Goal: Task Accomplishment & Management: Use online tool/utility

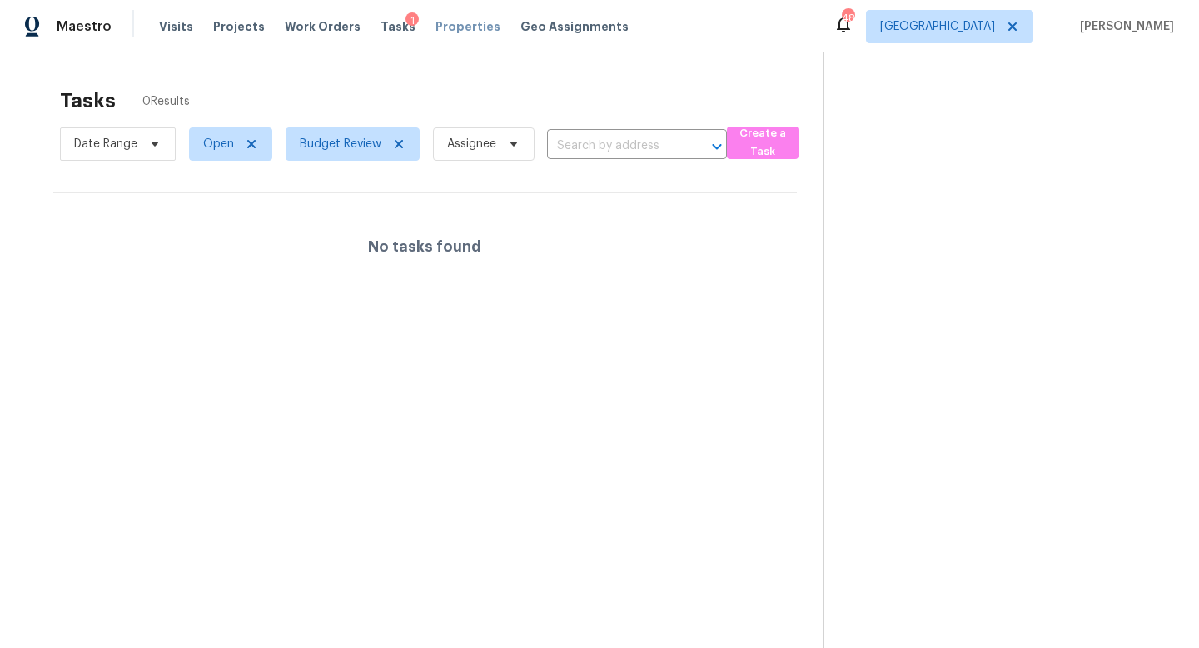
click at [437, 27] on span "Properties" at bounding box center [467, 26] width 65 height 17
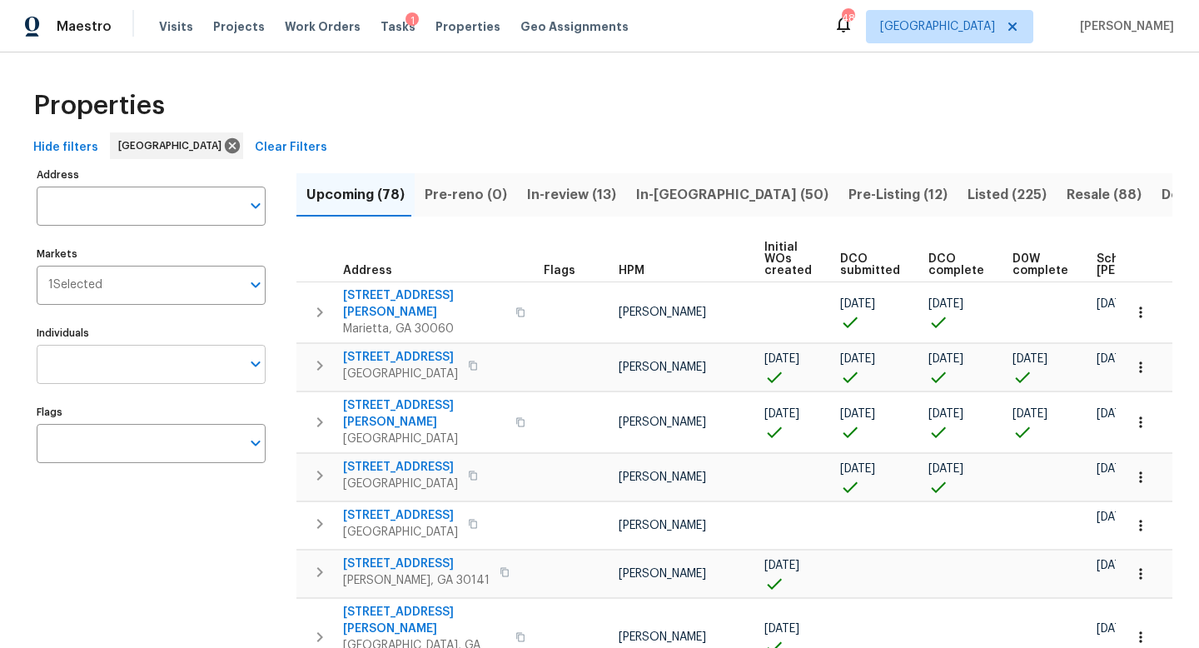
click at [128, 371] on input "Individuals" at bounding box center [139, 364] width 204 height 39
type input "jaydon"
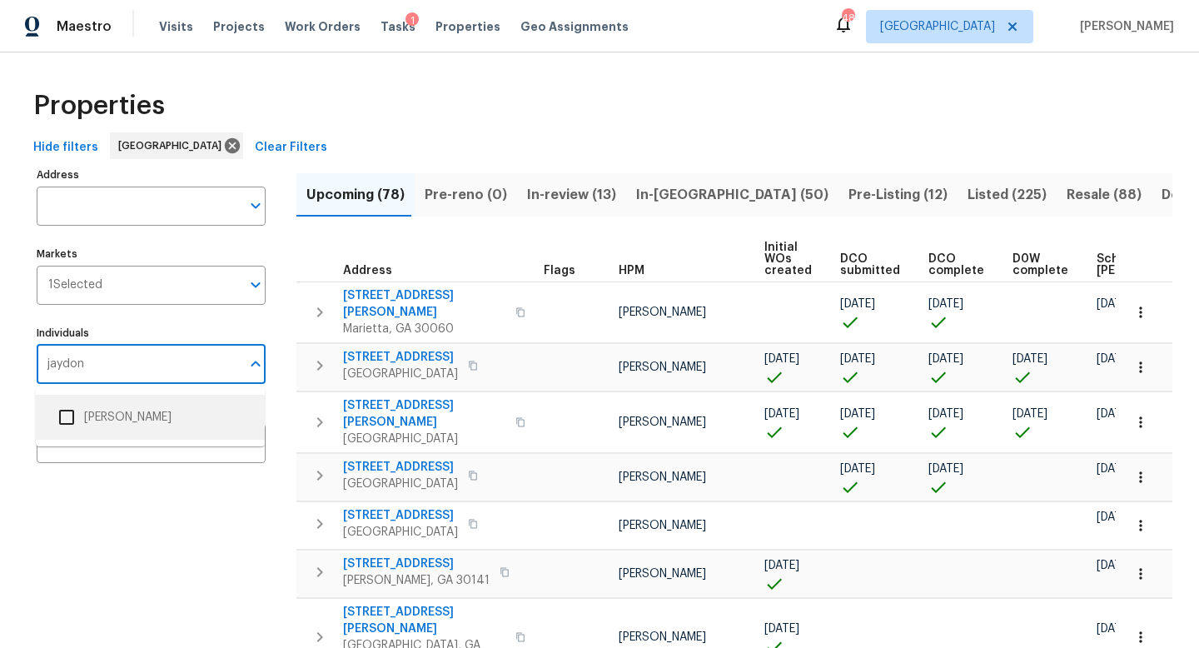
click at [66, 423] on input "checkbox" at bounding box center [66, 417] width 35 height 35
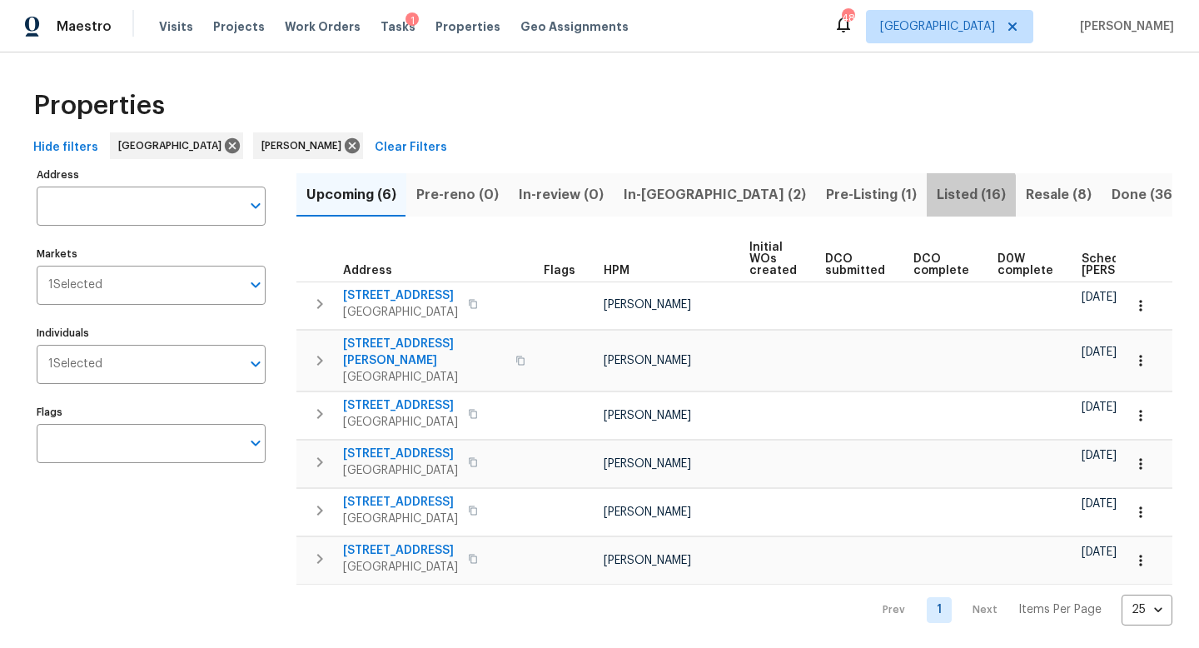
click at [937, 198] on span "Listed (16)" at bounding box center [971, 194] width 69 height 23
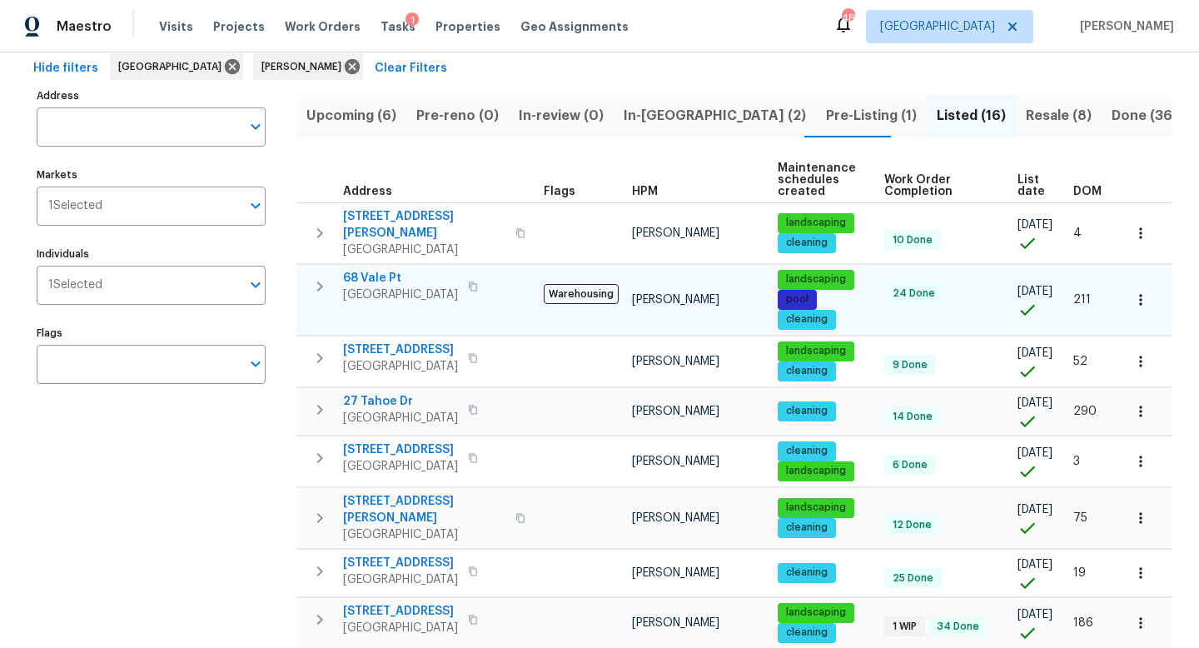
click at [319, 282] on icon "button" at bounding box center [320, 286] width 20 height 20
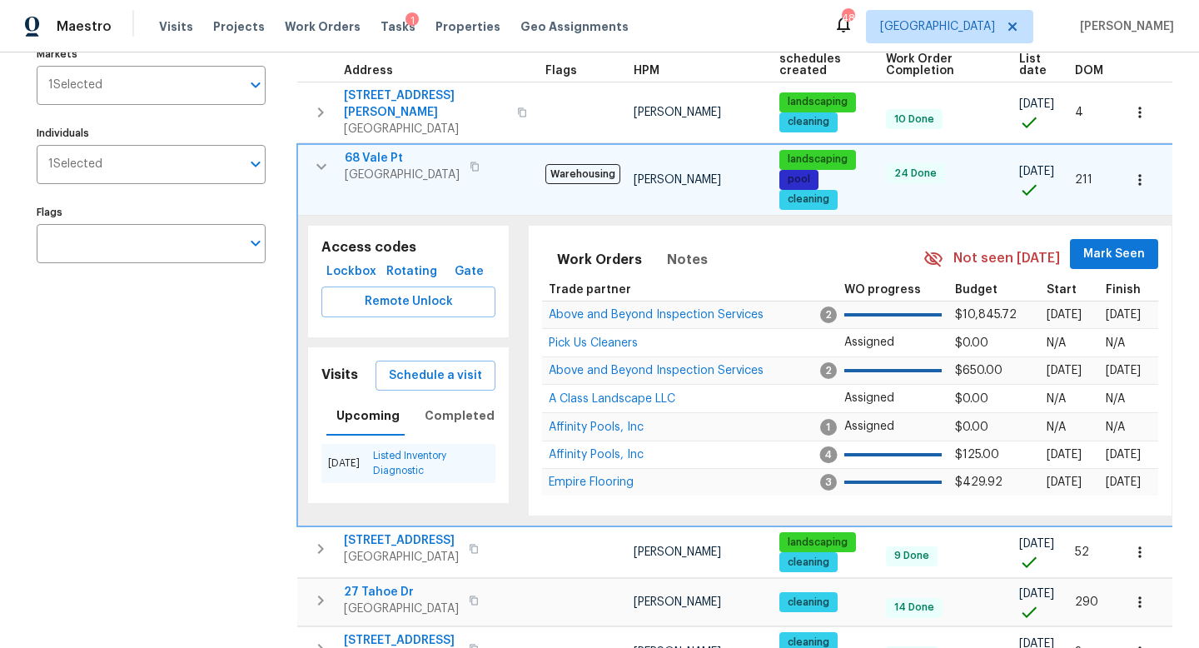
scroll to position [227, 0]
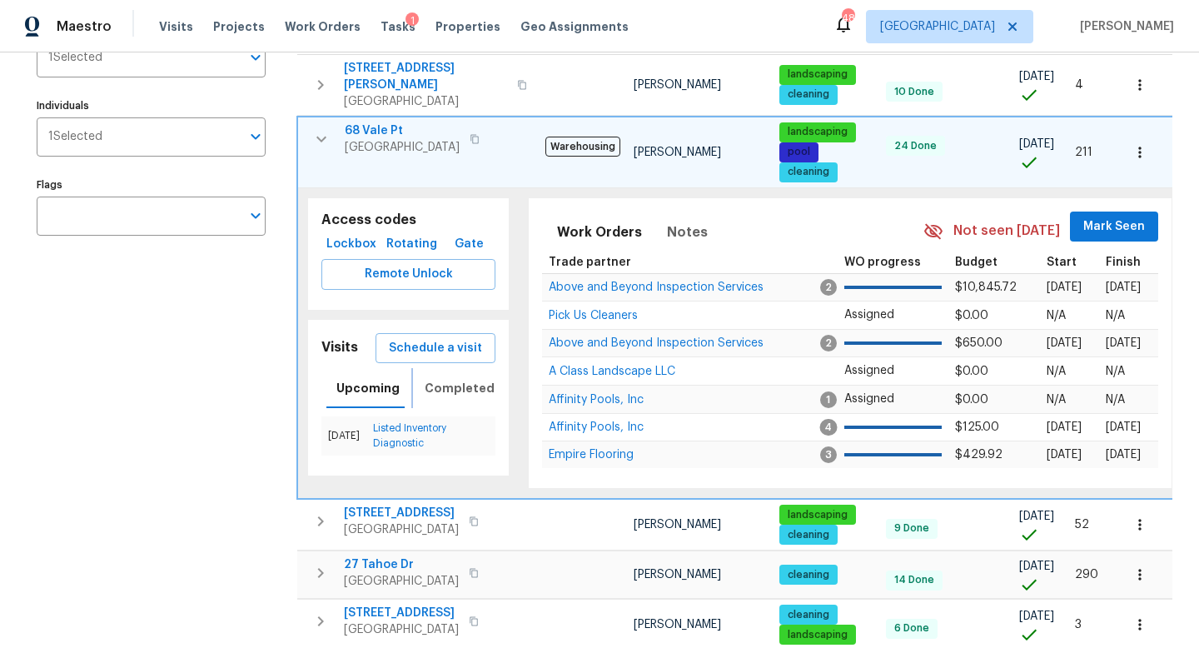
click at [454, 378] on span "Completed" at bounding box center [460, 388] width 70 height 21
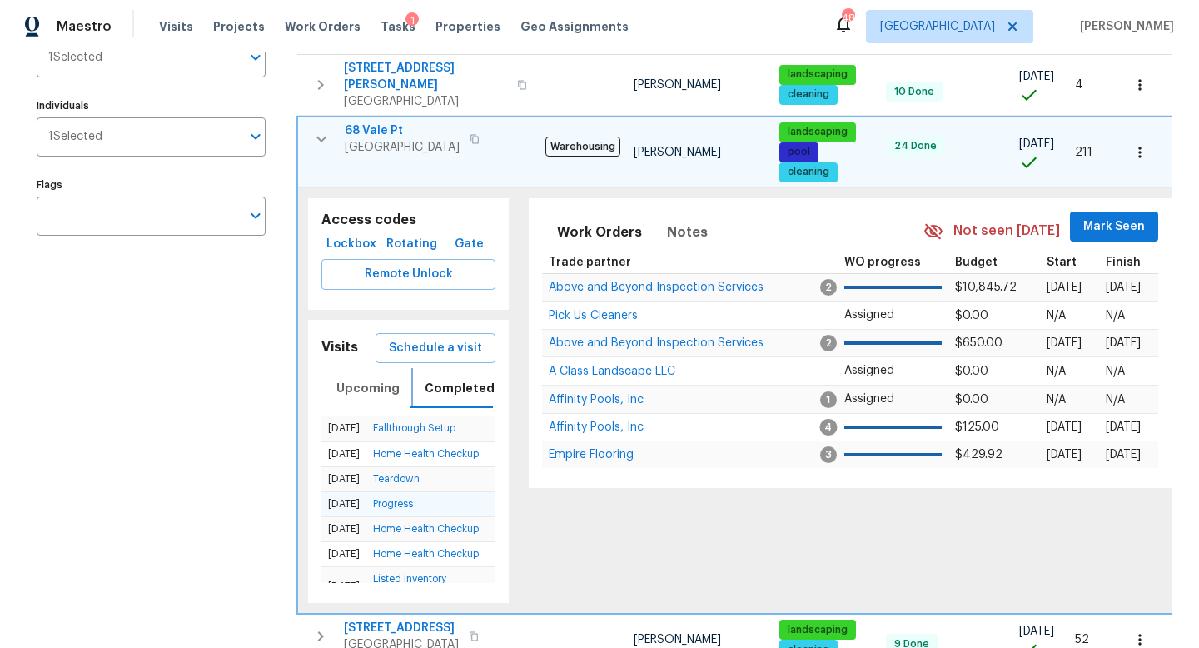
scroll to position [178, 0]
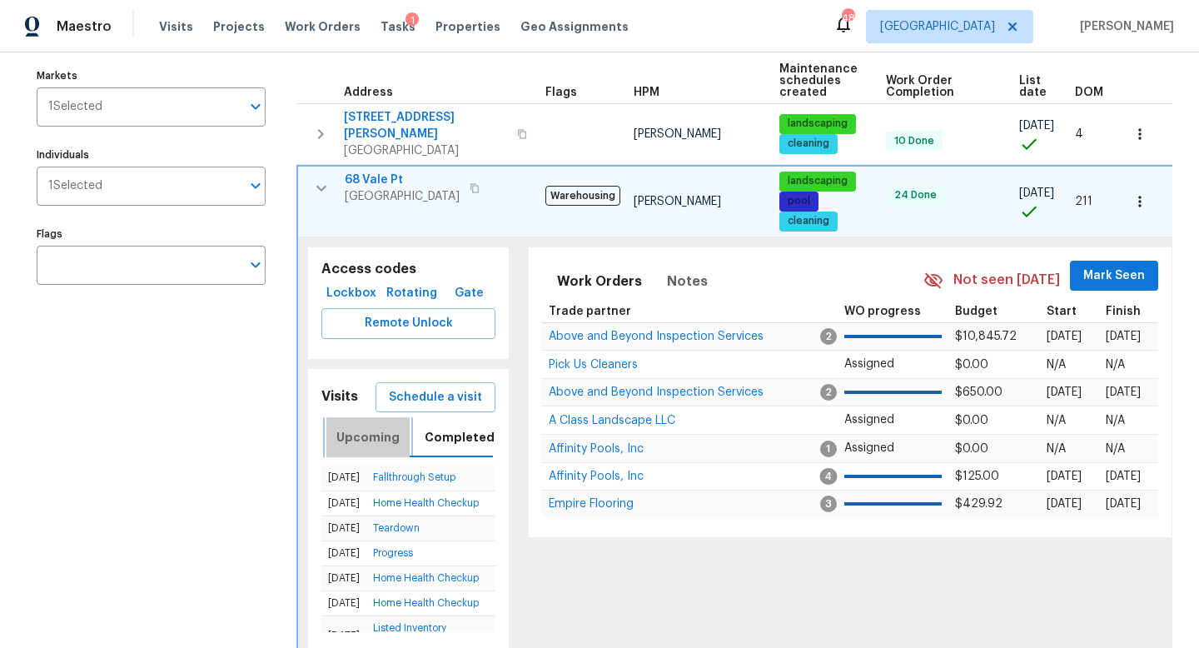
click at [369, 435] on span "Upcoming" at bounding box center [367, 437] width 63 height 21
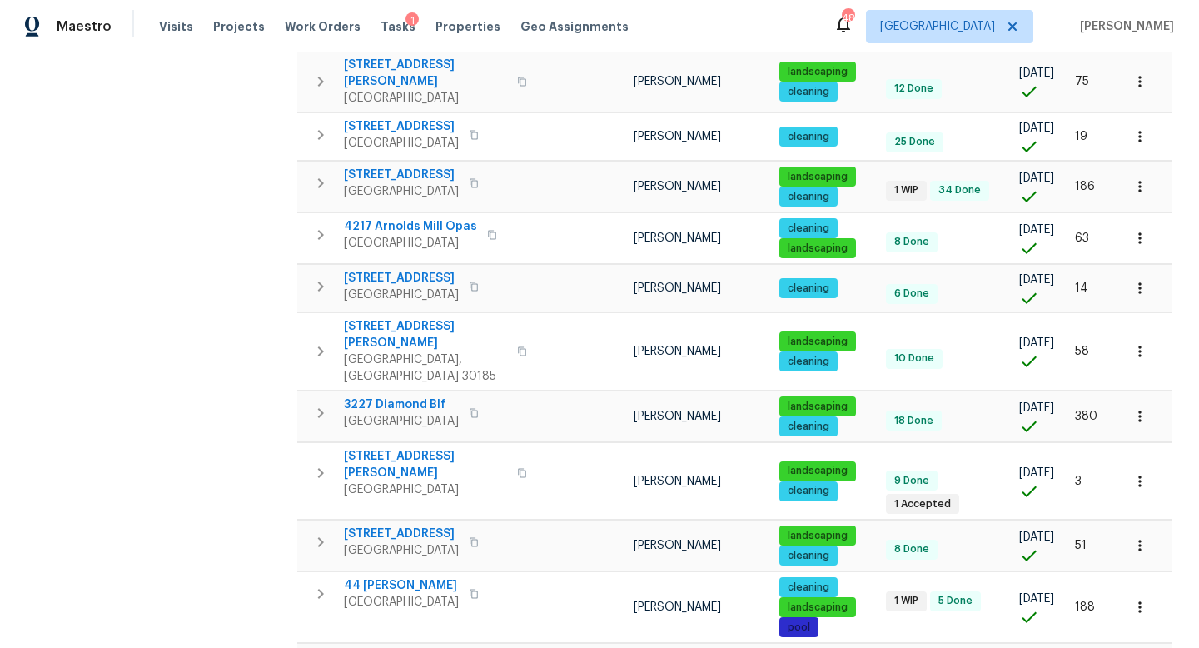
scroll to position [0, 0]
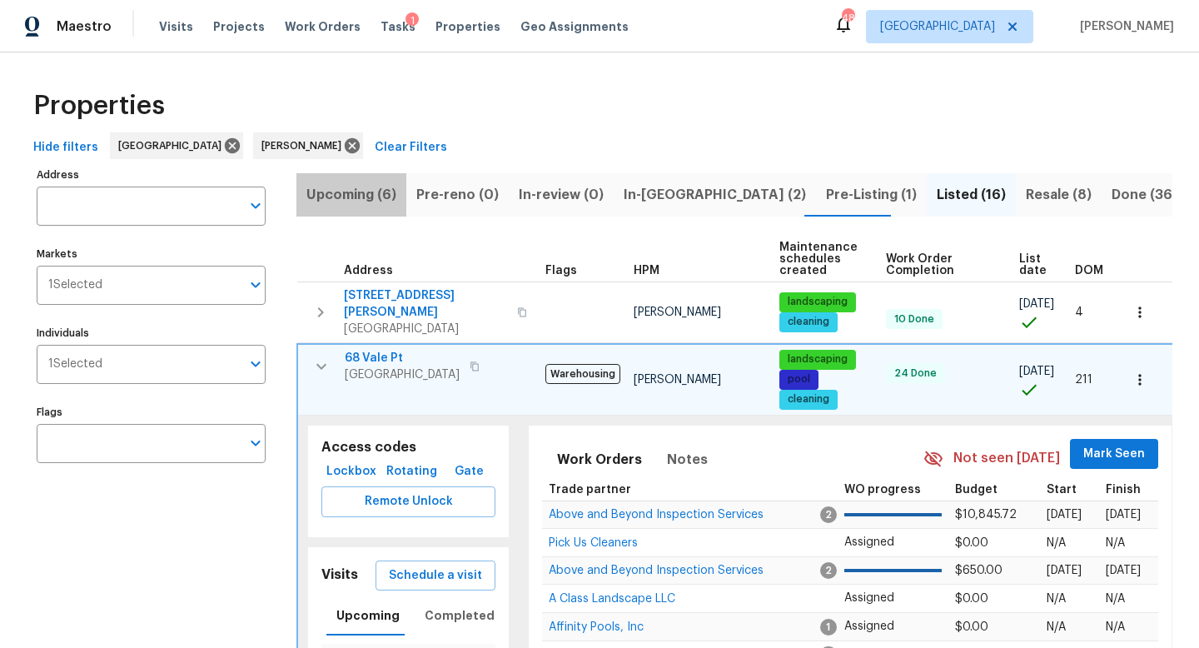
click at [341, 195] on span "Upcoming (6)" at bounding box center [351, 194] width 90 height 23
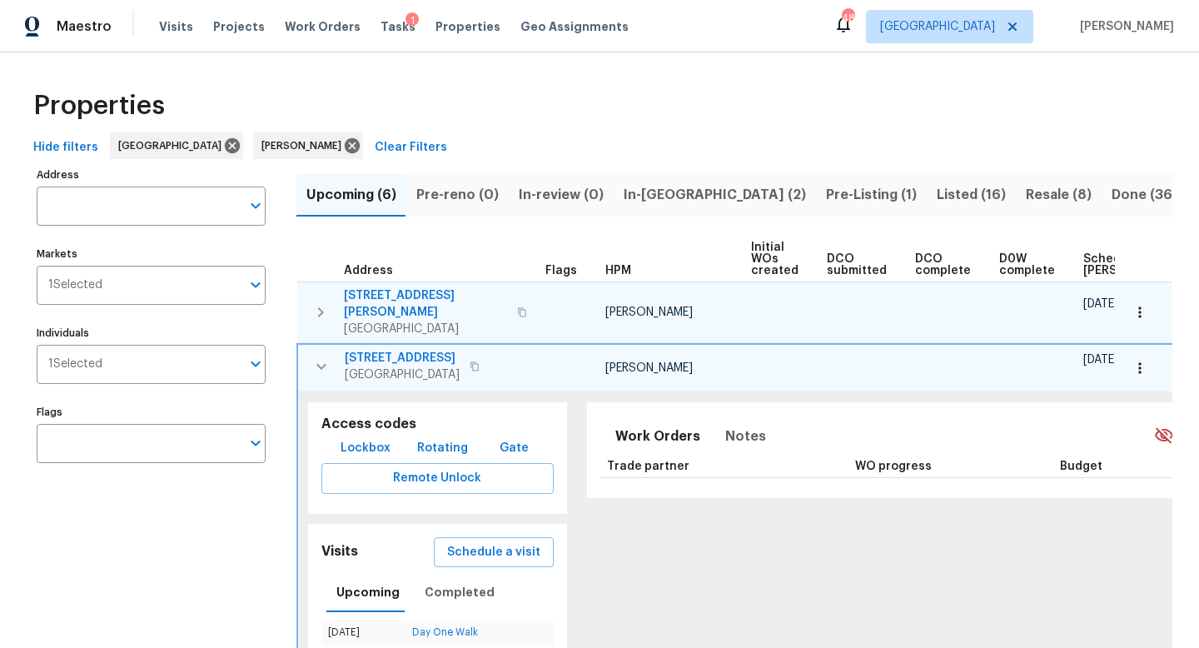
click at [325, 307] on icon "button" at bounding box center [321, 312] width 20 height 20
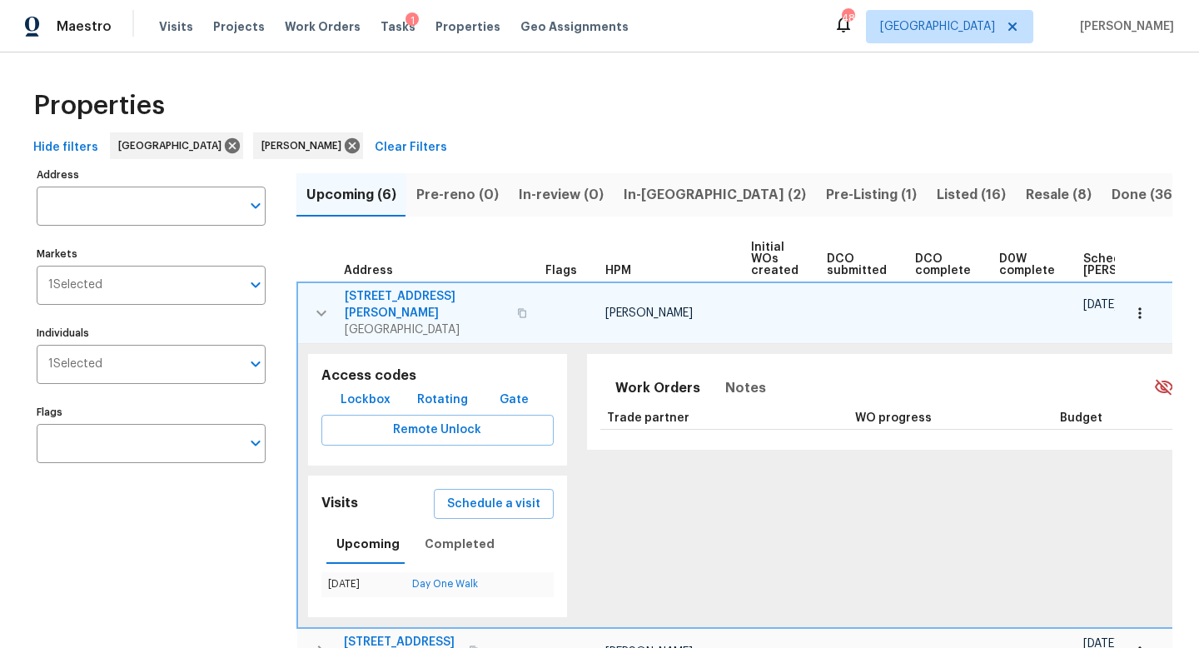
click at [1133, 310] on icon "button" at bounding box center [1139, 313] width 17 height 17
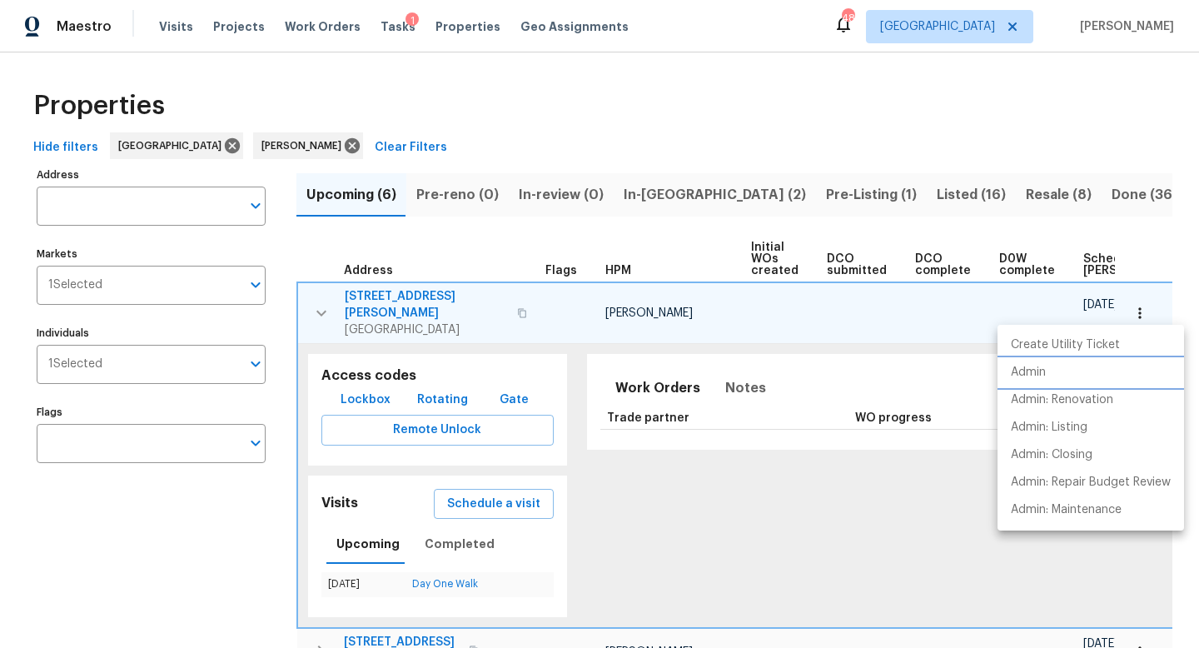
click at [1032, 376] on p "Admin" at bounding box center [1028, 372] width 35 height 17
click at [231, 592] on div at bounding box center [599, 324] width 1199 height 648
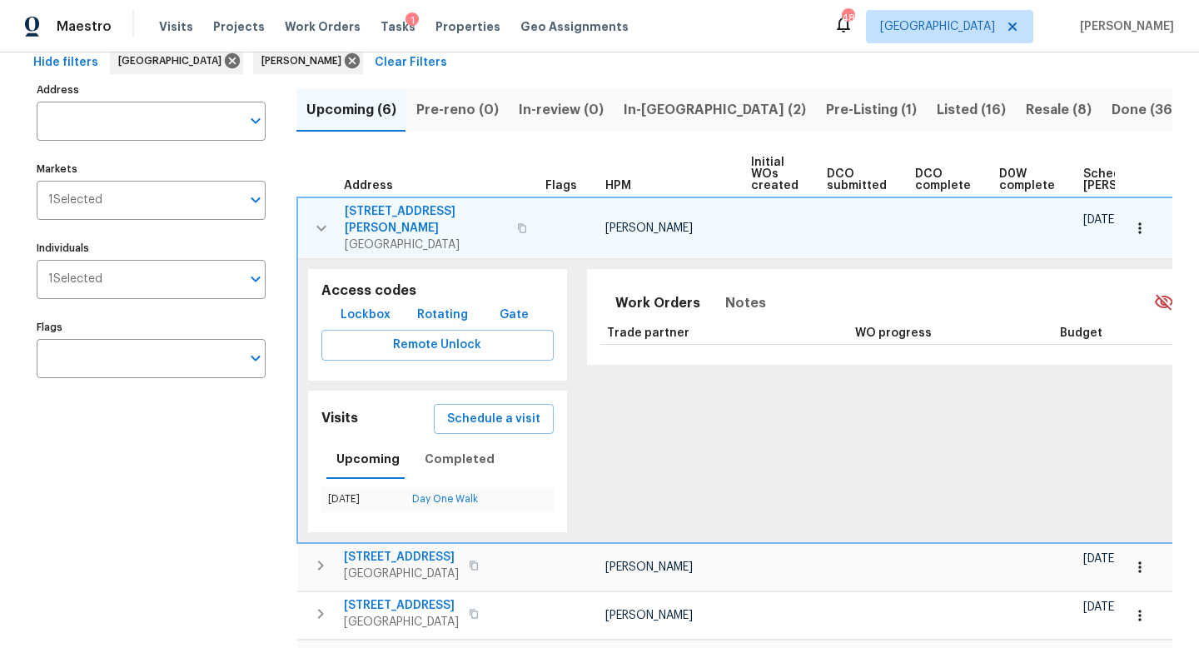
scroll to position [275, 0]
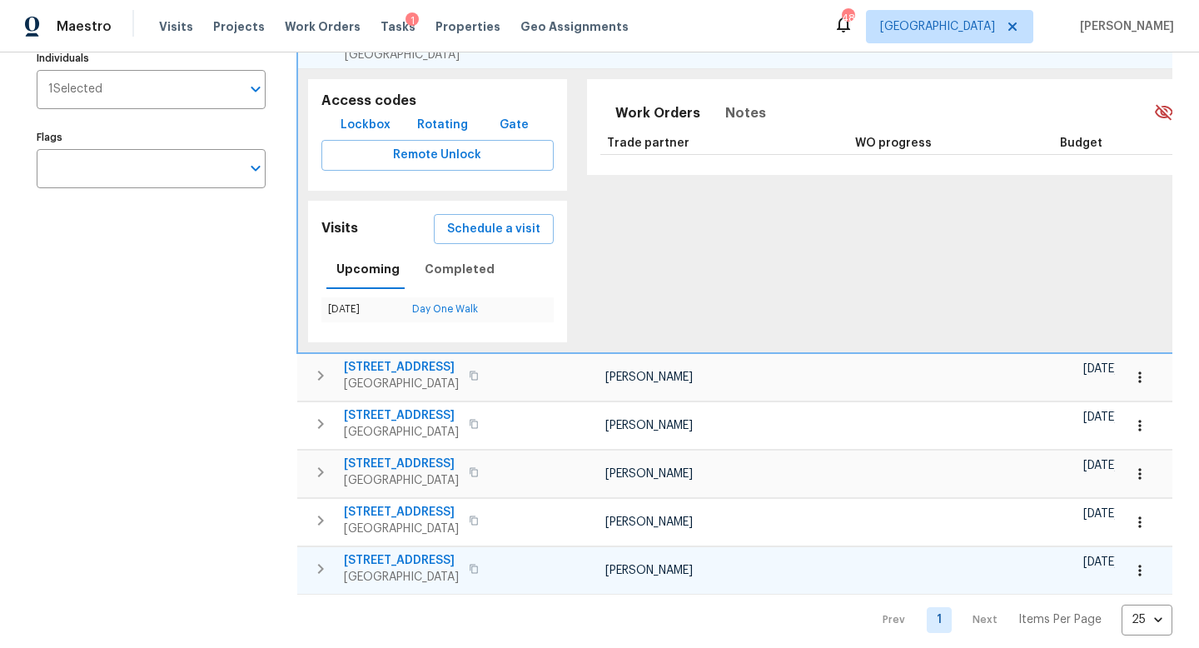
click at [324, 559] on icon "button" at bounding box center [321, 569] width 20 height 20
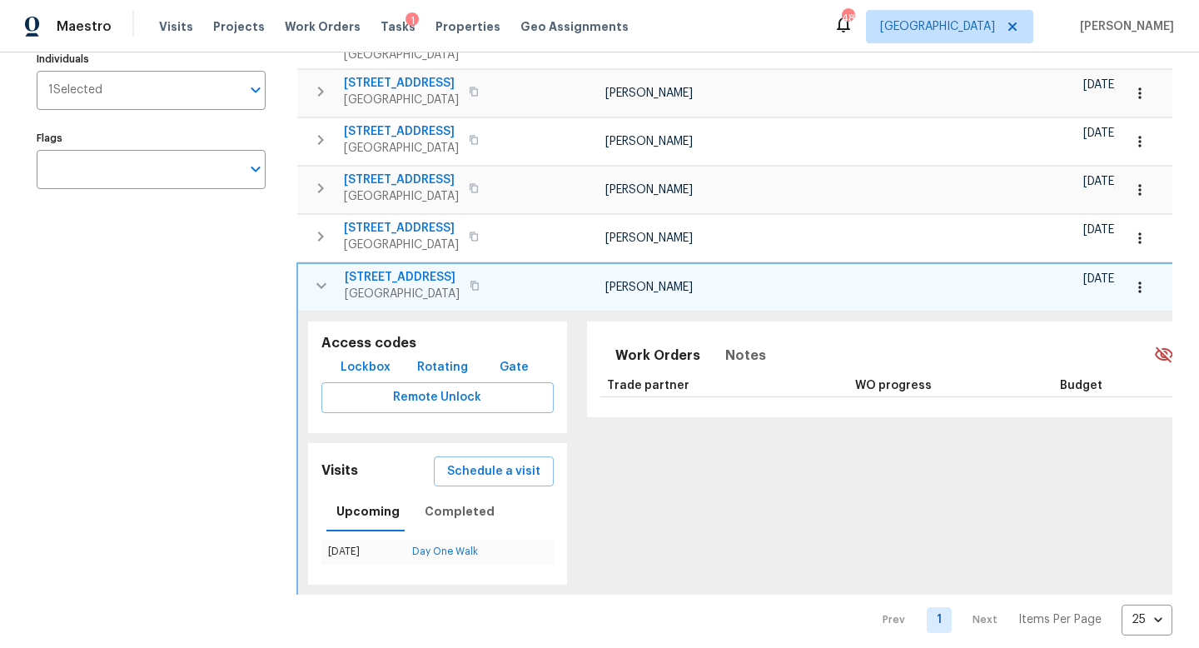
scroll to position [0, 186]
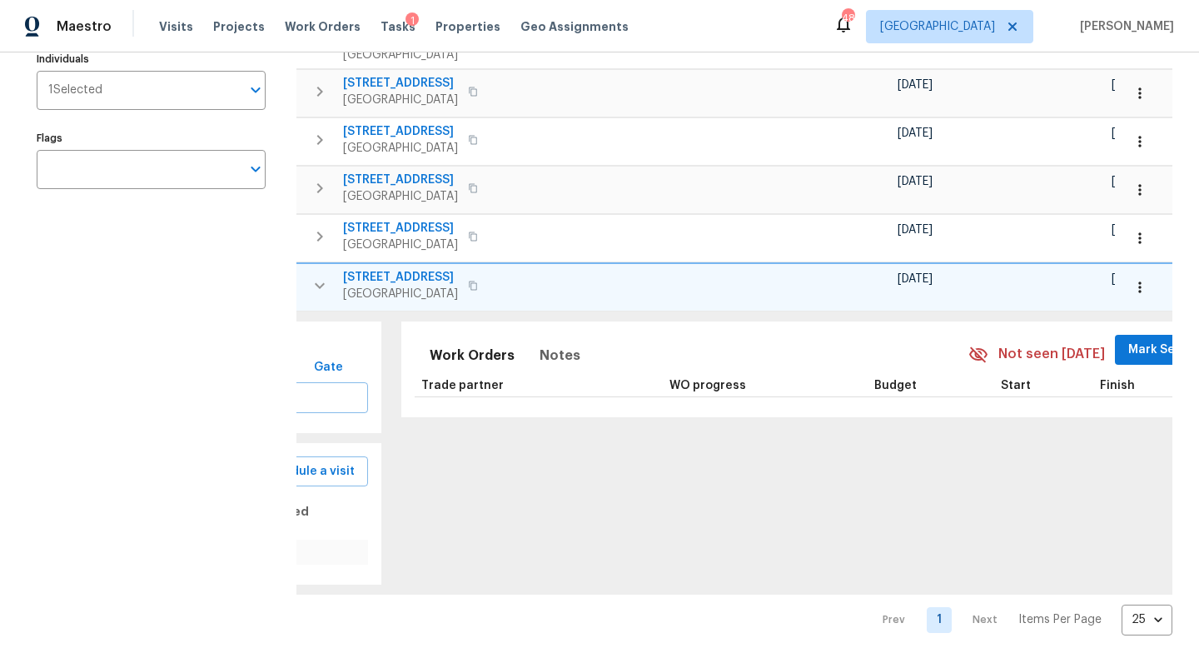
click at [1134, 279] on icon "button" at bounding box center [1139, 287] width 17 height 17
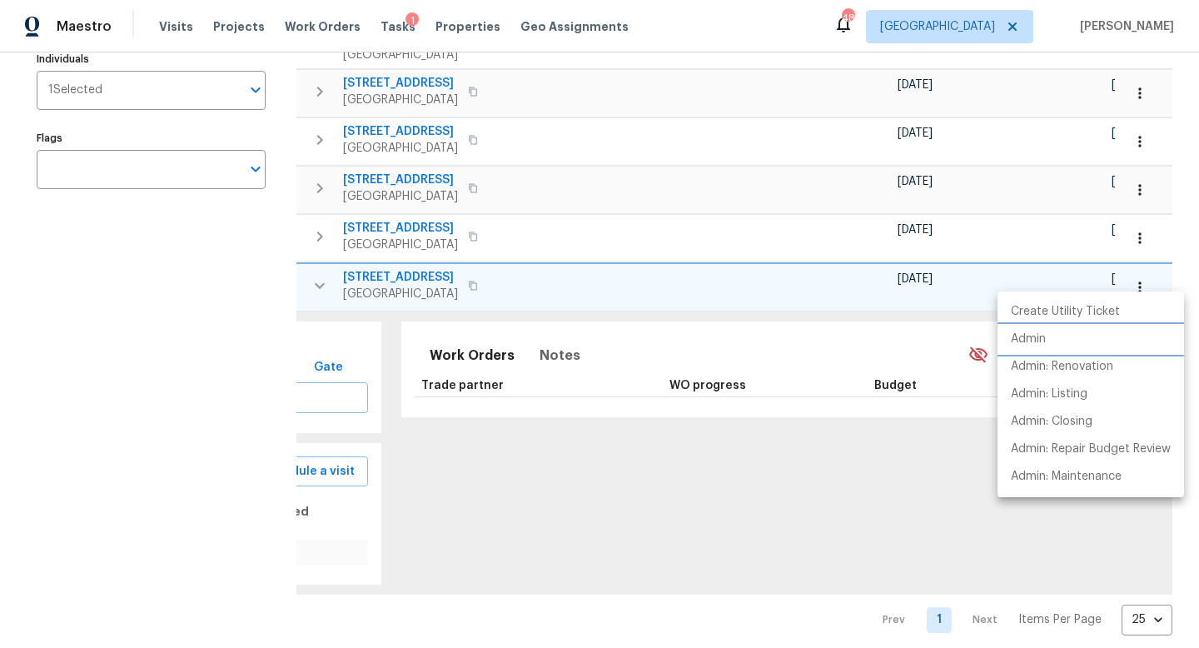
click at [1056, 340] on li "Admin" at bounding box center [1090, 338] width 186 height 27
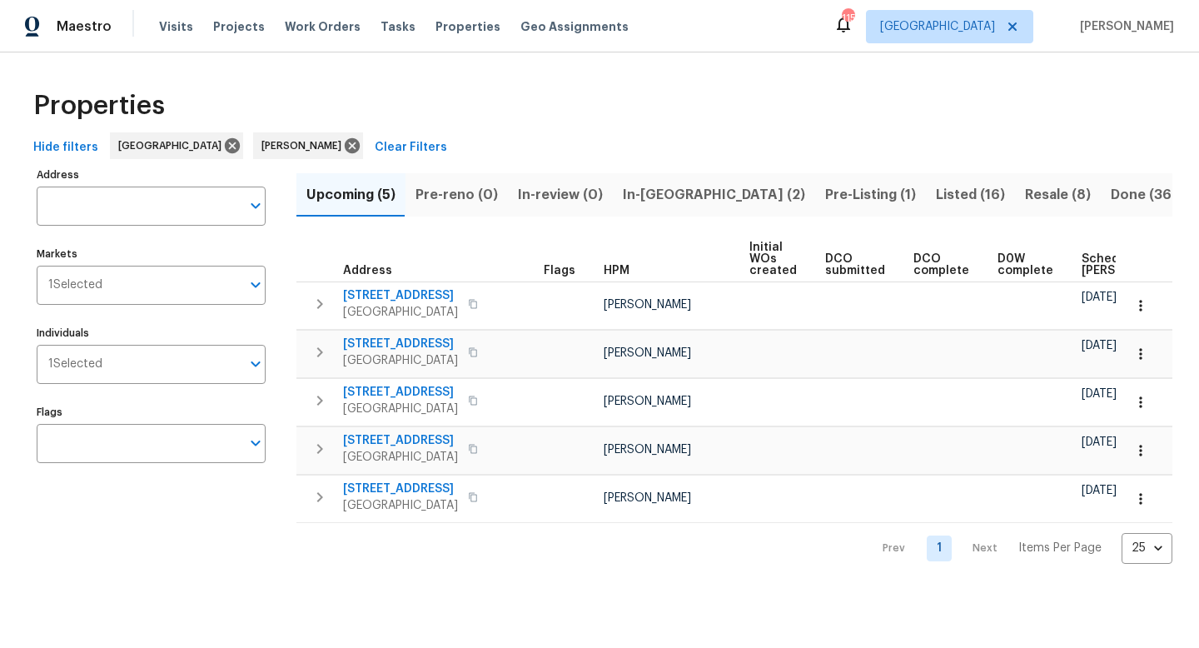
click at [170, 35] on div "Visits Projects Work Orders Tasks Properties Geo Assignments" at bounding box center [403, 26] width 489 height 33
click at [170, 30] on span "Visits" at bounding box center [176, 26] width 34 height 17
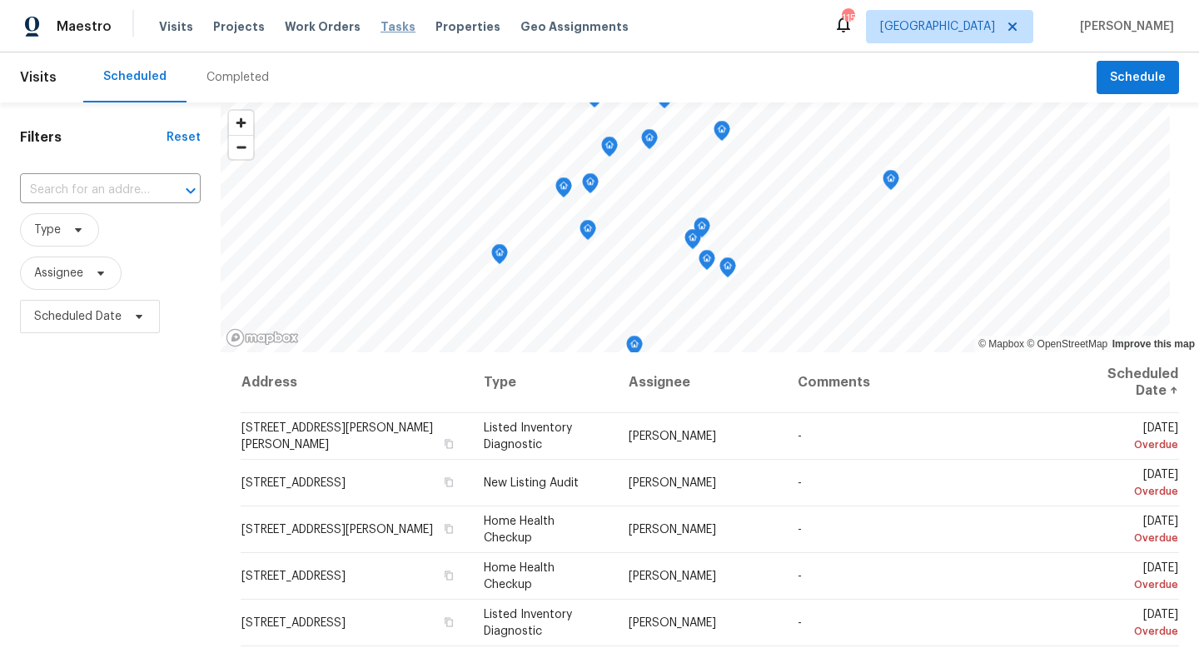
click at [391, 30] on span "Tasks" at bounding box center [397, 27] width 35 height 12
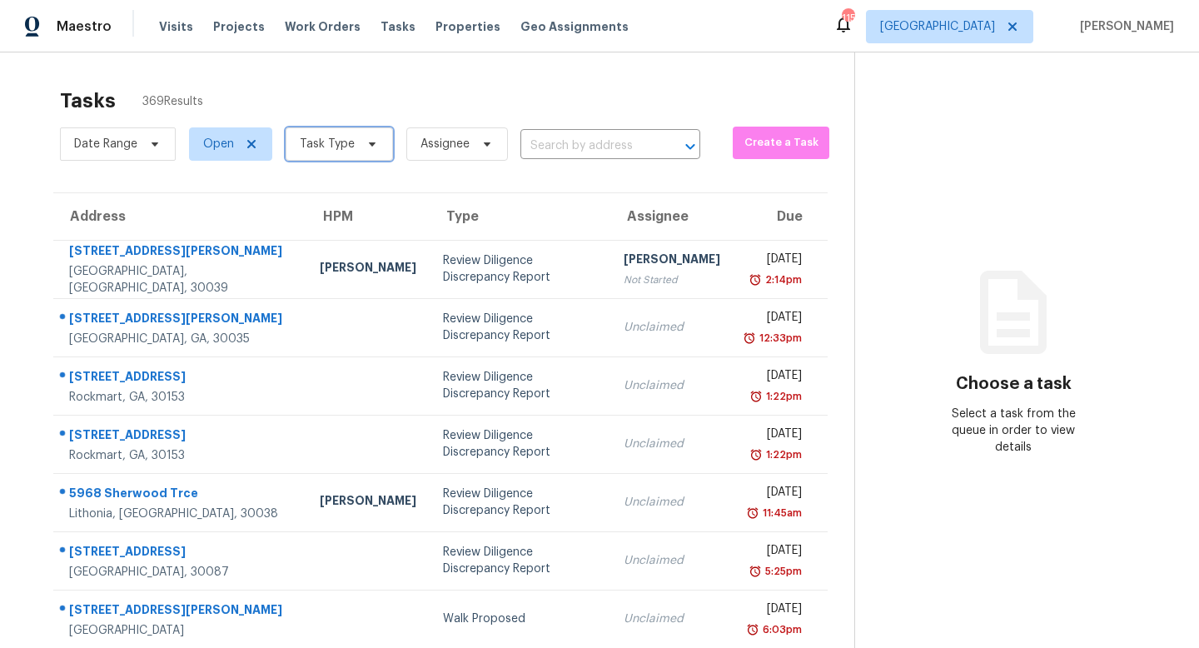
click at [347, 147] on span "Task Type" at bounding box center [327, 144] width 55 height 17
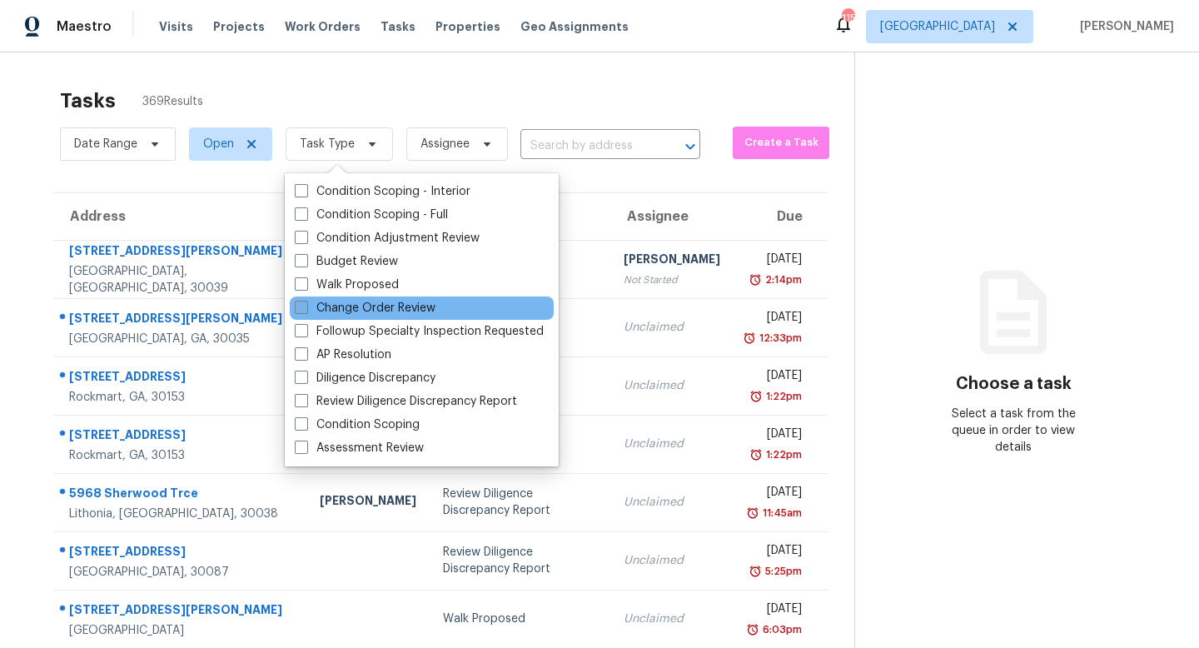
click at [421, 310] on label "Change Order Review" at bounding box center [365, 308] width 141 height 17
click at [306, 310] on input "Change Order Review" at bounding box center [300, 305] width 11 height 11
checkbox input "true"
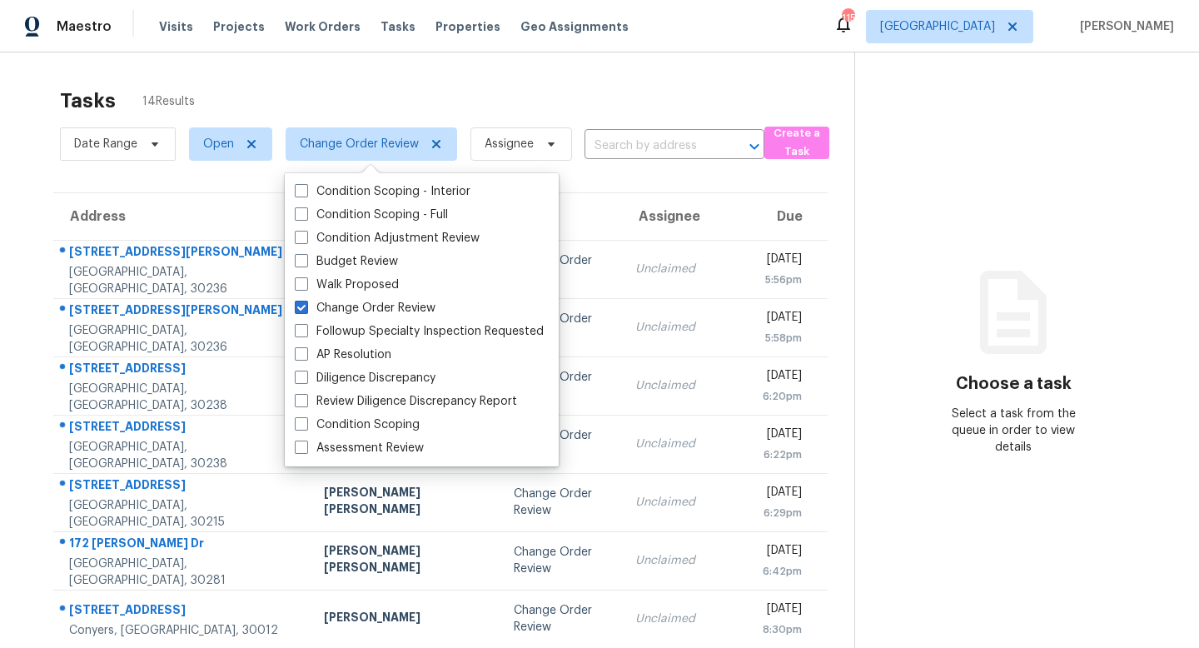
click at [704, 76] on div "Tasks 14 Results Date Range Open Change Order Review Assignee ​ Create a Task A…" at bounding box center [599, 459] width 1199 height 815
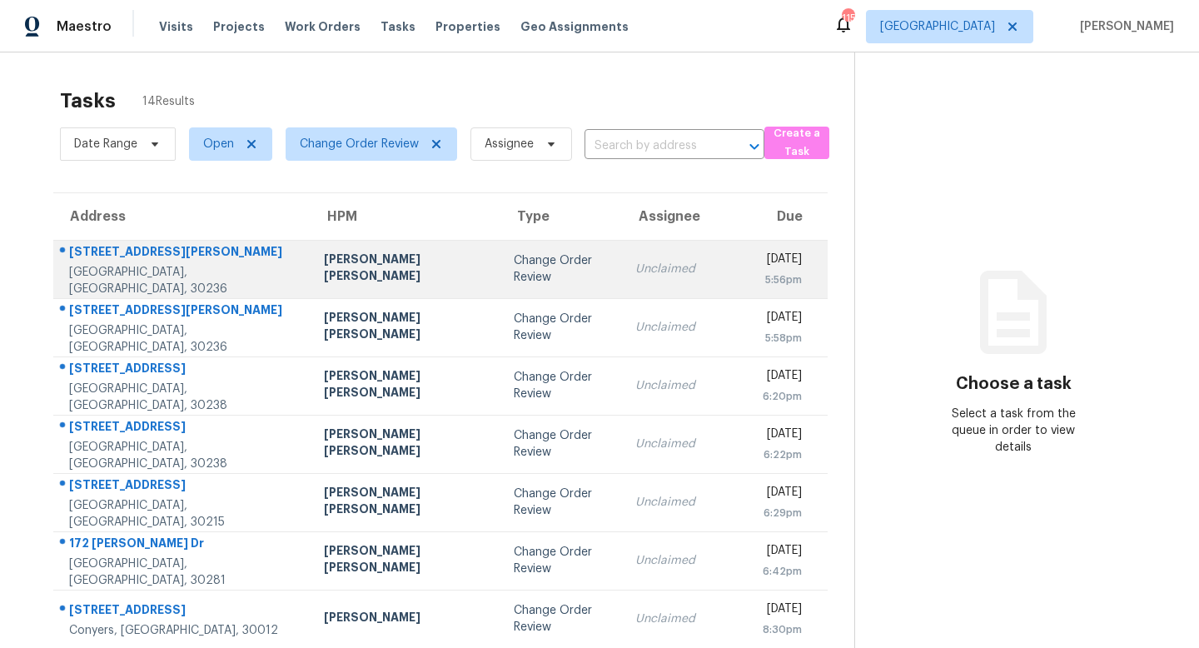
click at [622, 284] on td "Unclaimed" at bounding box center [683, 269] width 123 height 58
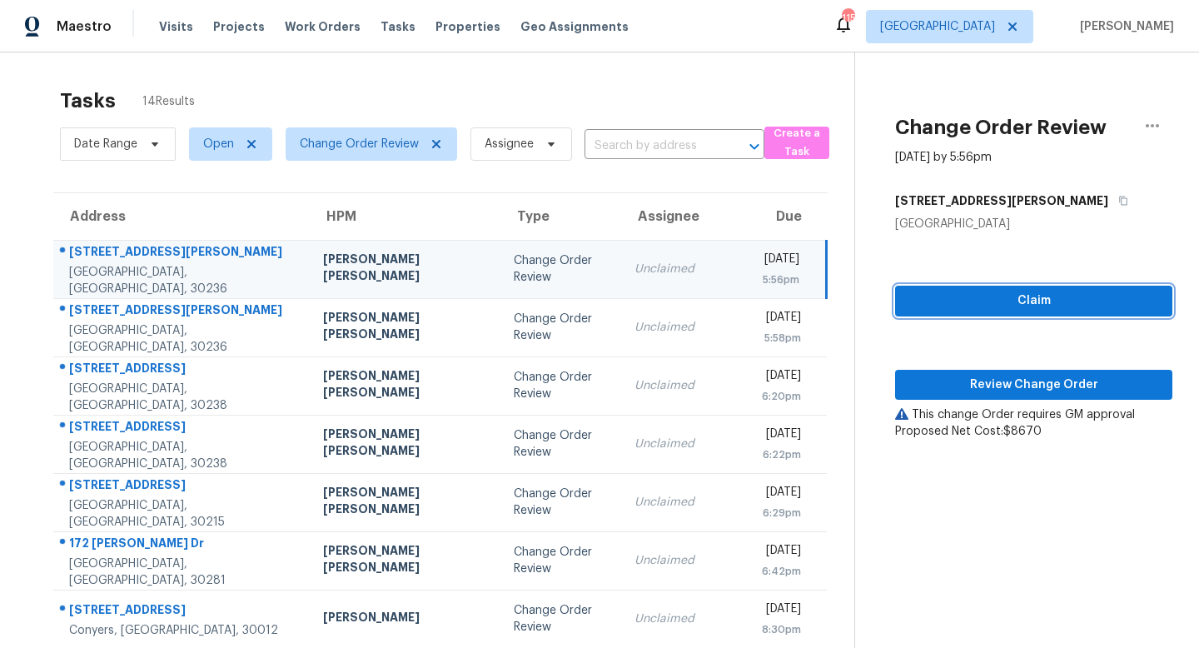
click at [988, 296] on span "Claim" at bounding box center [1033, 301] width 251 height 21
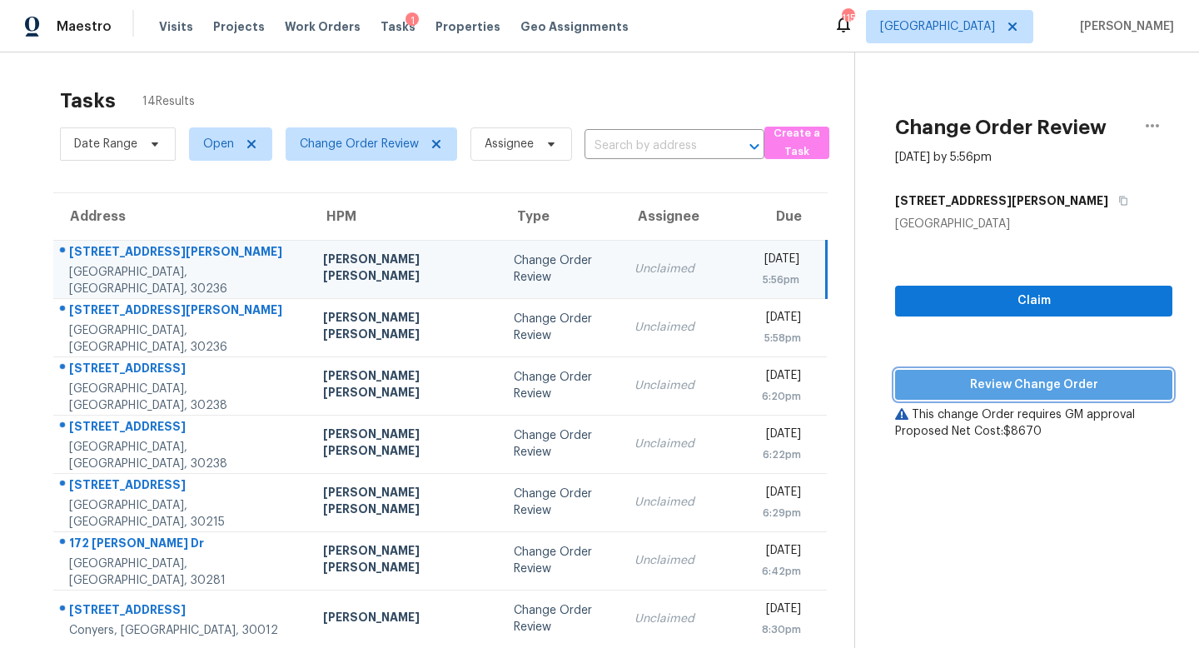
click at [999, 381] on span "Review Change Order" at bounding box center [1033, 385] width 251 height 21
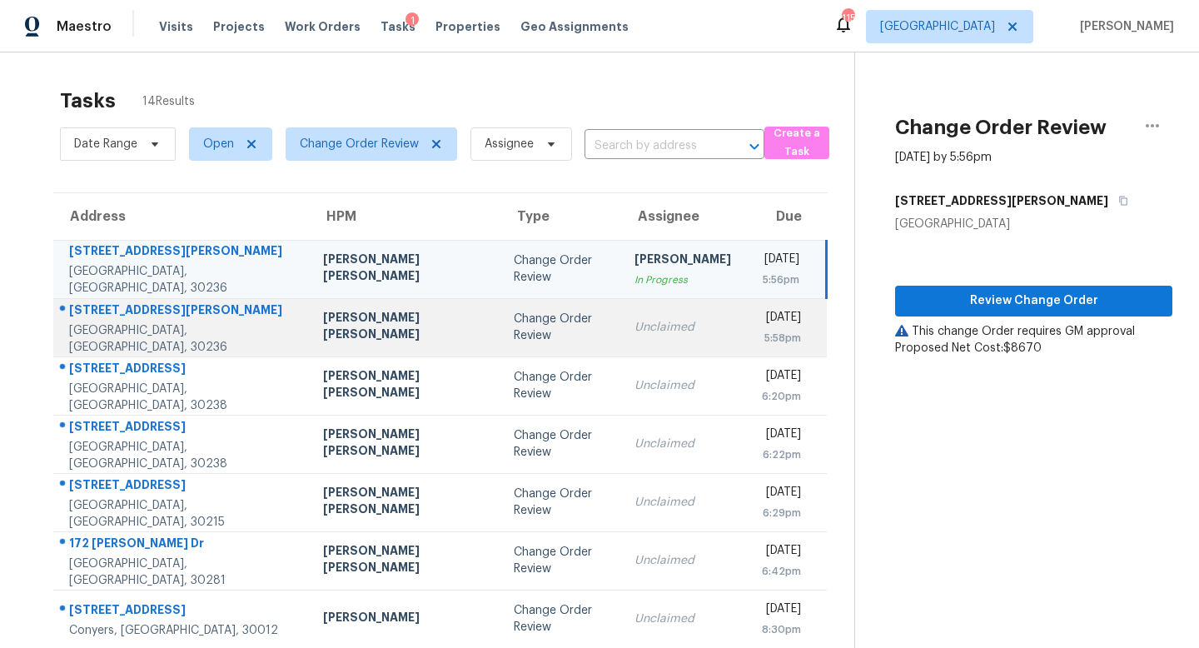
click at [514, 340] on div "Change Order Review" at bounding box center [561, 327] width 94 height 33
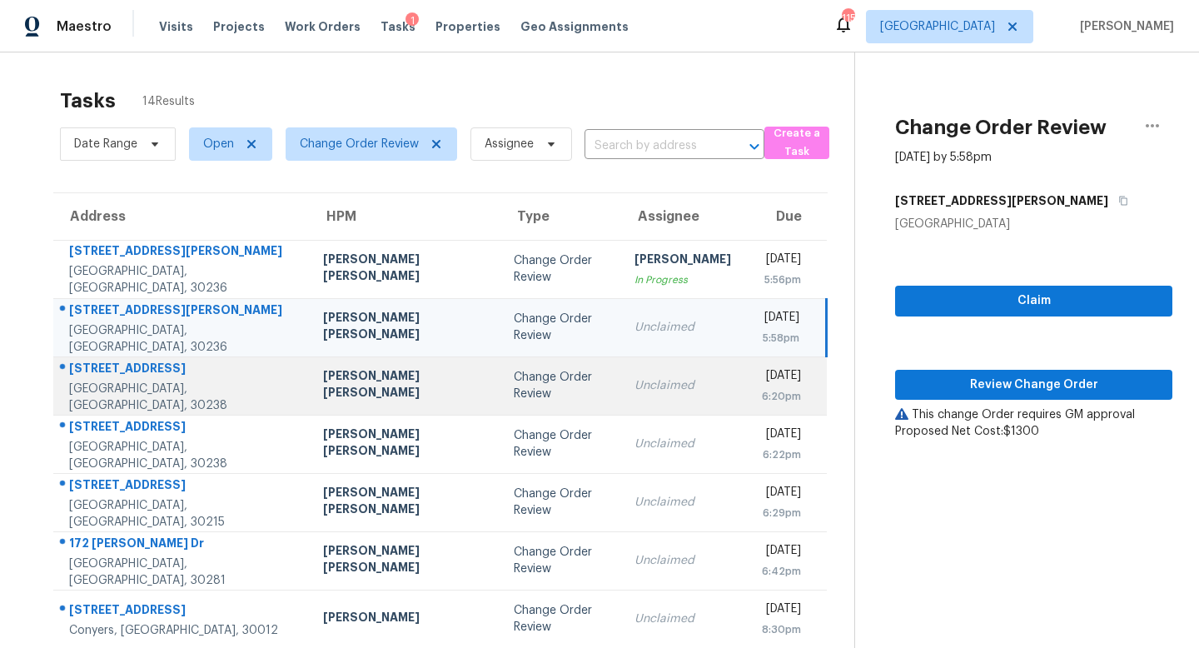
click at [621, 414] on td "Unclaimed" at bounding box center [682, 385] width 123 height 58
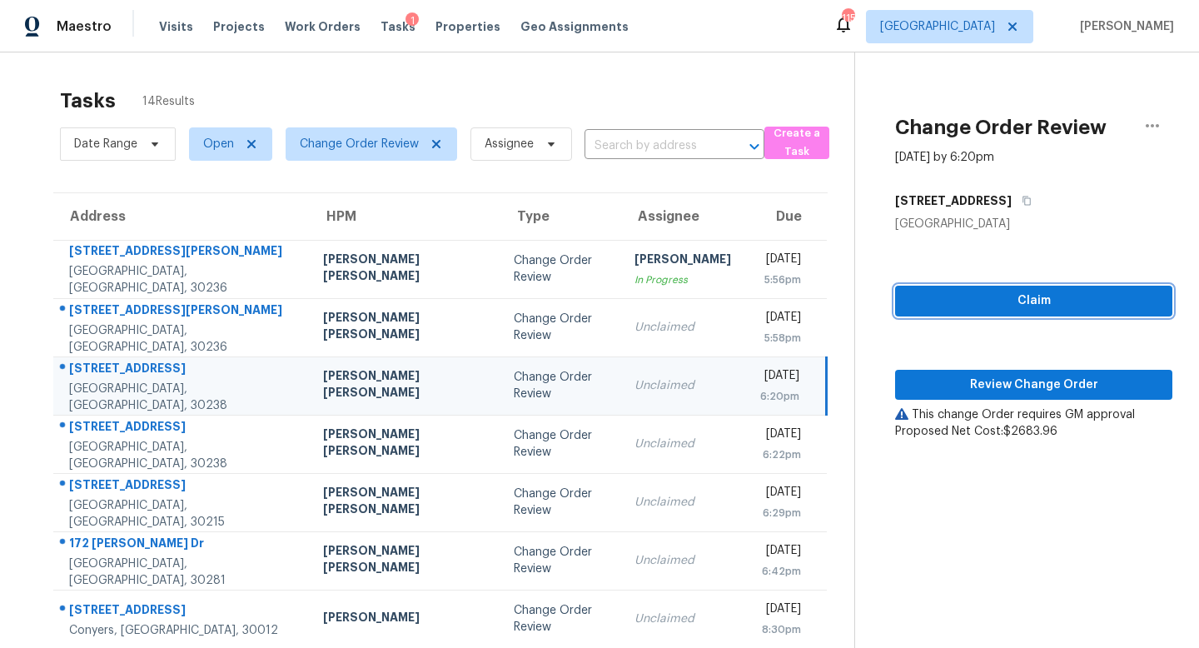
click at [920, 298] on span "Claim" at bounding box center [1033, 301] width 251 height 21
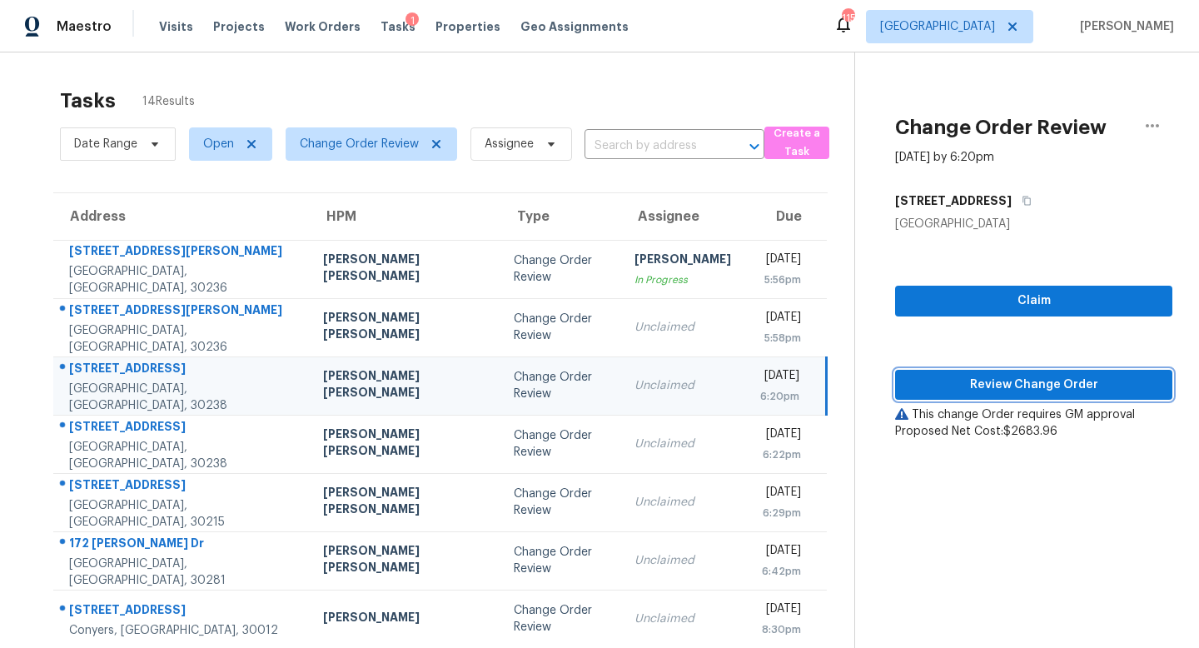
click at [1027, 380] on span "Review Change Order" at bounding box center [1033, 385] width 251 height 21
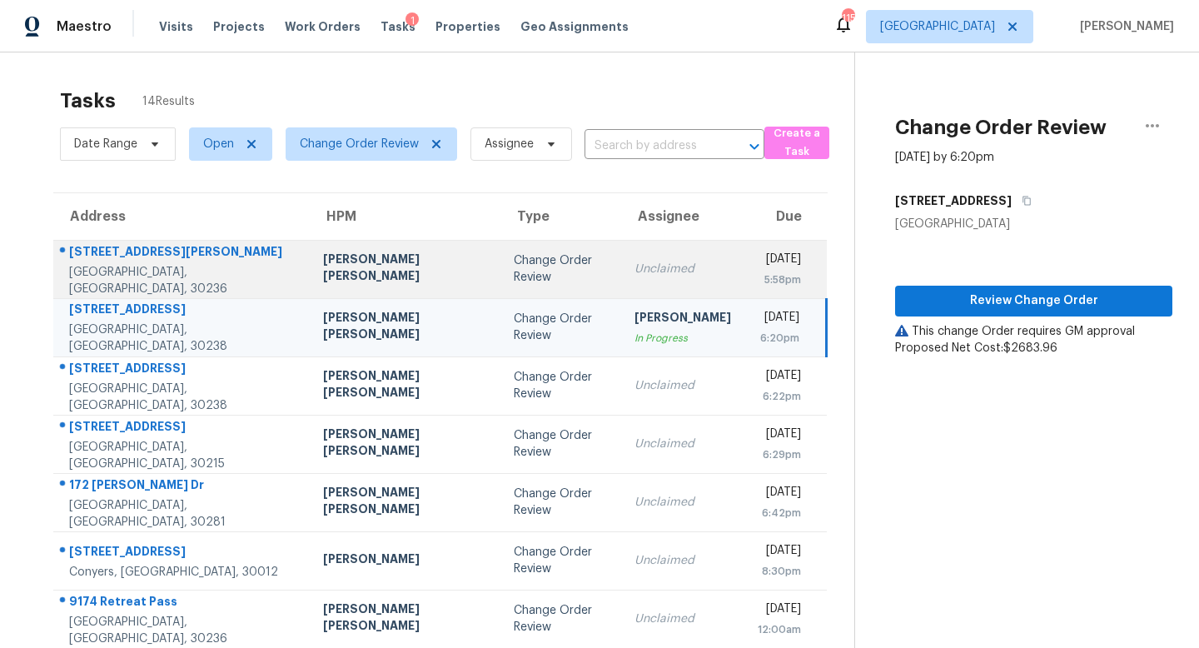
click at [621, 275] on td "Unclaimed" at bounding box center [682, 269] width 123 height 58
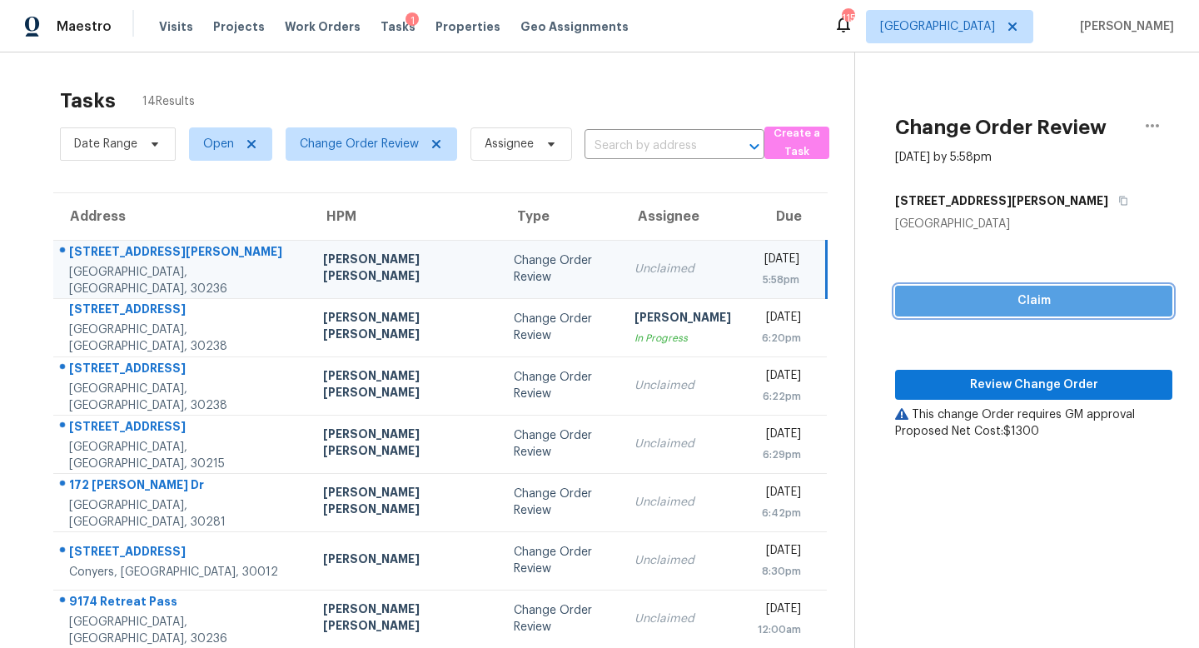
click at [1051, 306] on span "Claim" at bounding box center [1033, 301] width 251 height 21
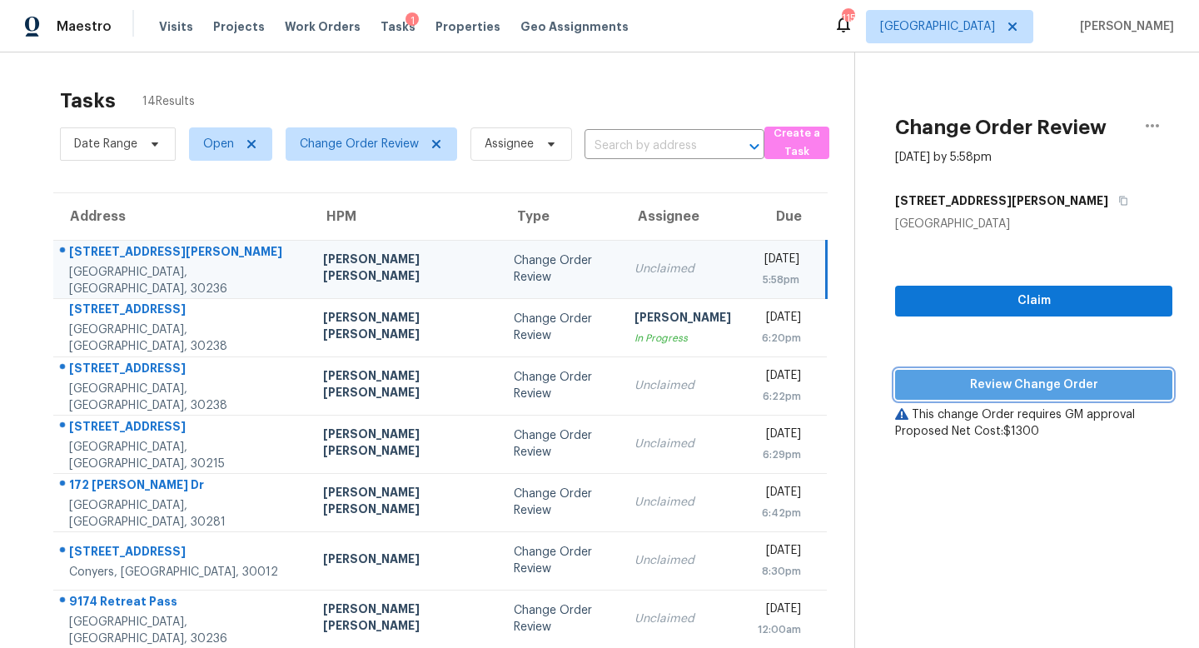
click at [1024, 384] on span "Review Change Order" at bounding box center [1033, 385] width 251 height 21
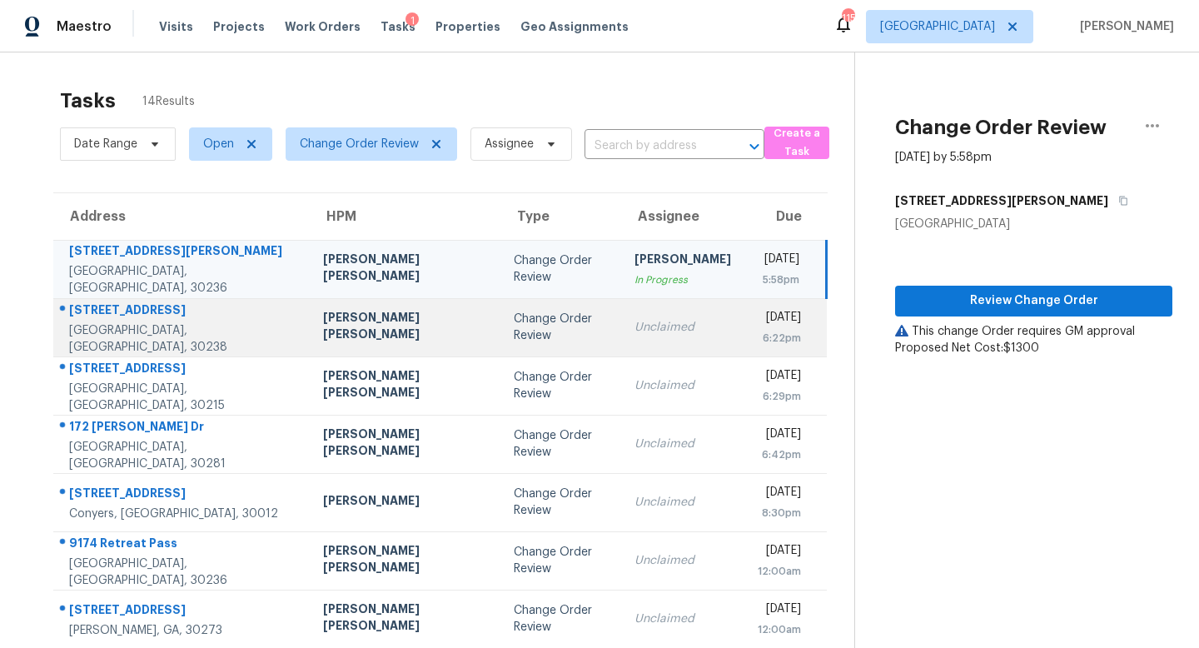
click at [514, 335] on div "Change Order Review" at bounding box center [561, 327] width 94 height 33
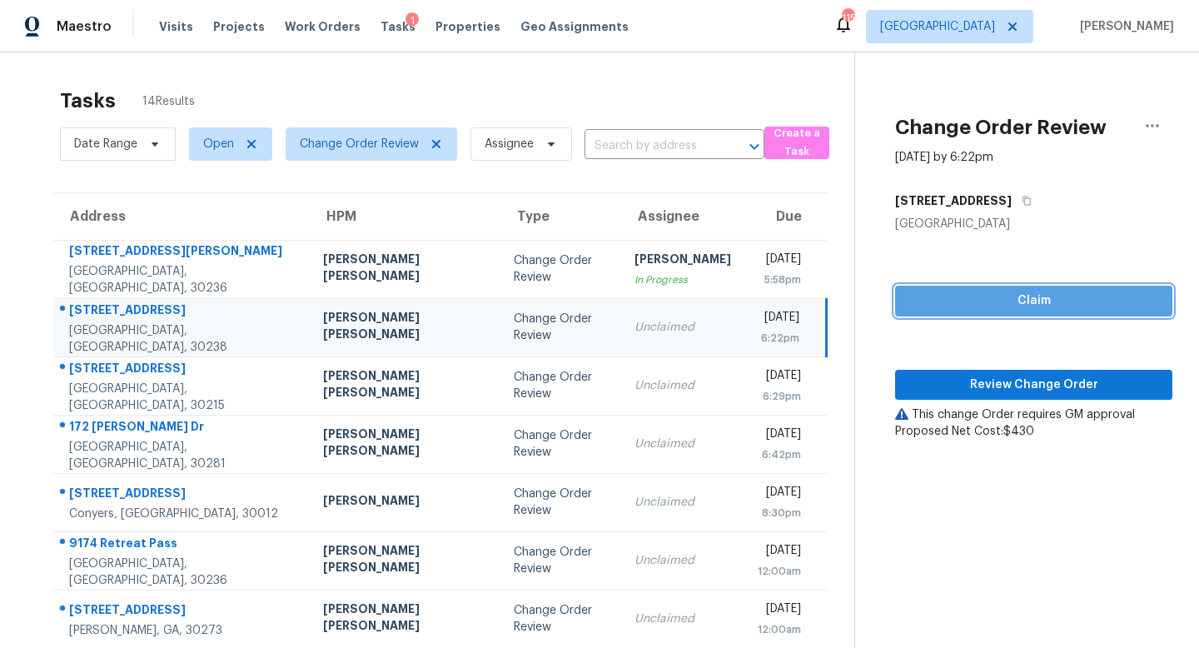
click at [997, 300] on span "Claim" at bounding box center [1033, 301] width 251 height 21
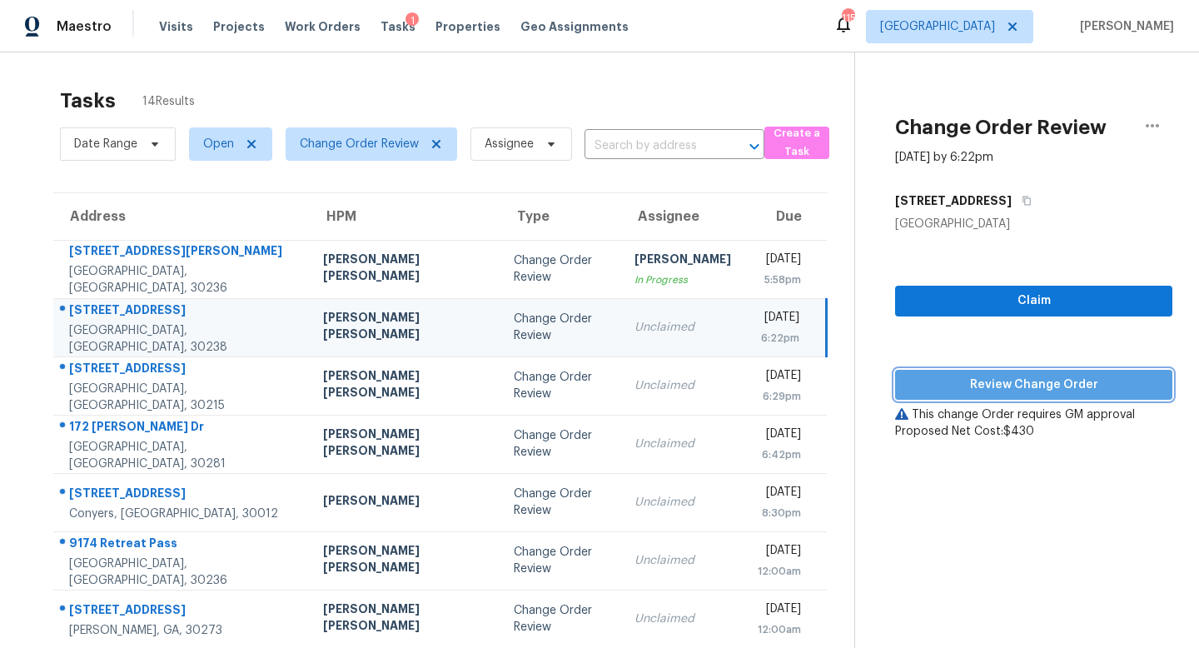
click at [1016, 383] on span "Review Change Order" at bounding box center [1033, 385] width 251 height 21
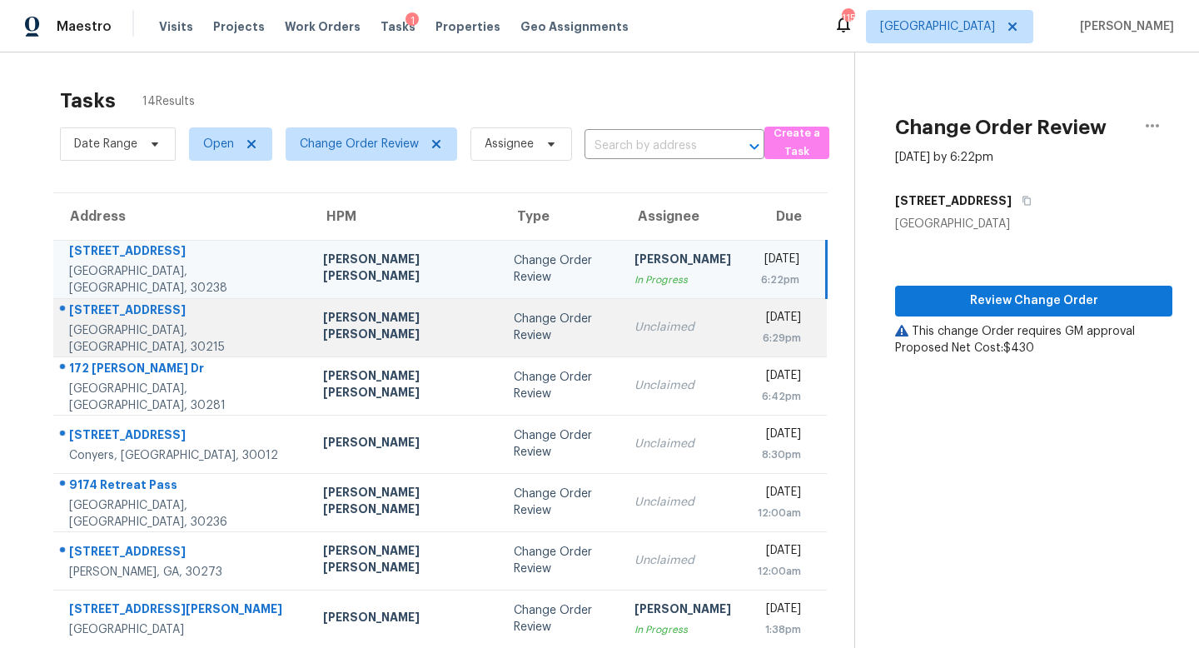
click at [514, 329] on div "Change Order Review" at bounding box center [561, 327] width 94 height 33
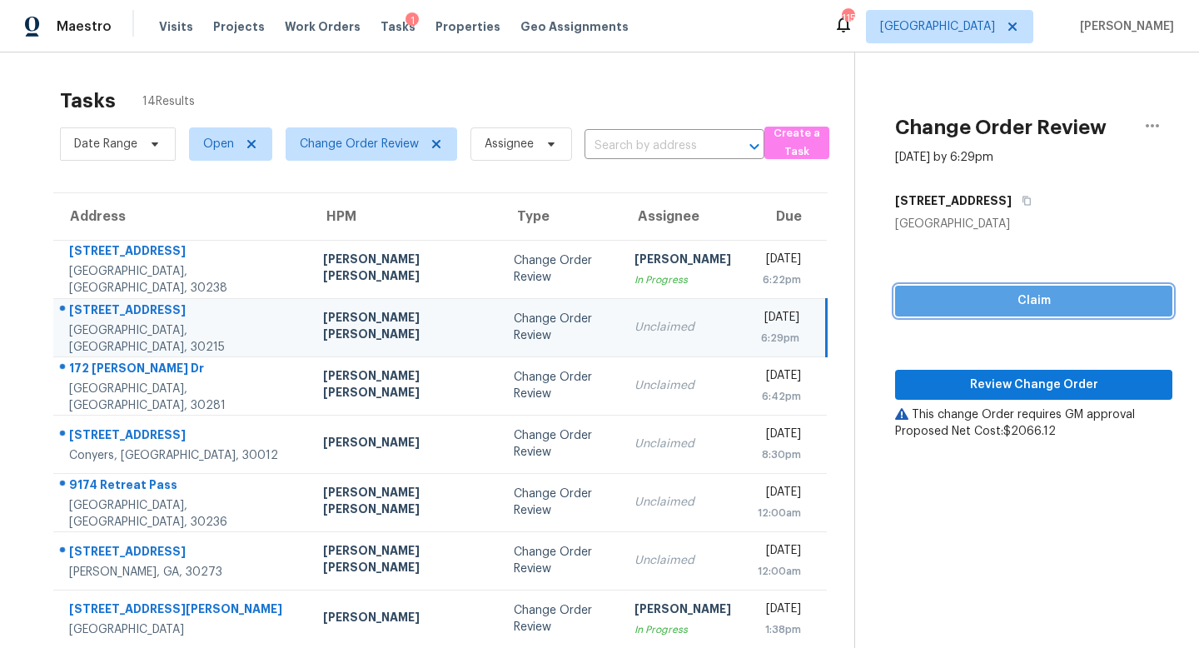
click at [949, 296] on span "Claim" at bounding box center [1033, 301] width 251 height 21
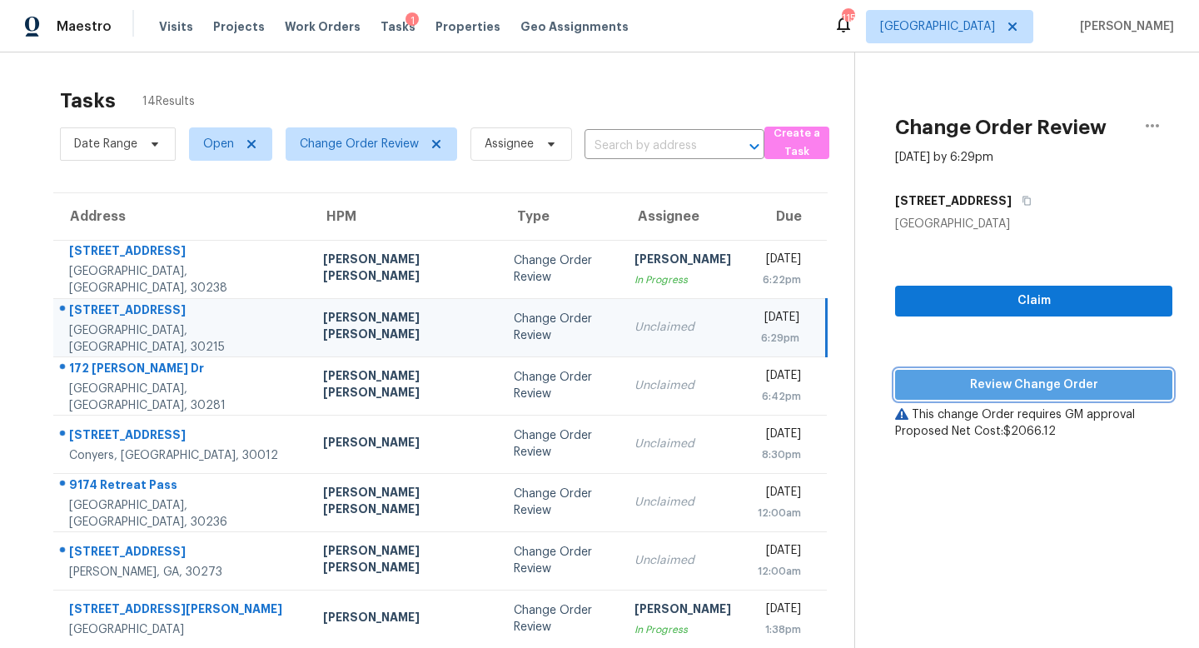
click at [987, 383] on span "Review Change Order" at bounding box center [1033, 385] width 251 height 21
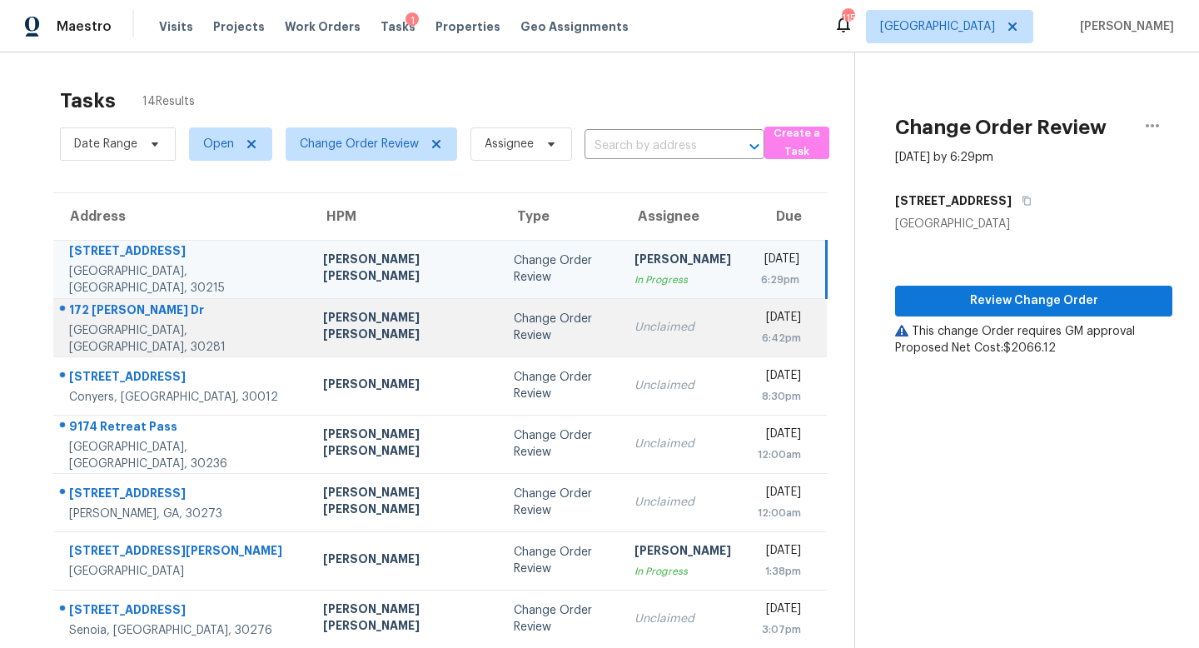
click at [514, 333] on div "Change Order Review" at bounding box center [561, 327] width 94 height 33
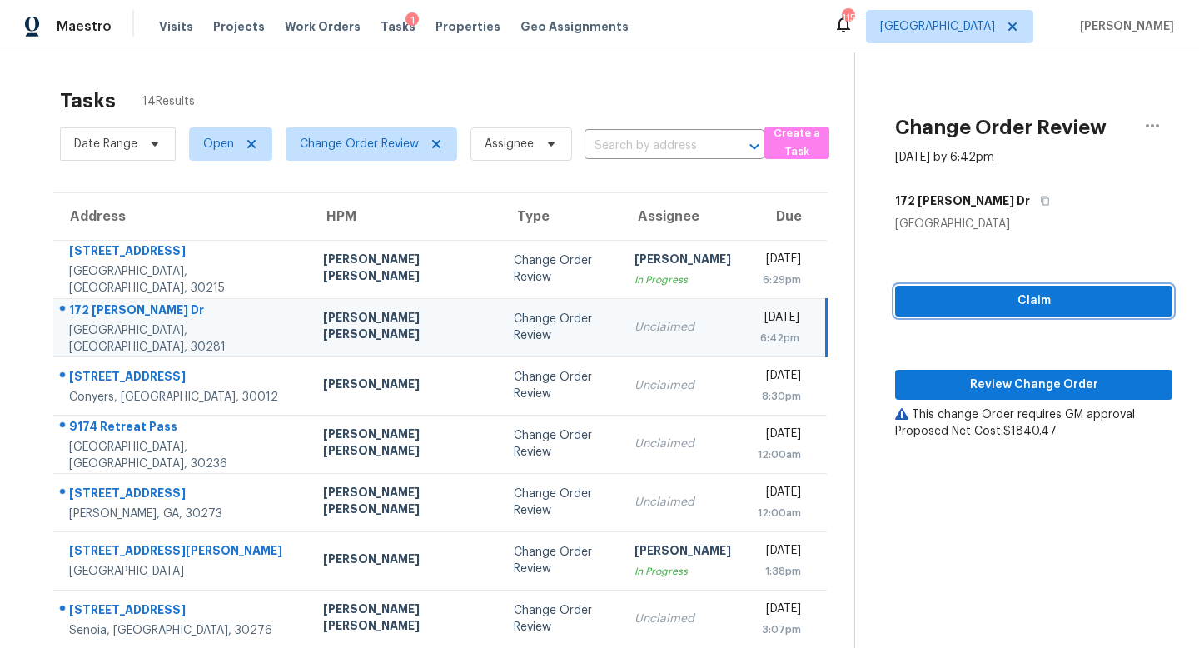
click at [1031, 311] on button "Claim" at bounding box center [1033, 301] width 277 height 31
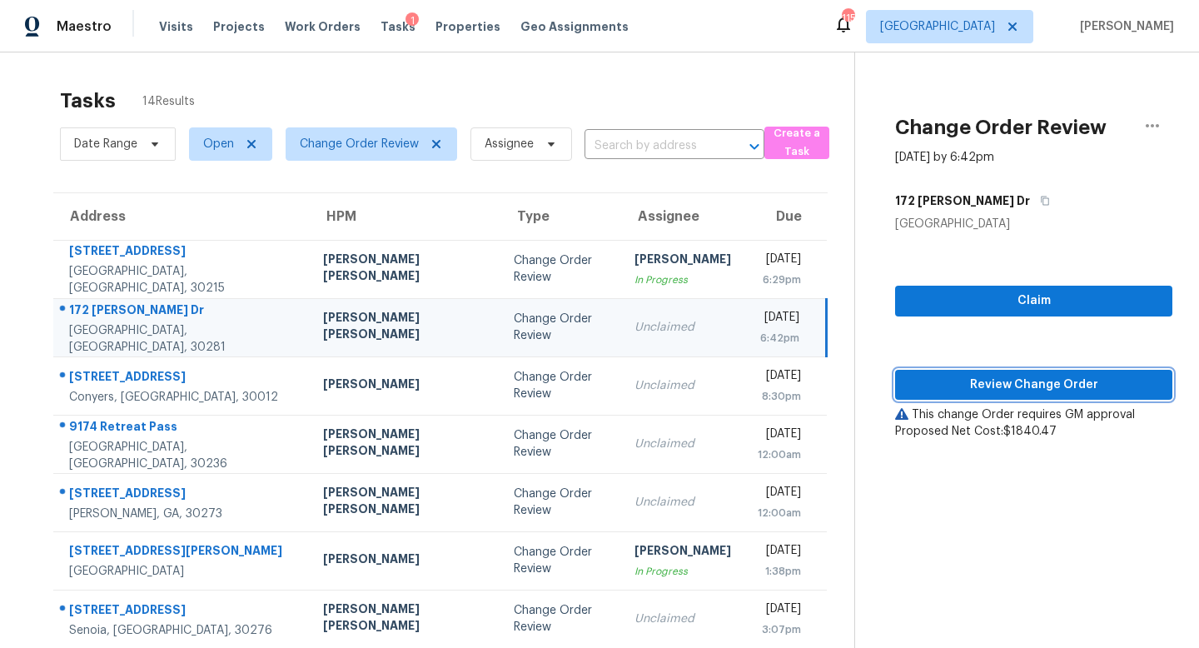
click at [1017, 379] on span "Review Change Order" at bounding box center [1033, 385] width 251 height 21
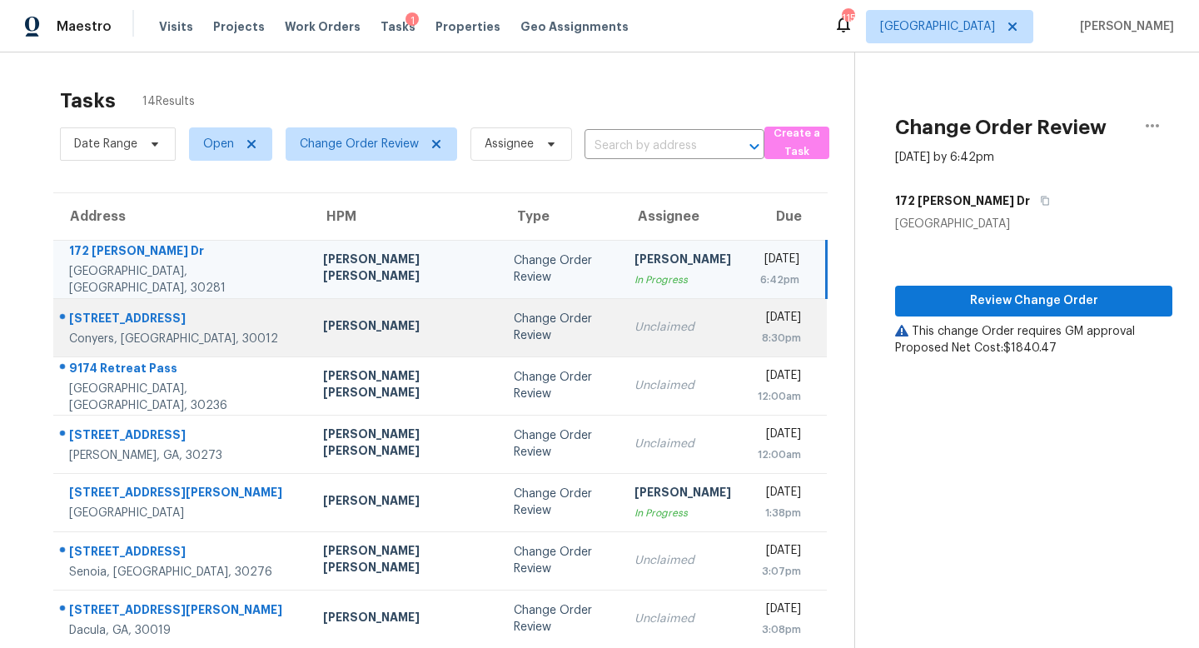
click at [621, 342] on td "Unclaimed" at bounding box center [682, 327] width 123 height 58
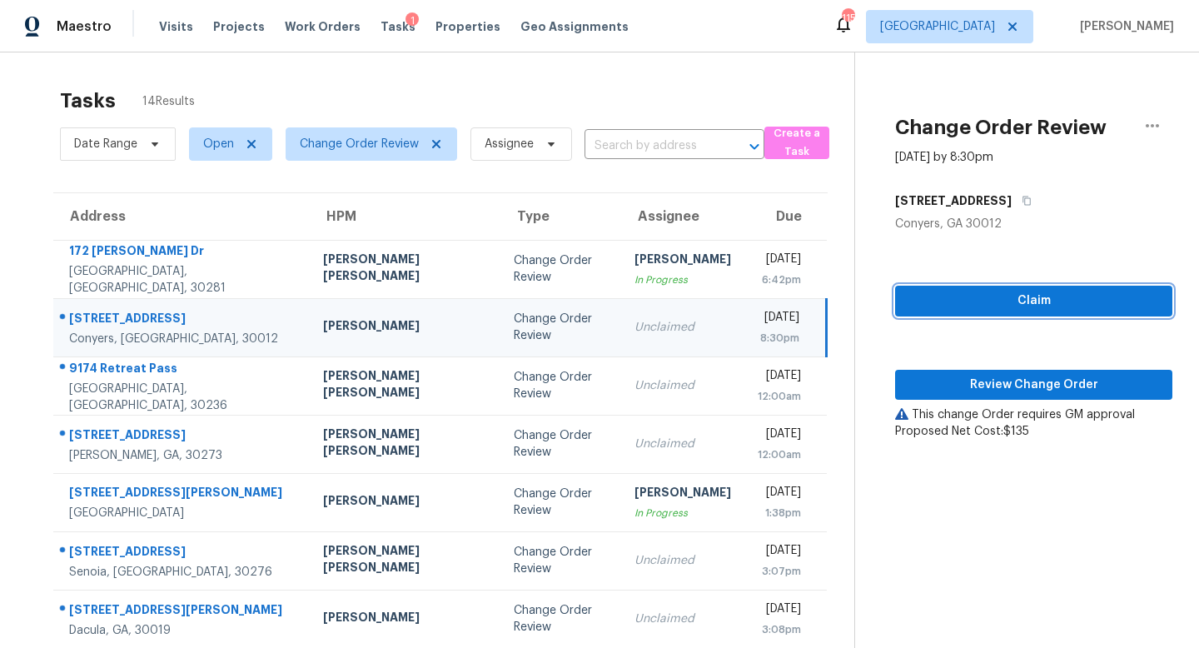
click at [984, 296] on span "Claim" at bounding box center [1033, 301] width 251 height 21
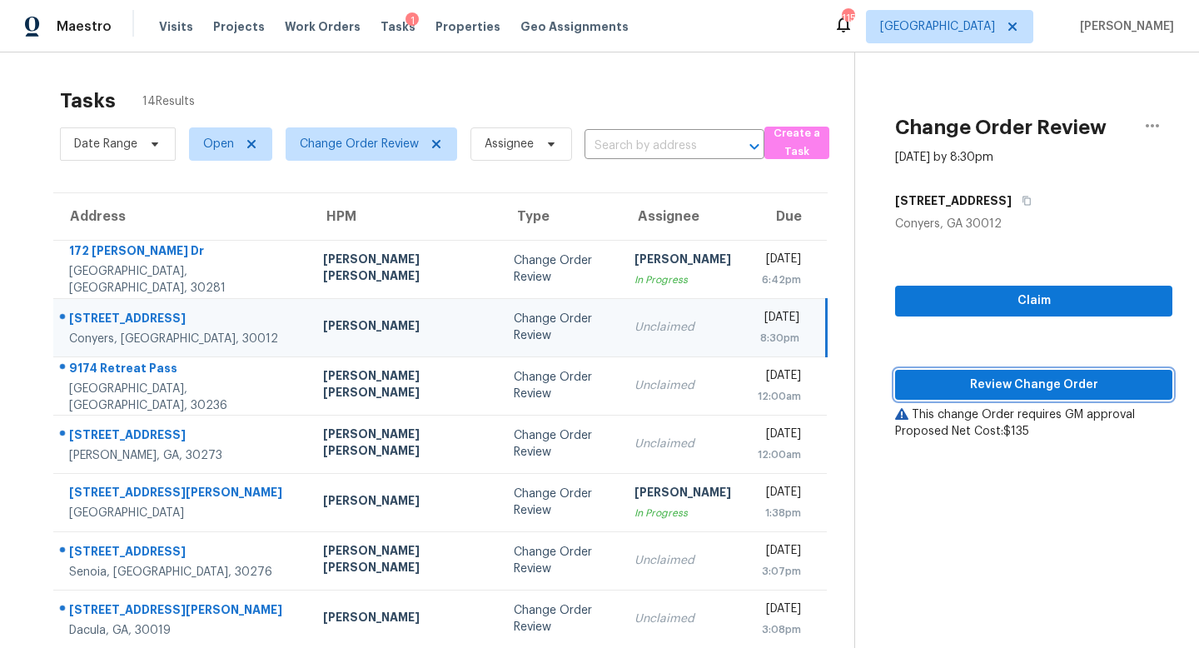
click at [978, 381] on span "Review Change Order" at bounding box center [1033, 385] width 251 height 21
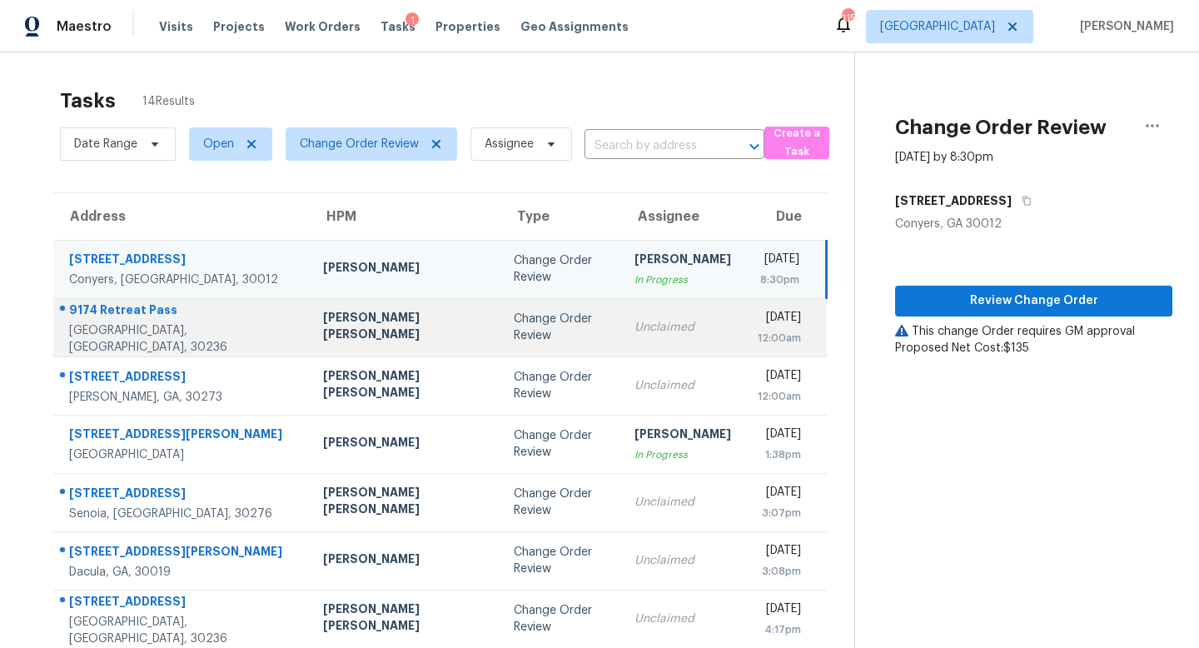
click at [504, 327] on td "Change Order Review" at bounding box center [560, 327] width 121 height 58
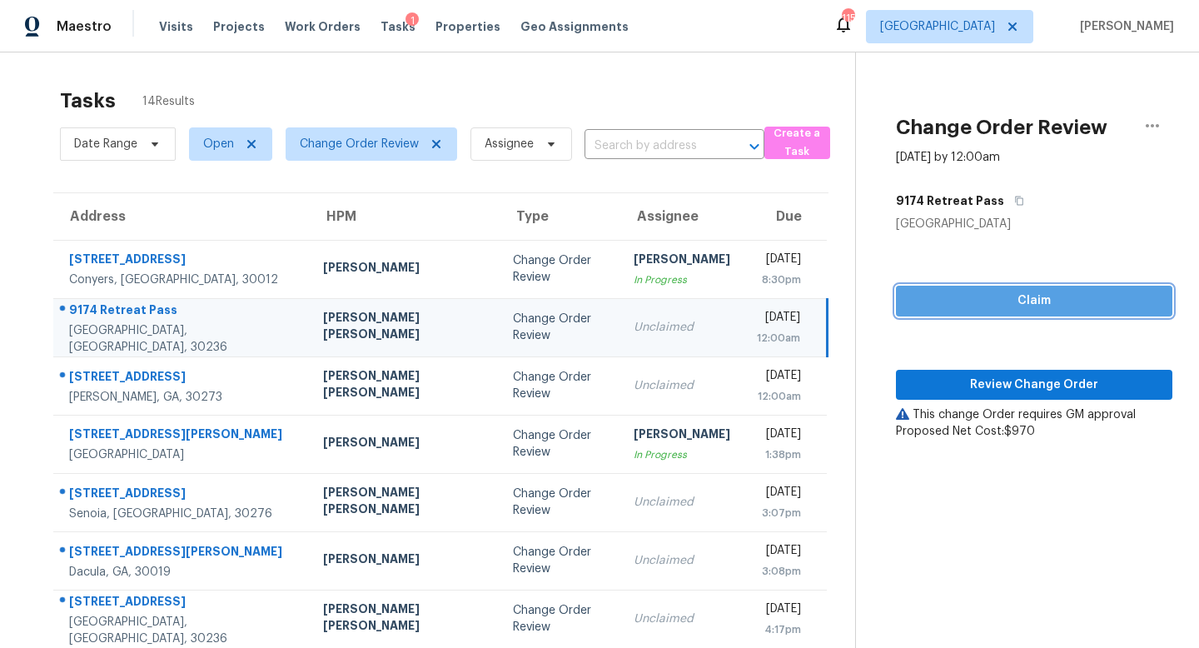
click at [1003, 311] on span "Claim" at bounding box center [1034, 301] width 250 height 21
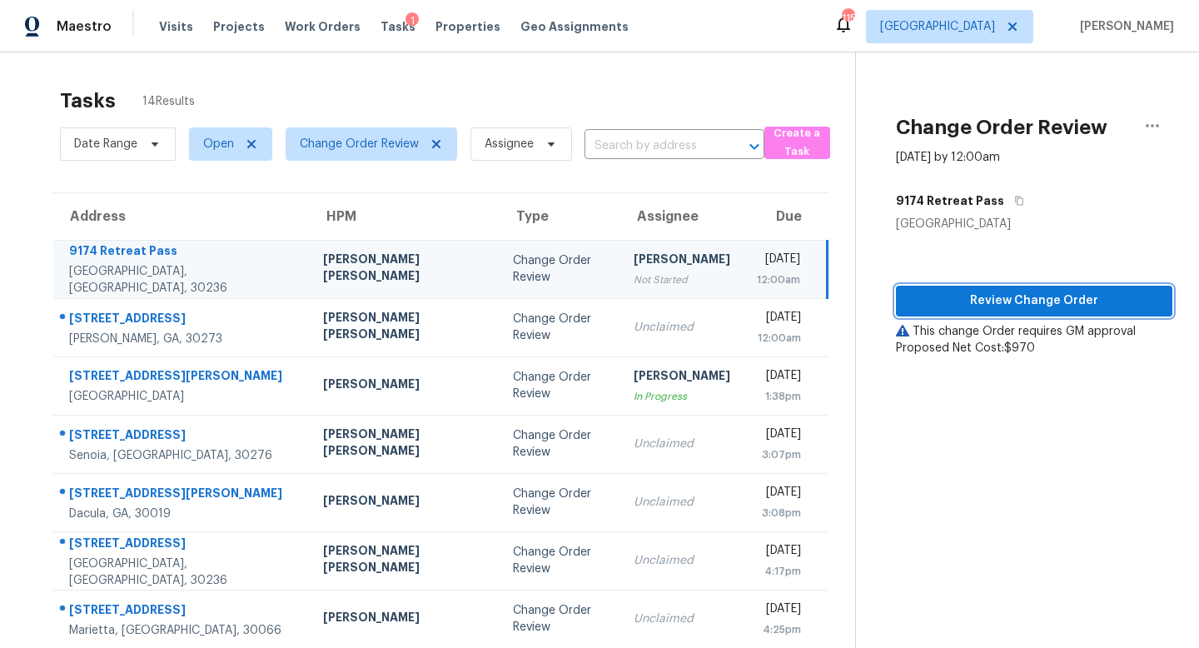
click at [981, 303] on span "Review Change Order" at bounding box center [1034, 301] width 250 height 21
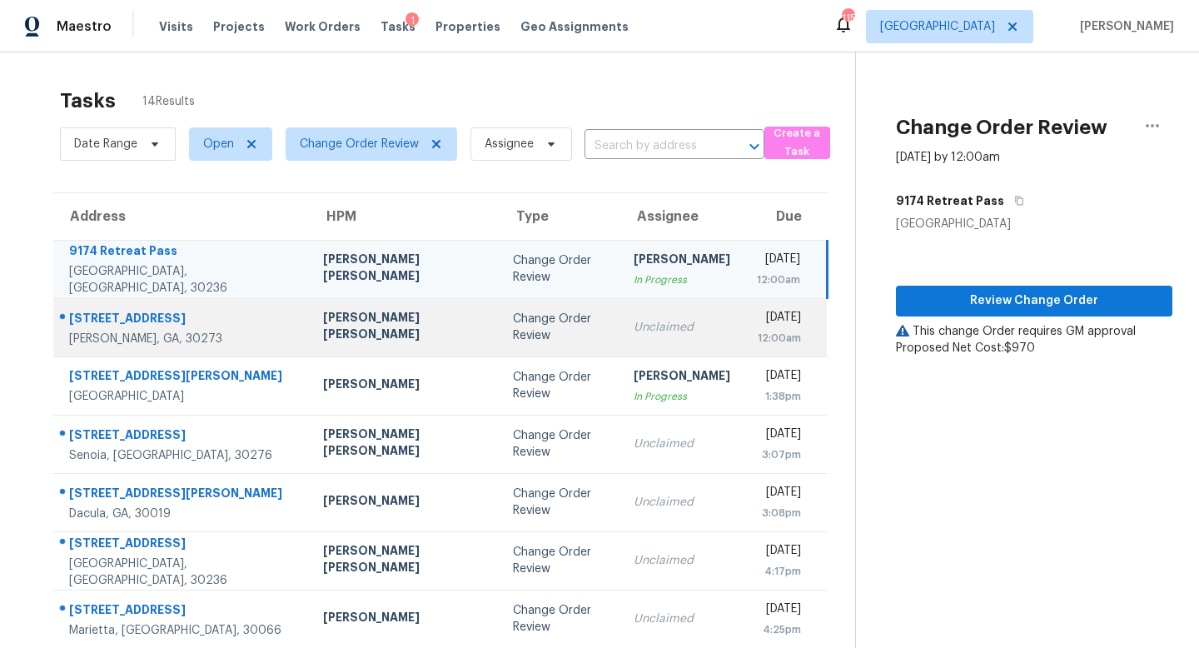
click at [620, 346] on td "Unclaimed" at bounding box center [681, 327] width 123 height 58
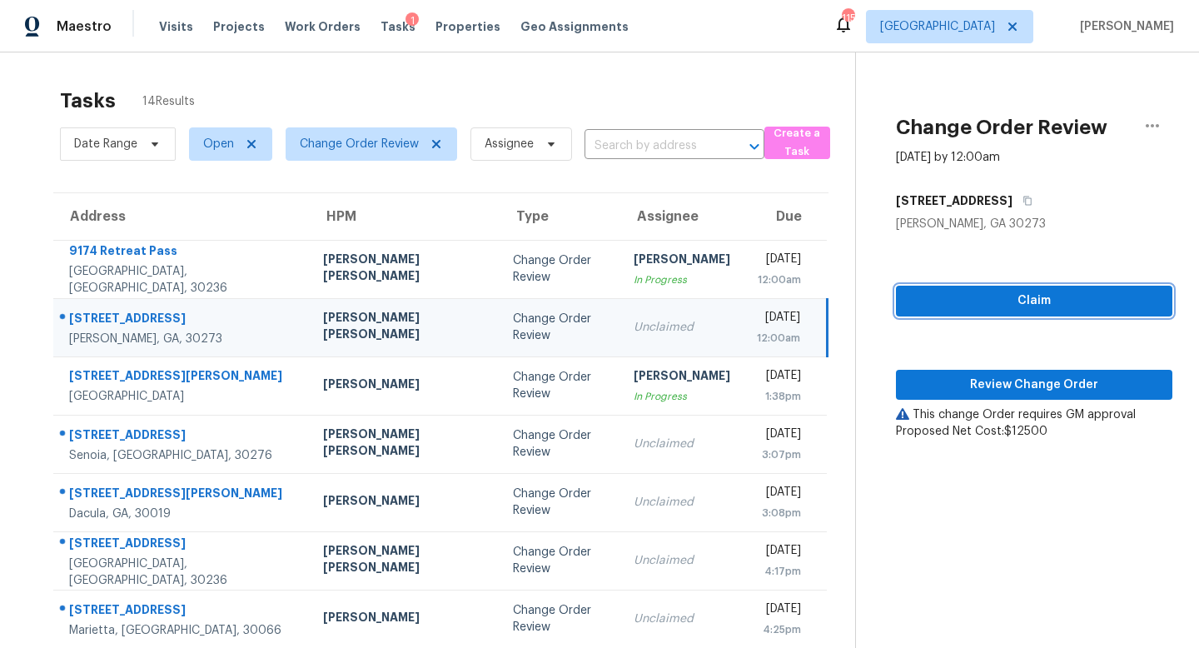
click at [980, 303] on span "Claim" at bounding box center [1034, 301] width 250 height 21
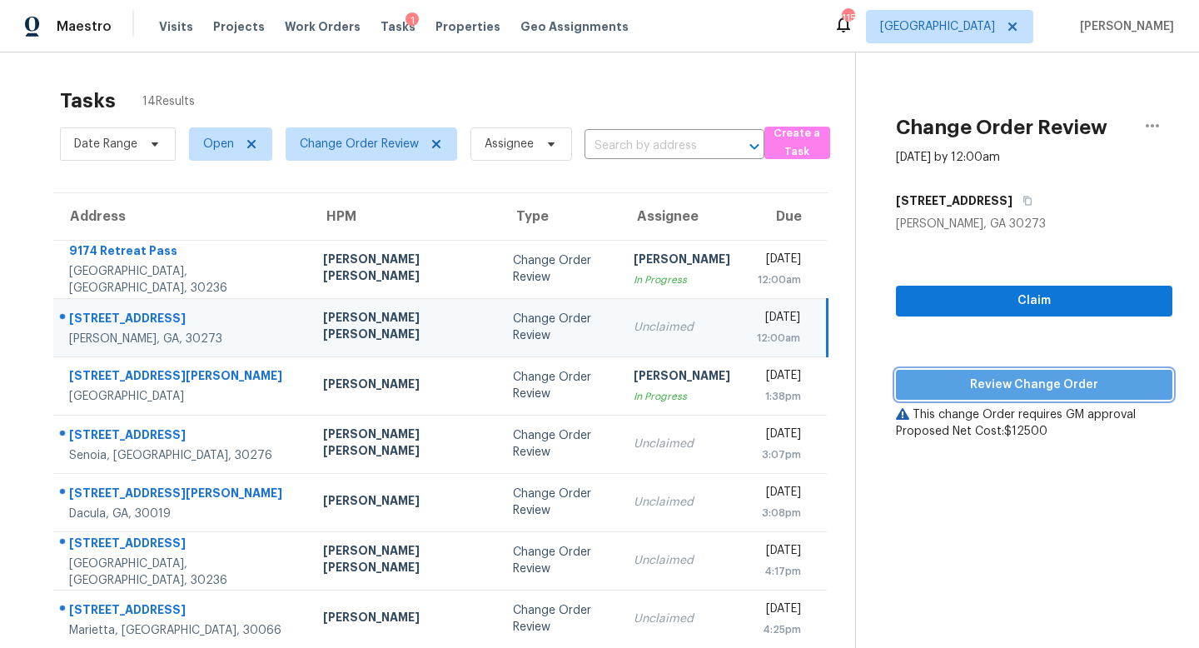
click at [995, 371] on button "Review Change Order" at bounding box center [1034, 385] width 276 height 31
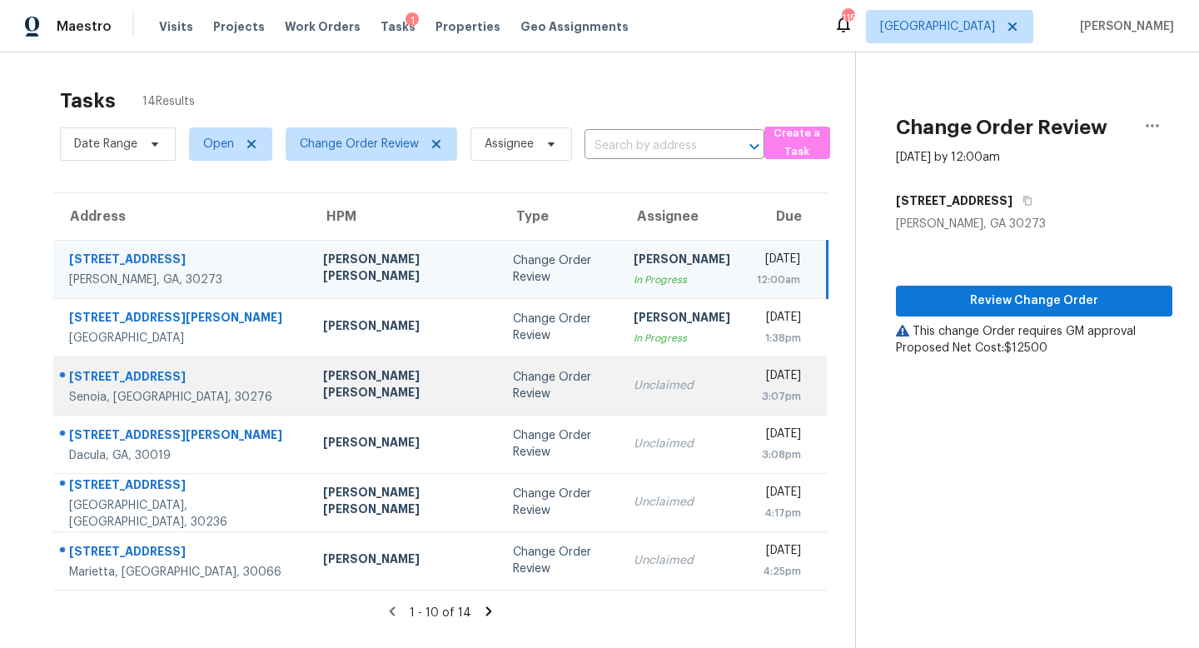
click at [499, 414] on td "Change Order Review" at bounding box center [559, 385] width 121 height 58
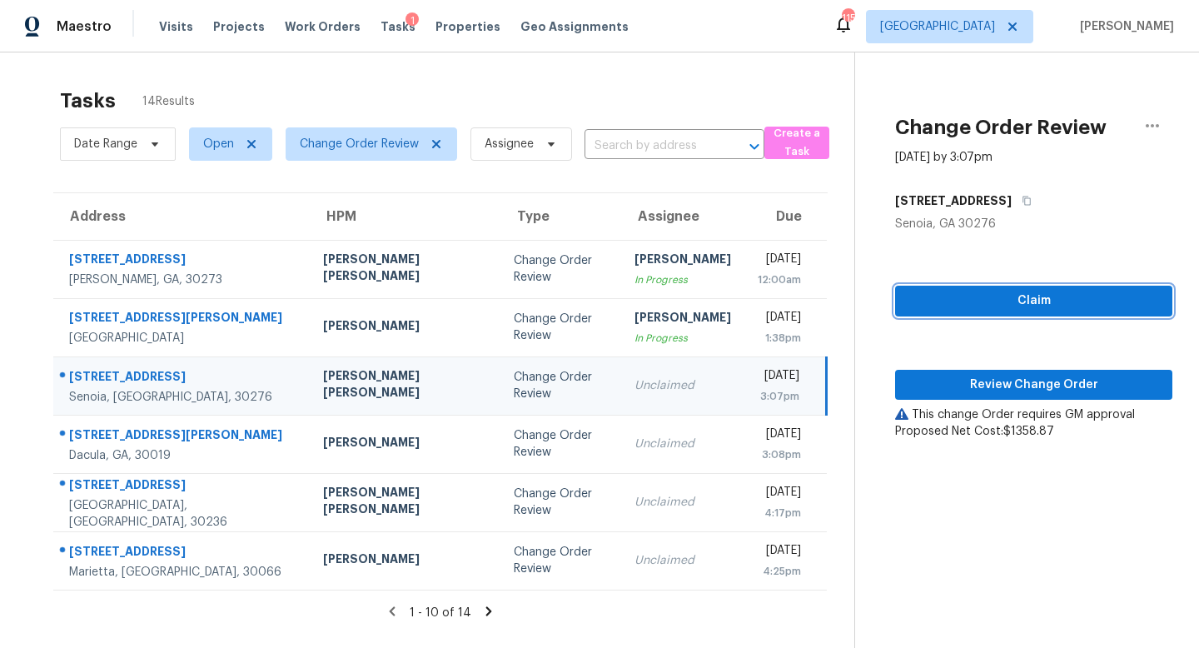
click at [1038, 308] on span "Claim" at bounding box center [1033, 301] width 251 height 21
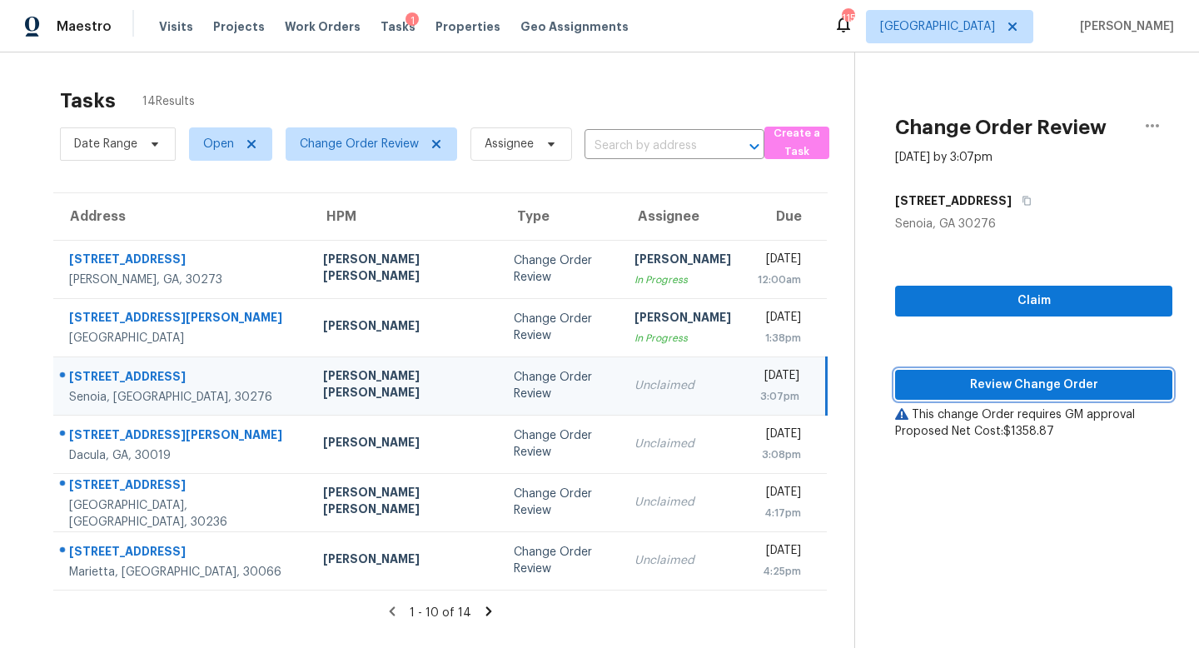
click at [1026, 385] on span "Review Change Order" at bounding box center [1033, 385] width 251 height 21
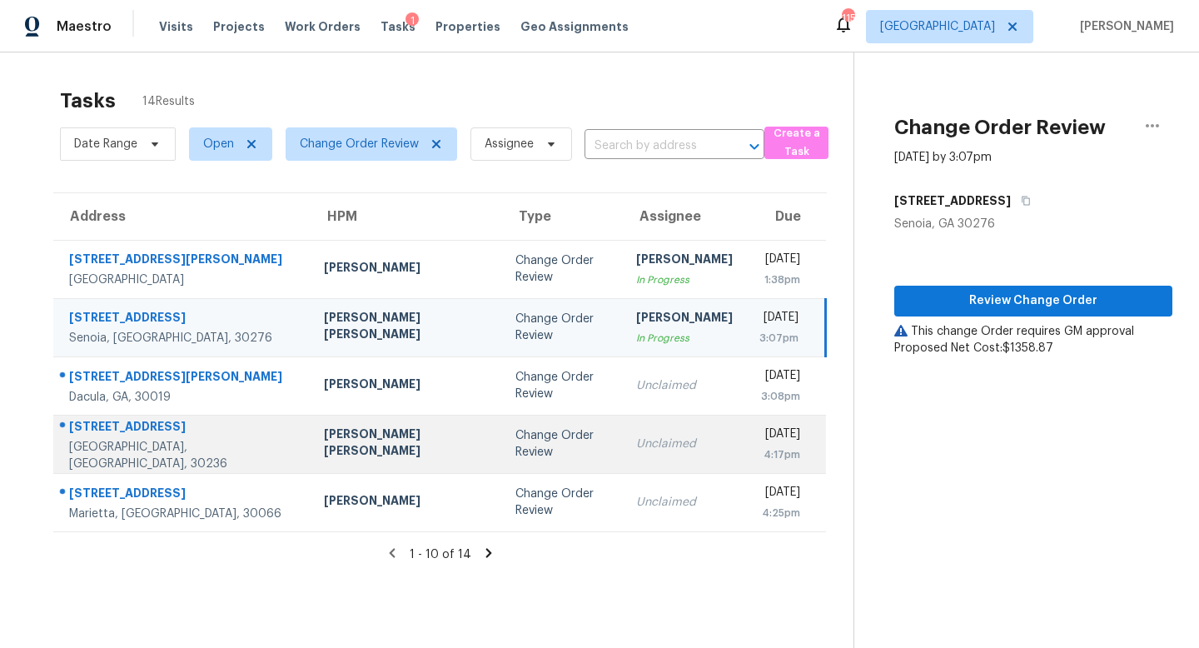
click at [623, 454] on td "Unclaimed" at bounding box center [684, 444] width 123 height 58
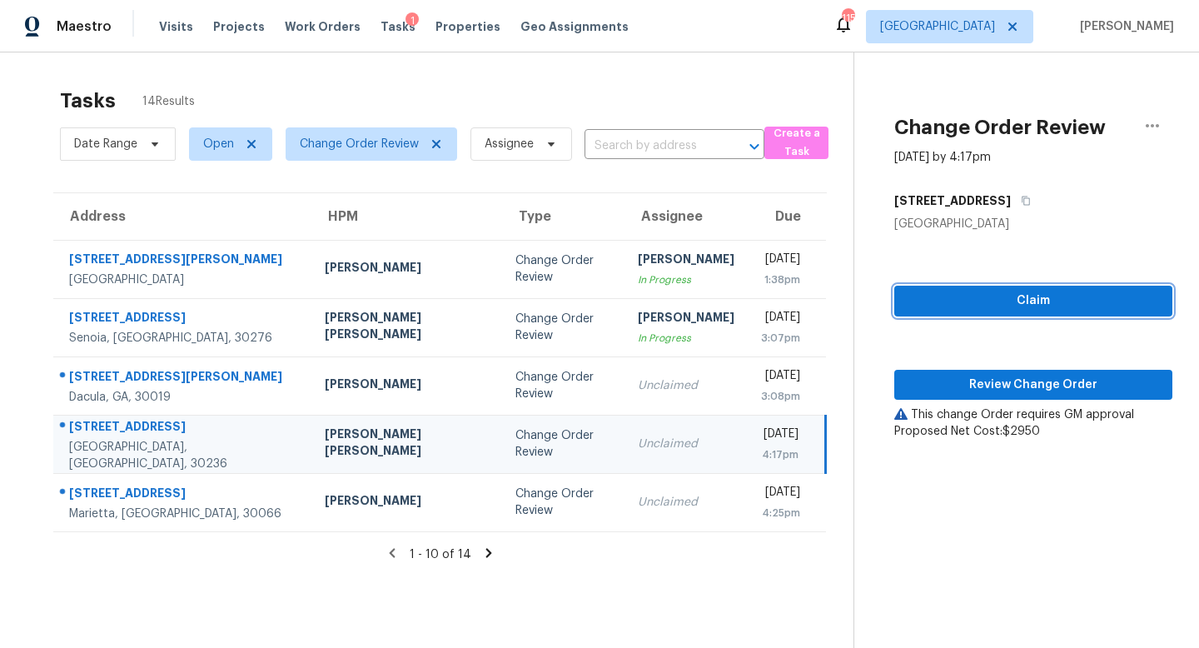
click at [967, 304] on span "Claim" at bounding box center [1032, 301] width 251 height 21
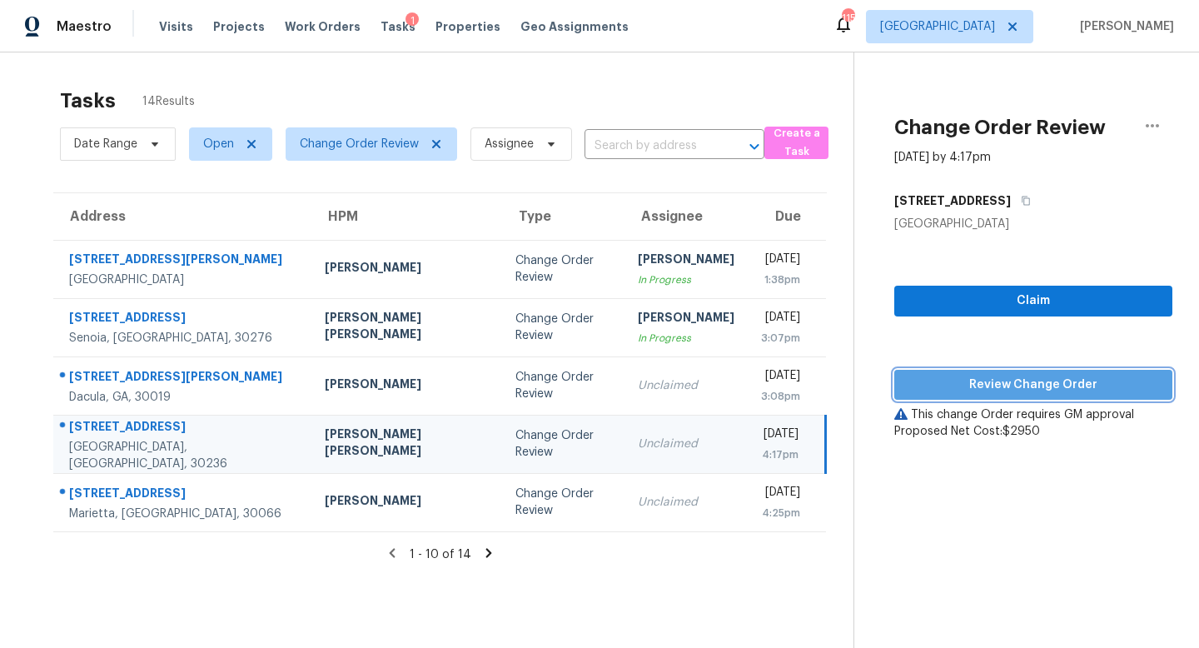
click at [991, 382] on span "Review Change Order" at bounding box center [1032, 385] width 251 height 21
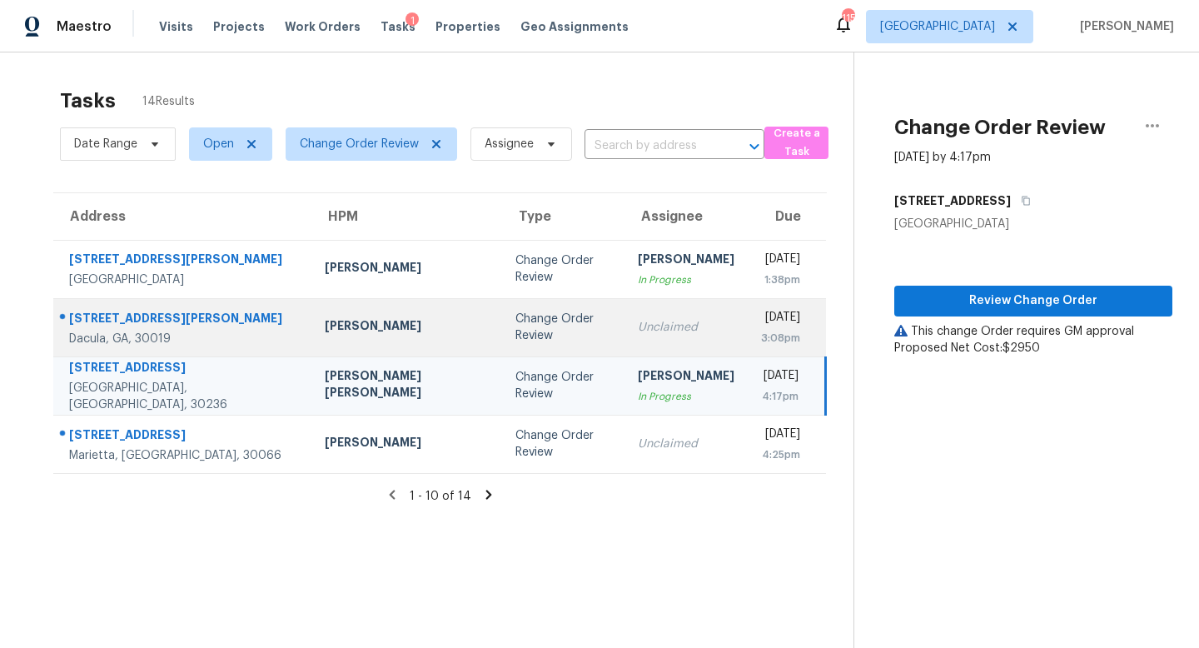
click at [624, 336] on td "Unclaimed" at bounding box center [685, 327] width 123 height 58
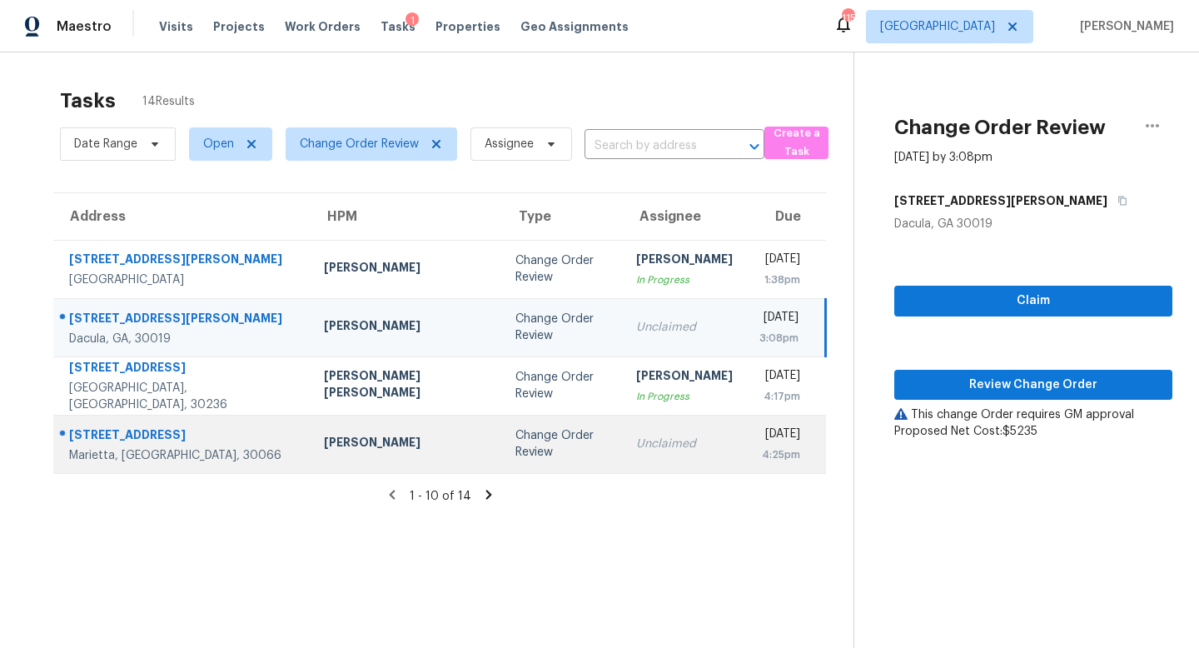
click at [636, 441] on div "Unclaimed" at bounding box center [684, 443] width 97 height 17
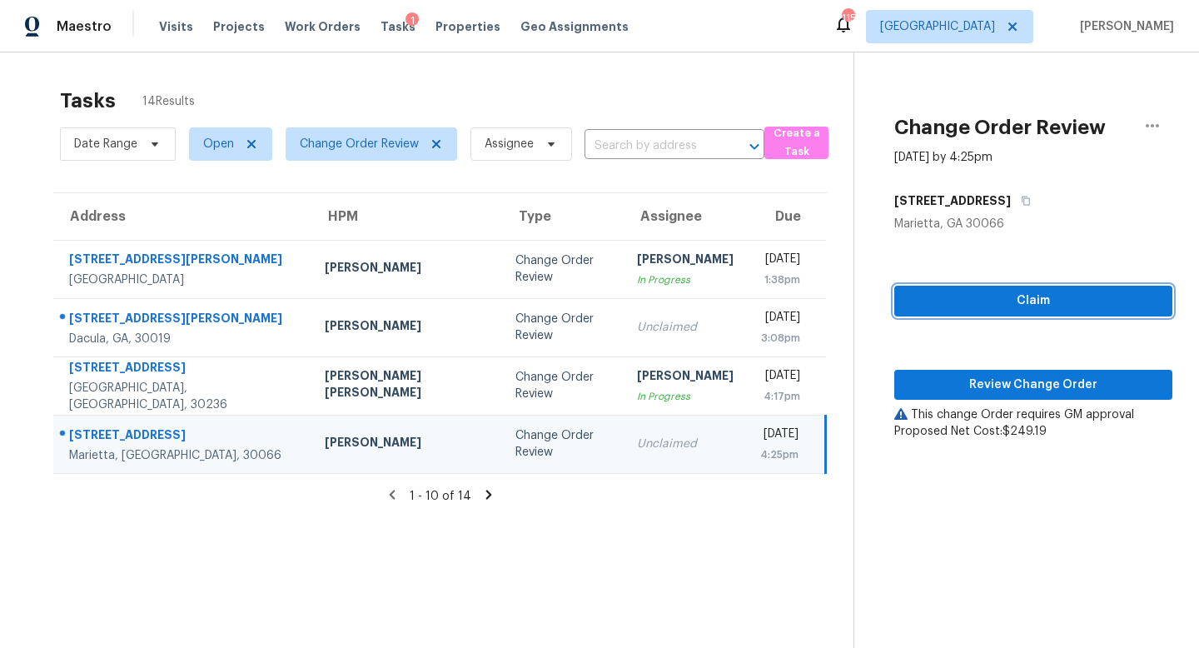
click at [1001, 291] on span "Claim" at bounding box center [1032, 301] width 251 height 21
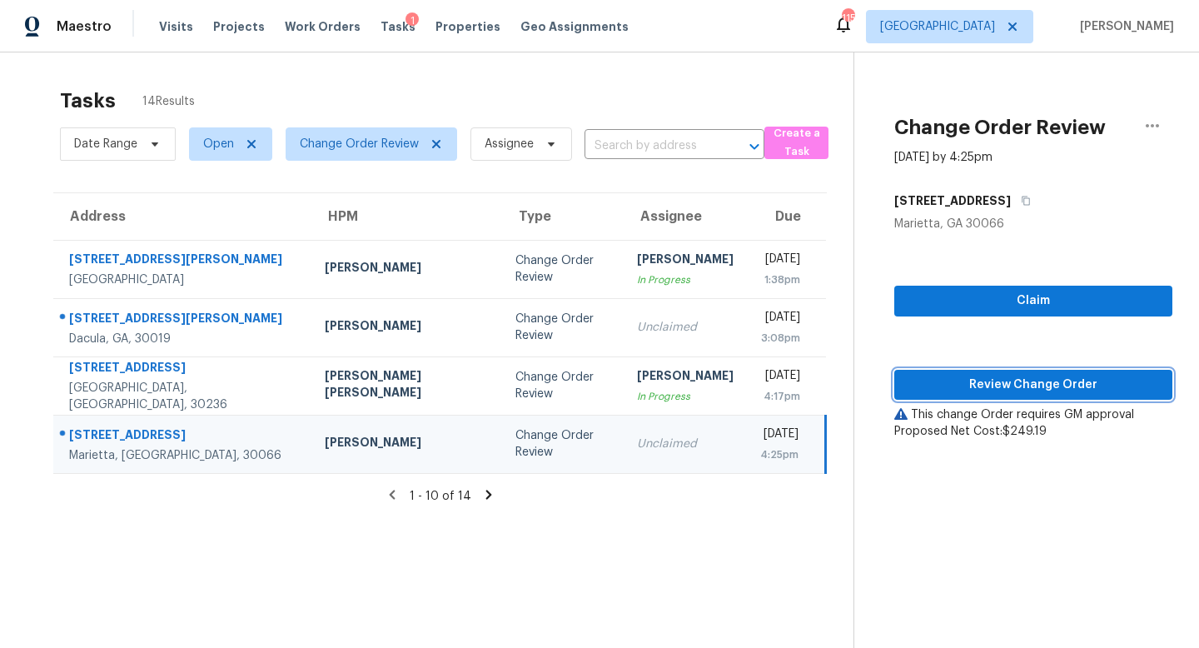
click at [985, 380] on span "Review Change Order" at bounding box center [1032, 385] width 251 height 21
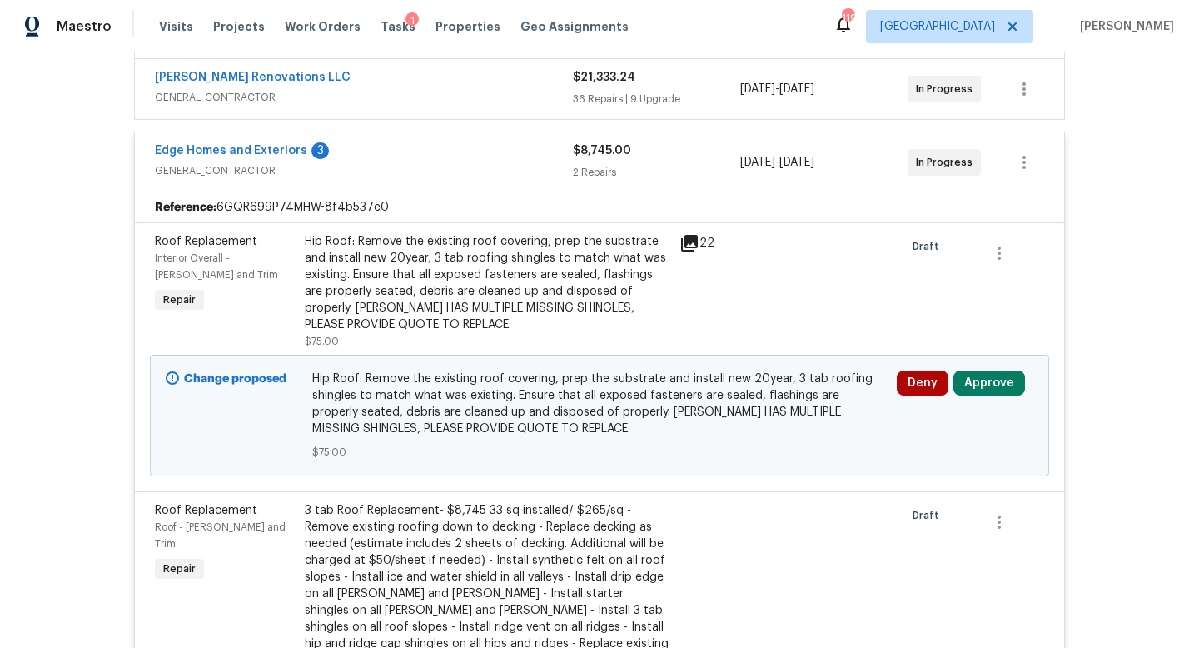
scroll to position [389, 0]
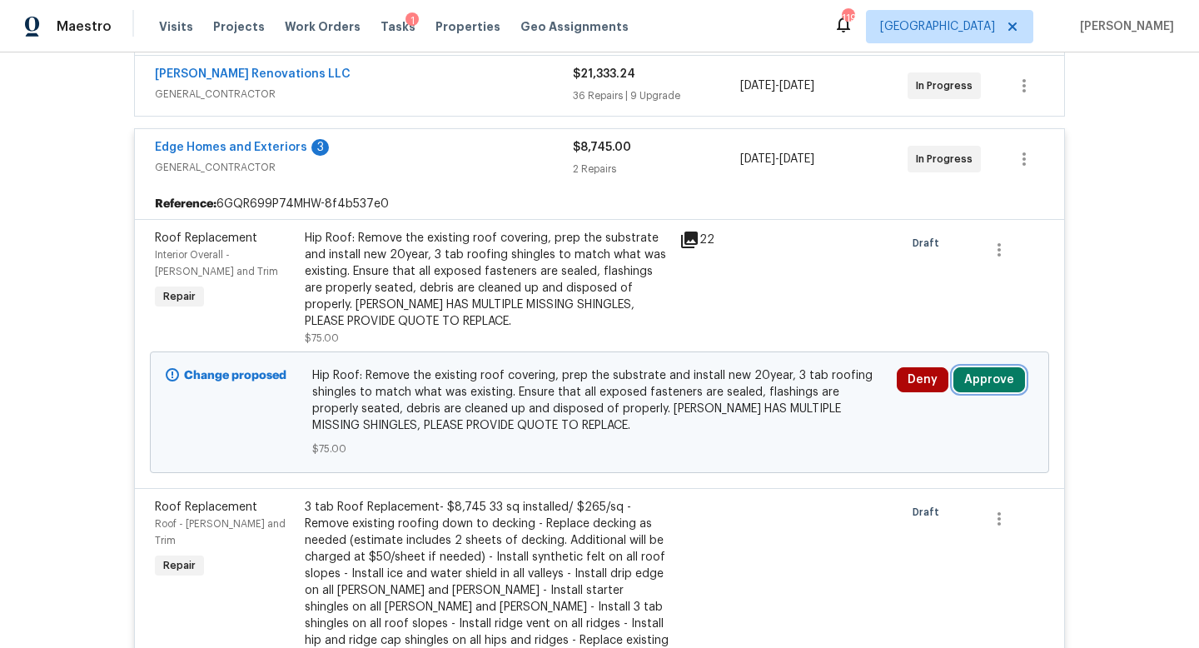
click at [995, 370] on button "Approve" at bounding box center [989, 379] width 72 height 25
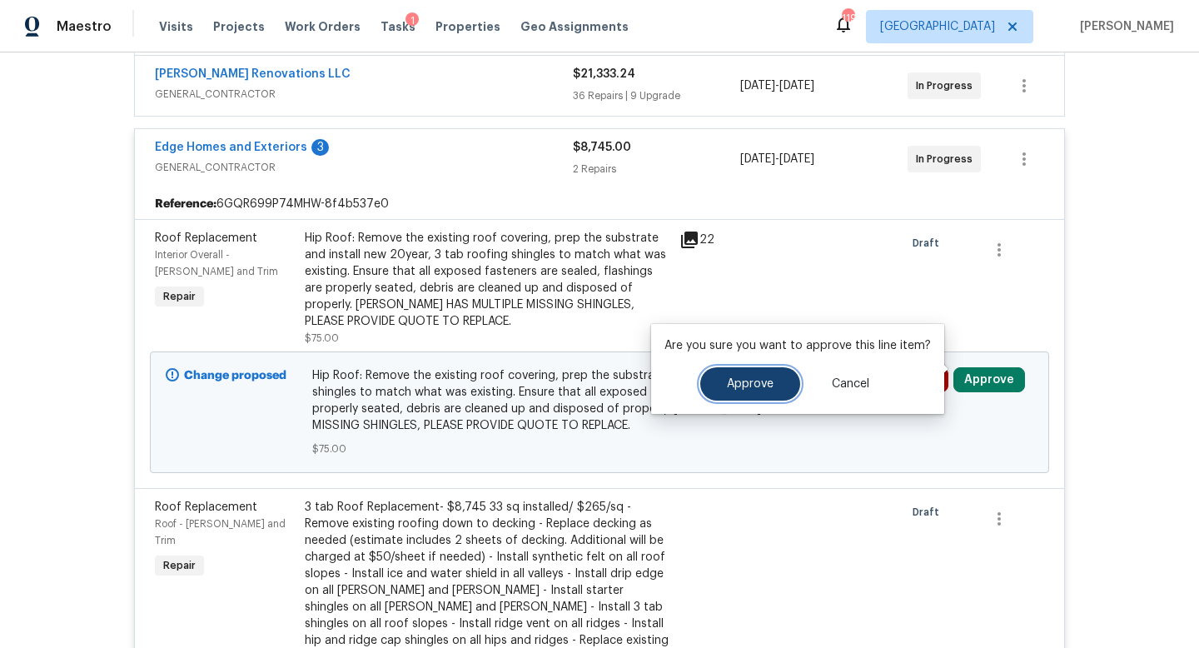
click at [754, 384] on span "Approve" at bounding box center [750, 384] width 47 height 12
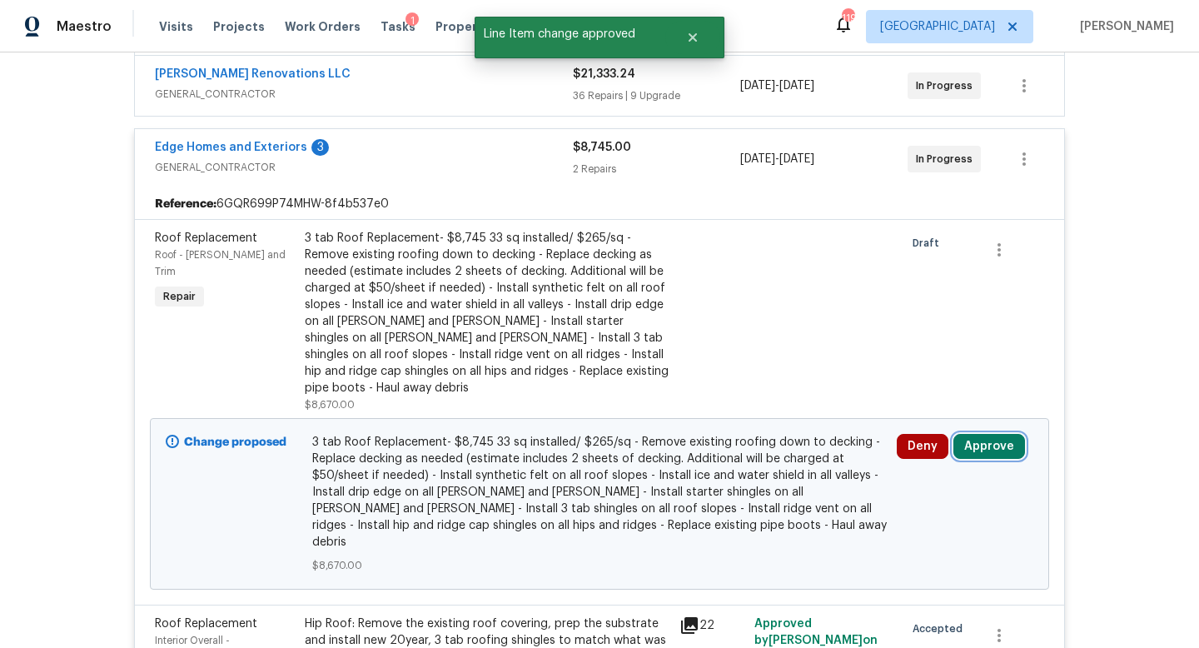
click at [985, 434] on button "Approve" at bounding box center [989, 446] width 72 height 25
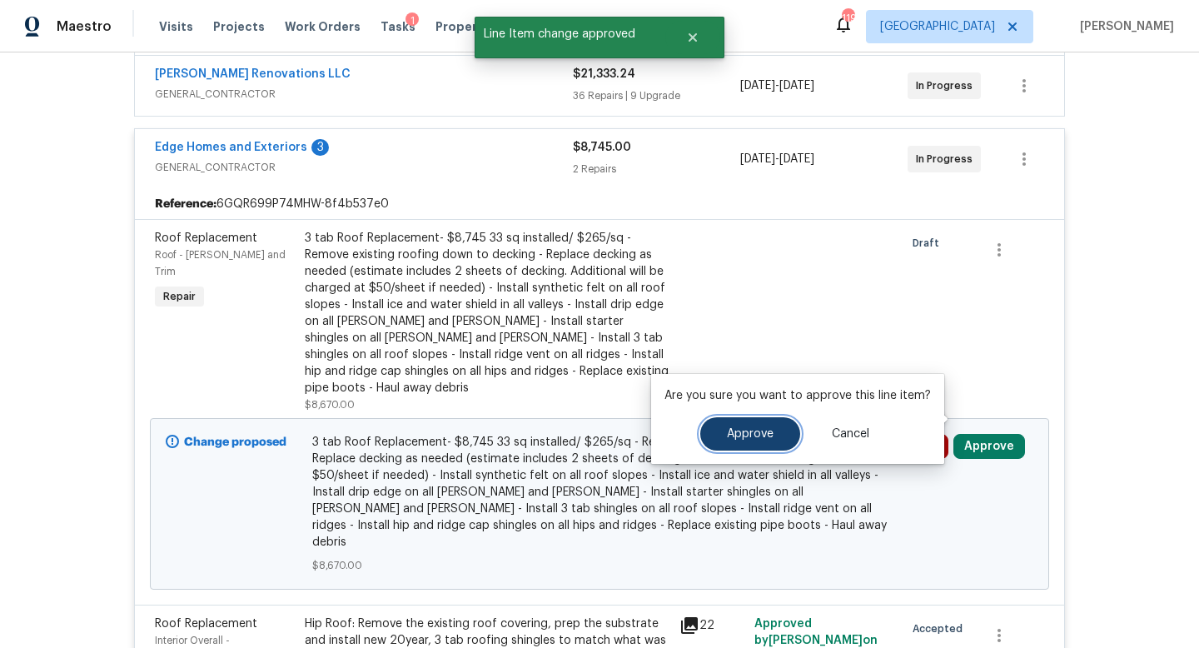
click at [746, 433] on span "Approve" at bounding box center [750, 434] width 47 height 12
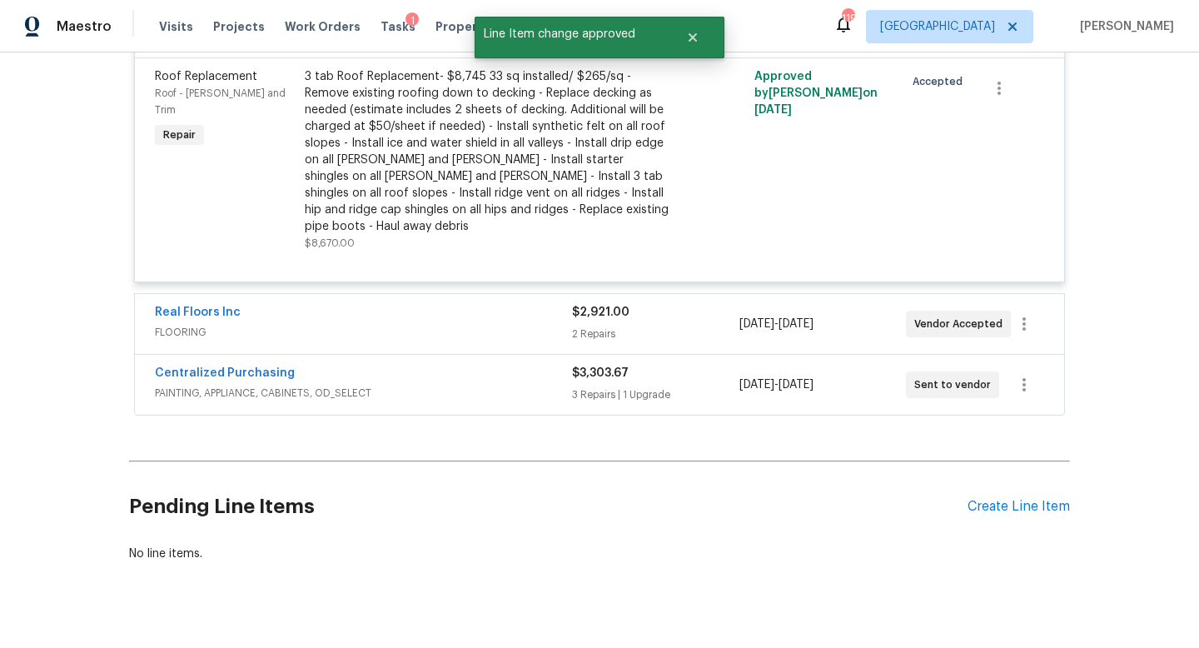
scroll to position [0, 0]
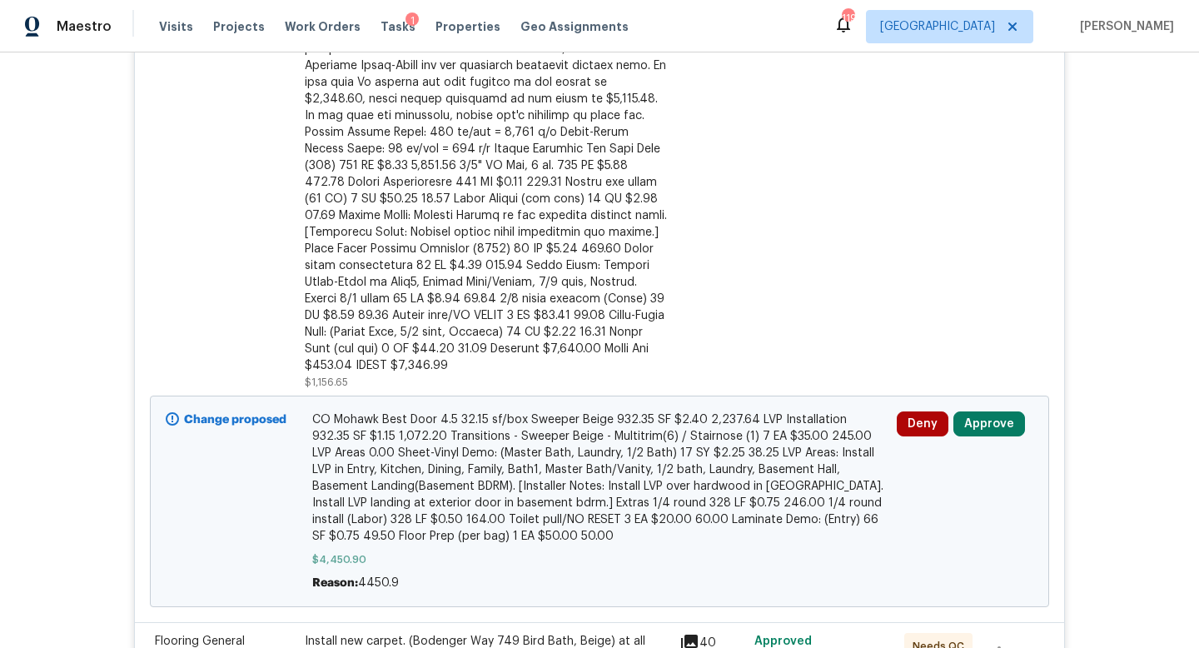
scroll to position [554, 0]
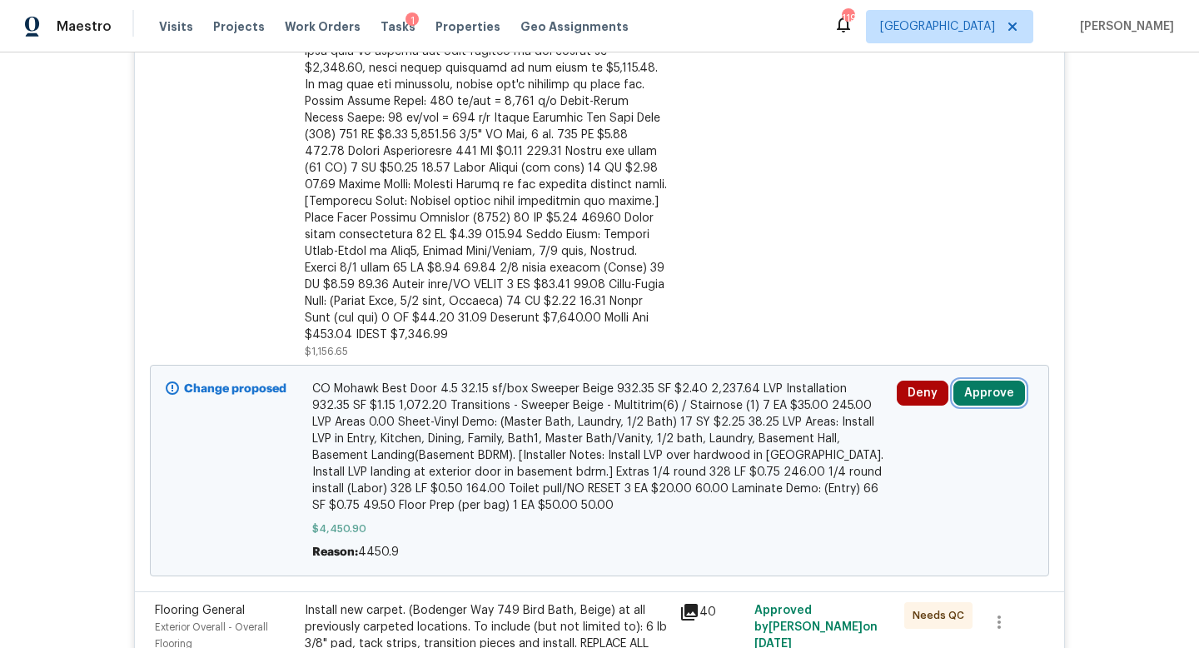
click at [985, 380] on button "Approve" at bounding box center [989, 392] width 72 height 25
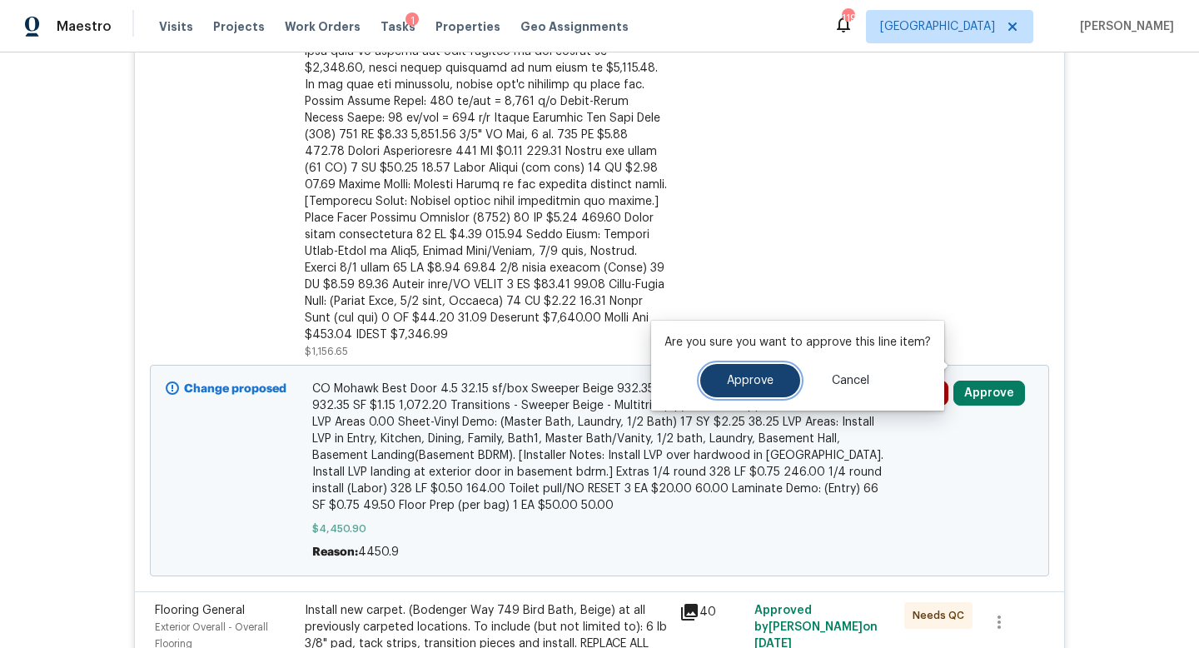
click at [790, 377] on button "Approve" at bounding box center [750, 380] width 100 height 33
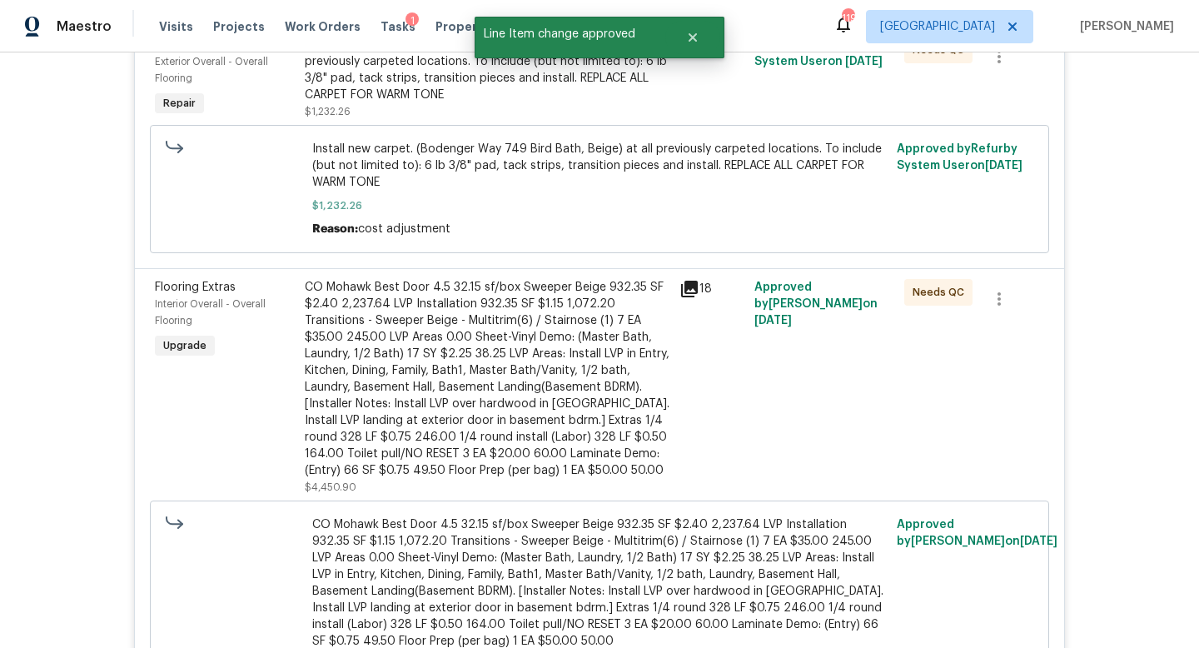
scroll to position [0, 0]
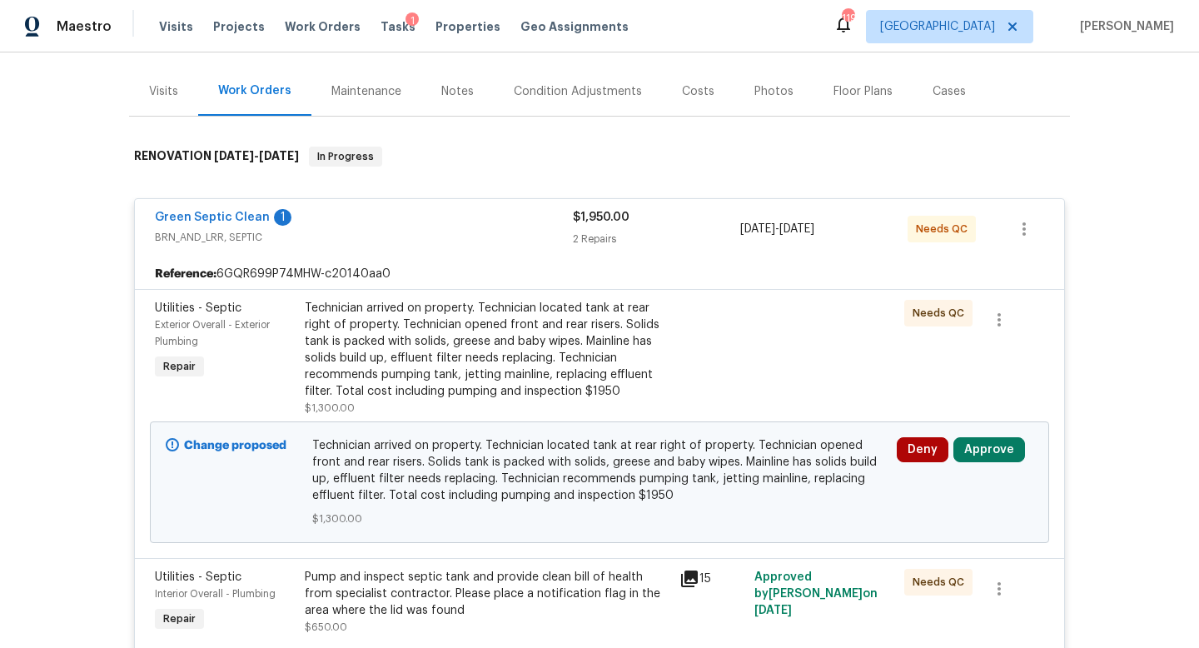
scroll to position [226, 0]
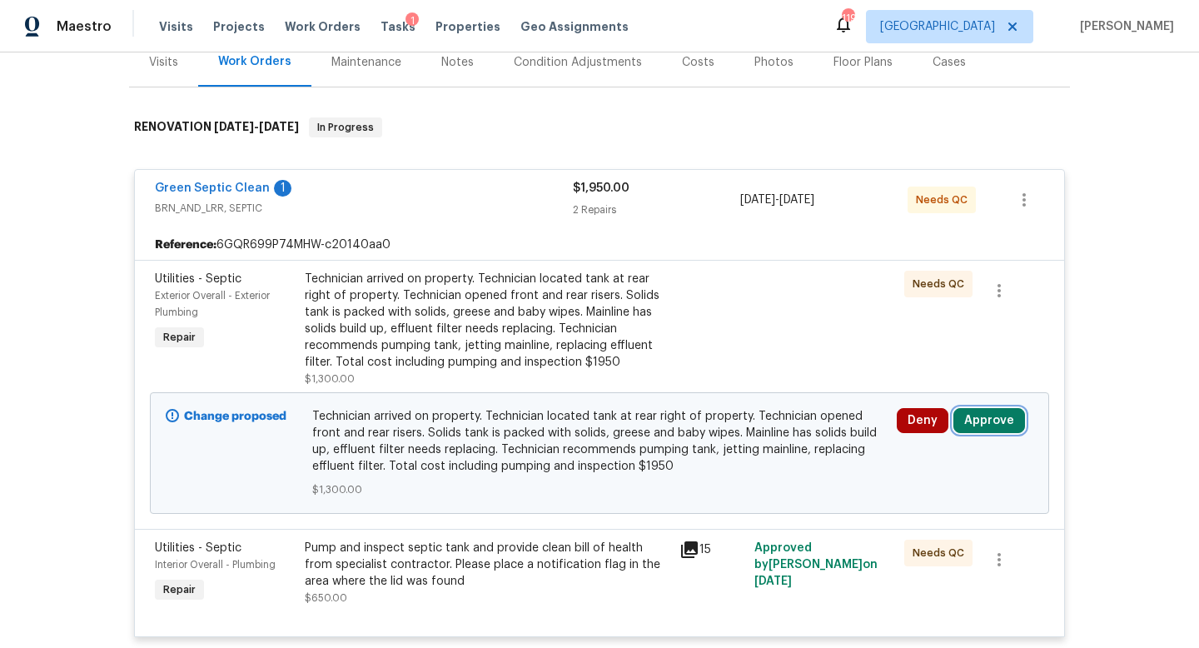
click at [981, 408] on button "Approve" at bounding box center [989, 420] width 72 height 25
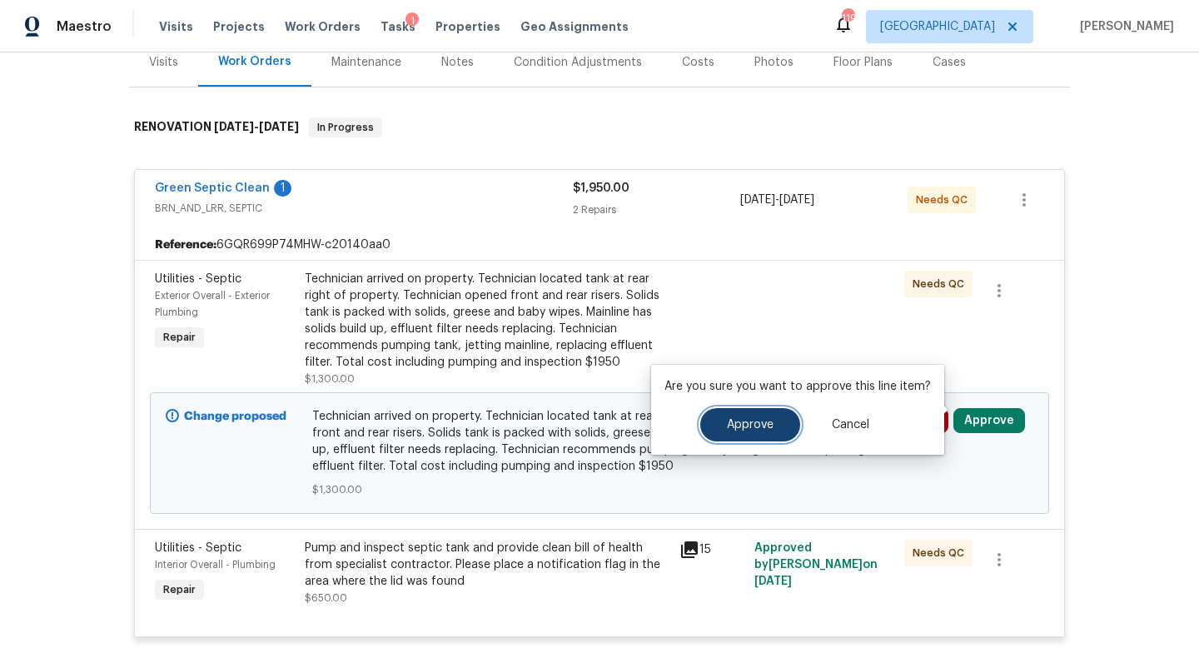
click at [731, 417] on button "Approve" at bounding box center [750, 424] width 100 height 33
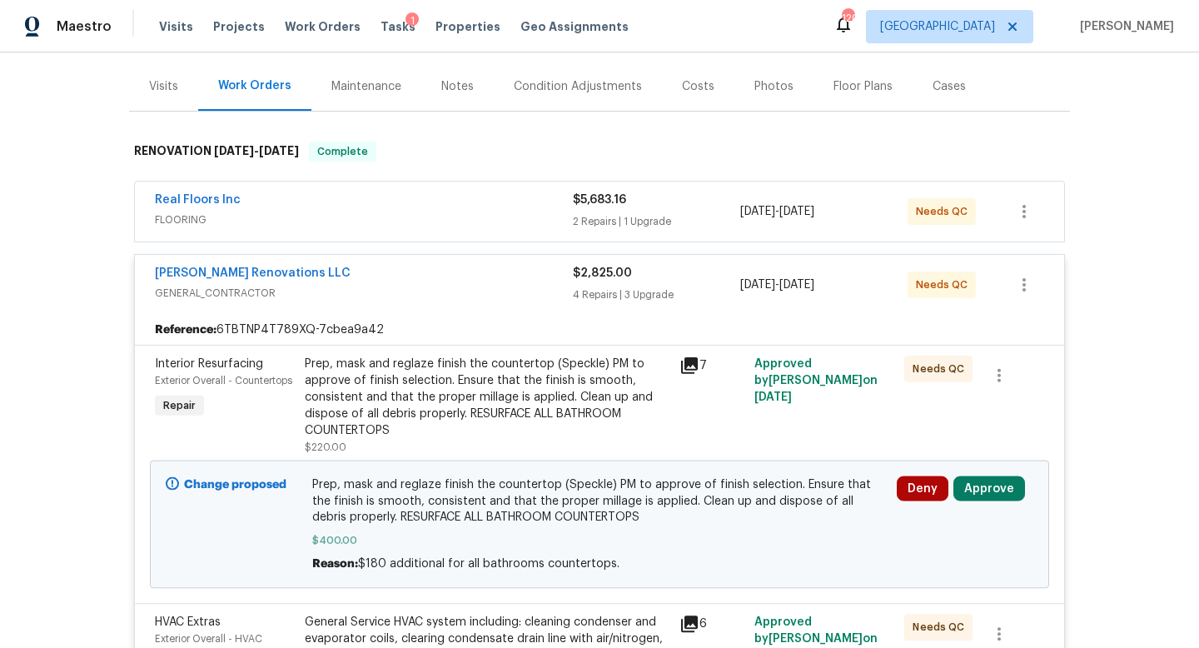
scroll to position [236, 0]
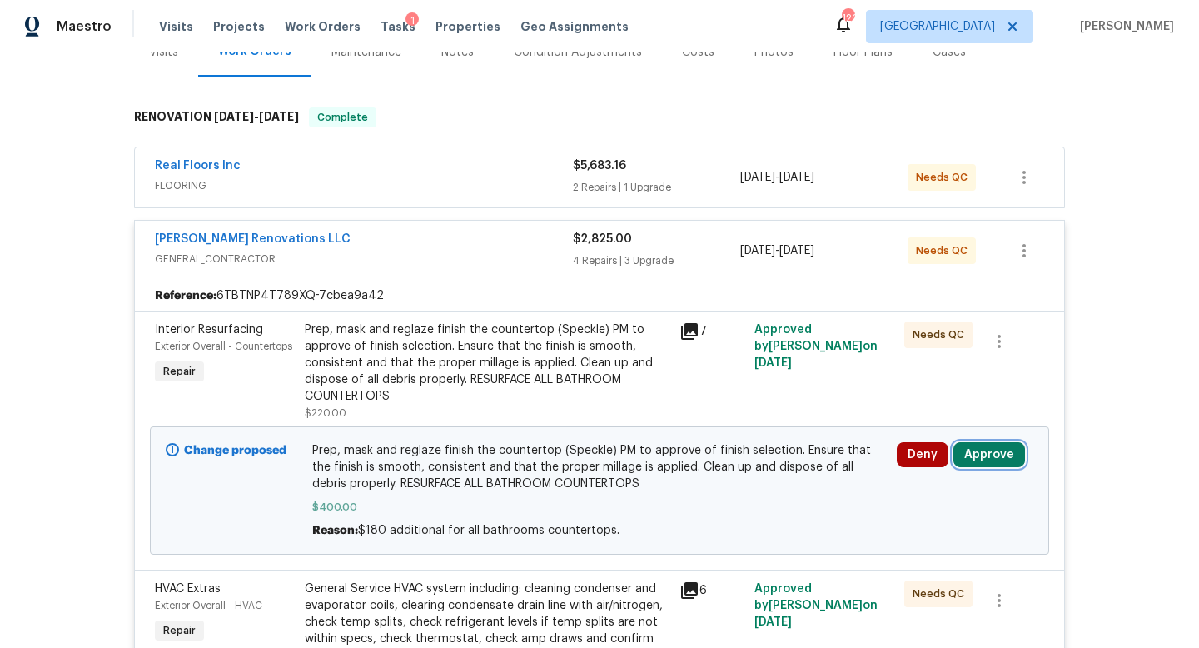
click at [983, 442] on button "Approve" at bounding box center [989, 454] width 72 height 25
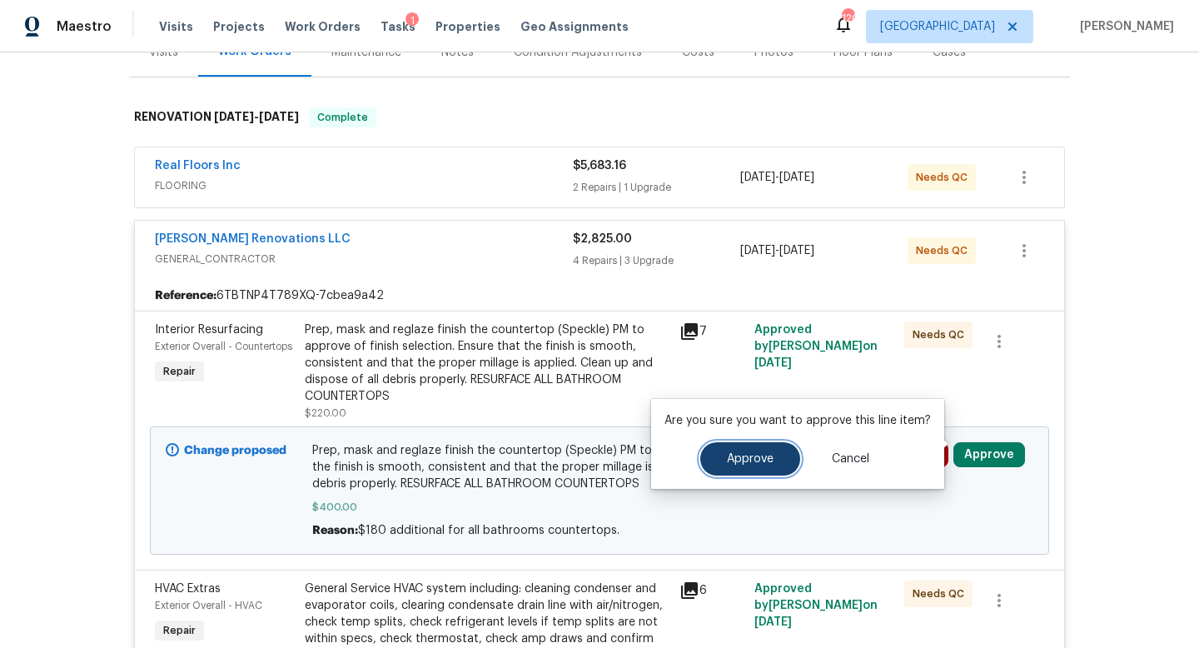
click at [721, 462] on button "Approve" at bounding box center [750, 458] width 100 height 33
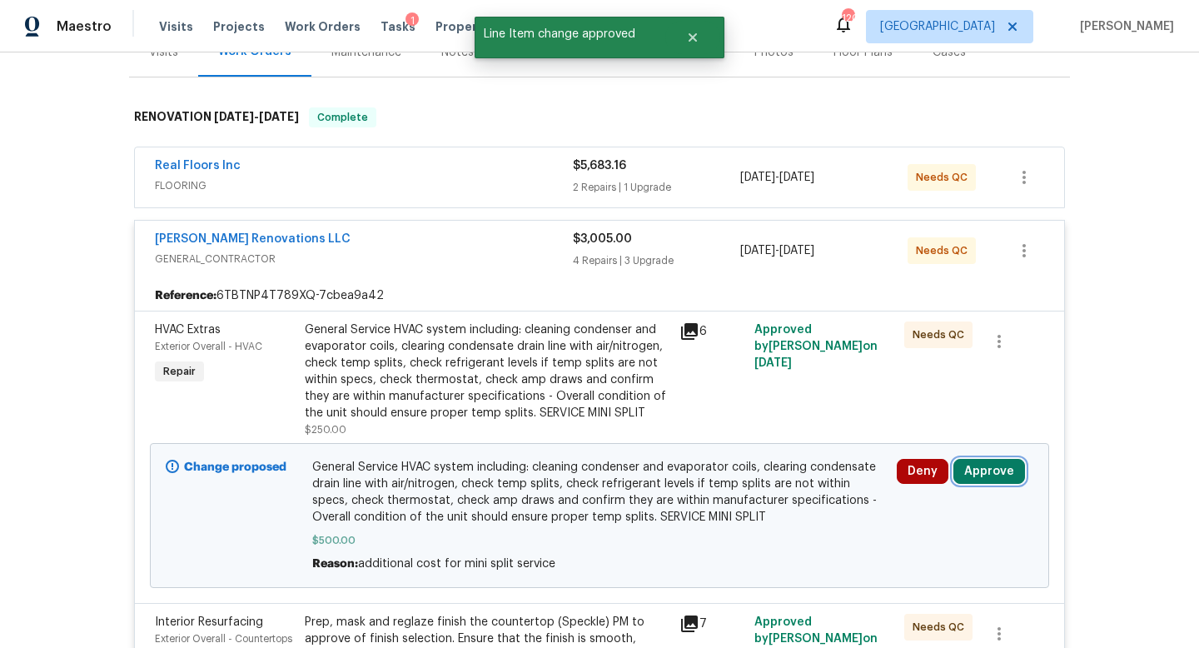
click at [992, 459] on button "Approve" at bounding box center [989, 471] width 72 height 25
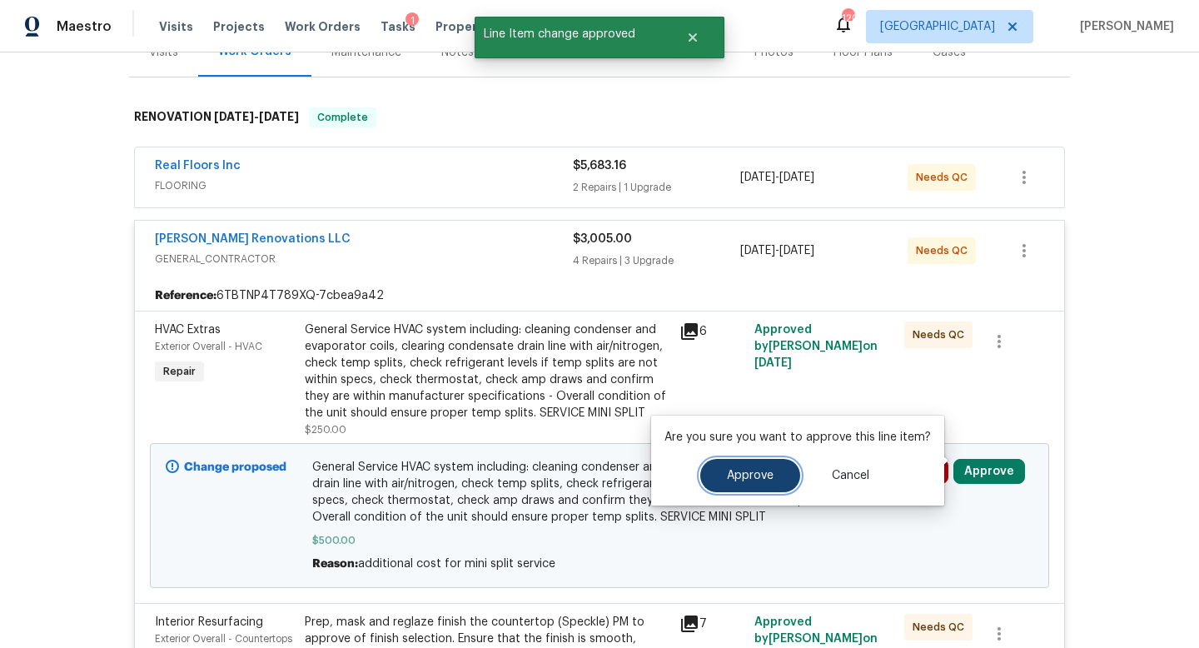
click at [760, 475] on span "Approve" at bounding box center [750, 476] width 47 height 12
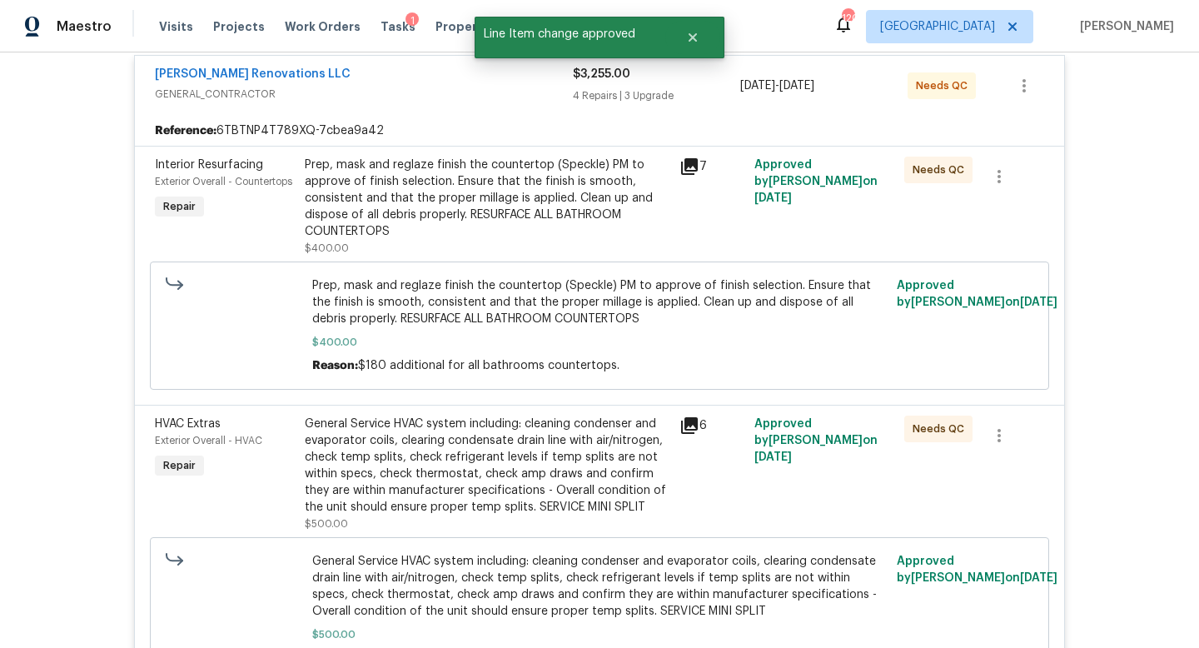
scroll to position [0, 0]
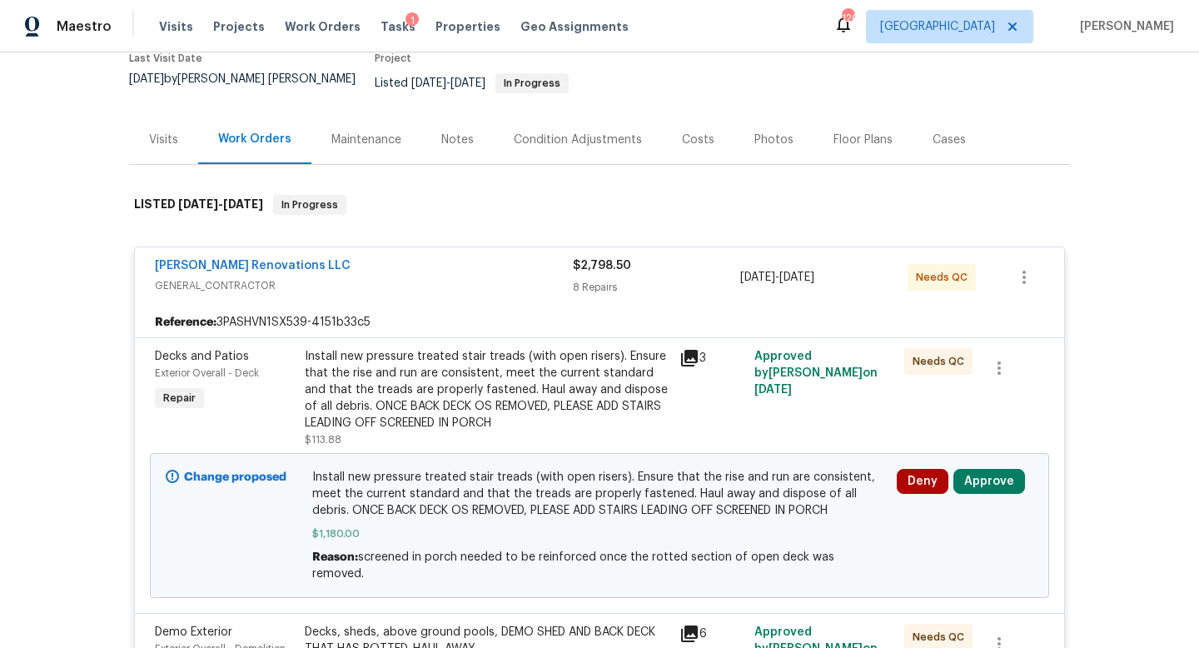
scroll to position [191, 0]
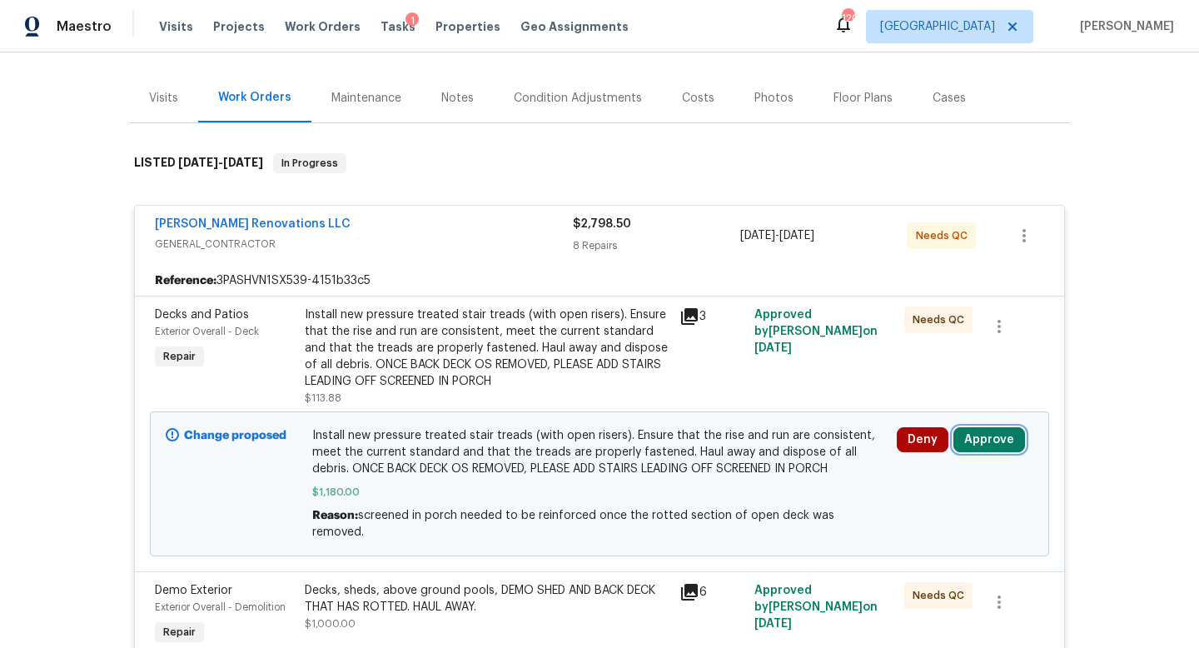
click at [964, 431] on button "Approve" at bounding box center [989, 439] width 72 height 25
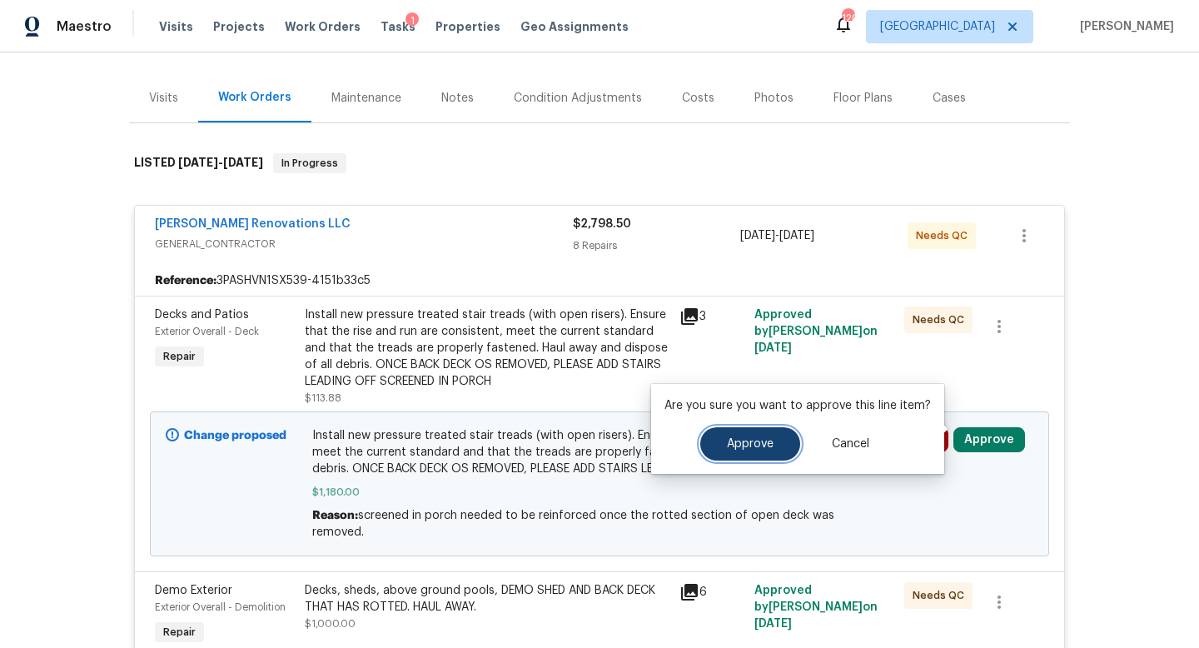
click at [746, 444] on span "Approve" at bounding box center [750, 444] width 47 height 12
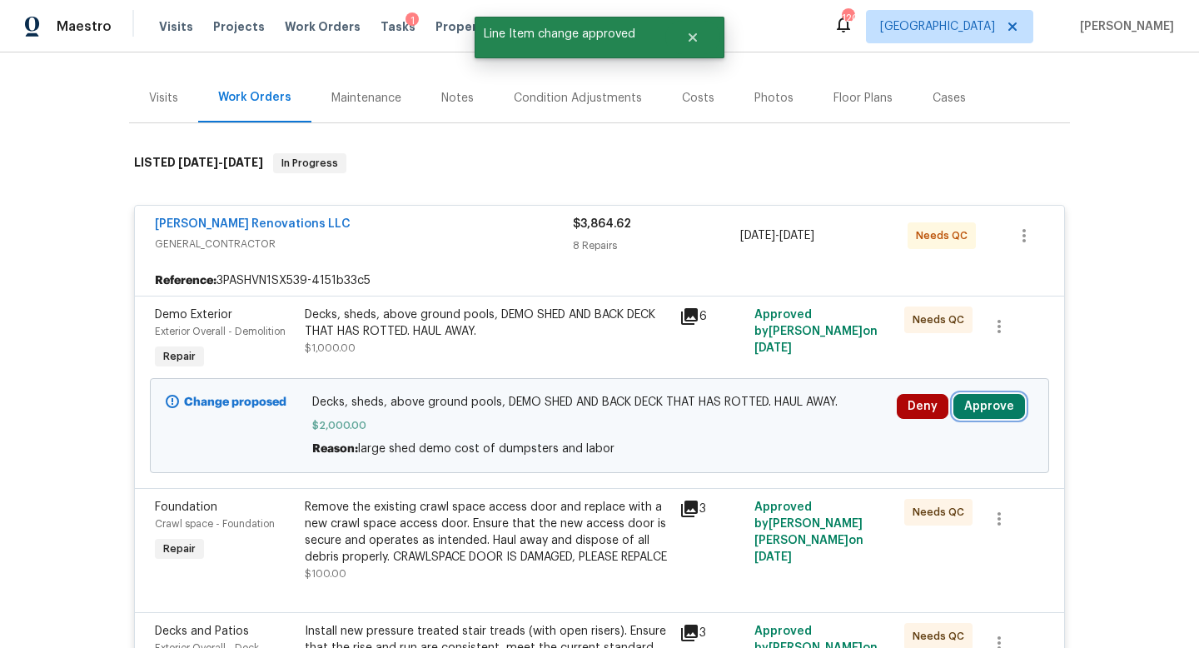
click at [992, 394] on button "Approve" at bounding box center [989, 406] width 72 height 25
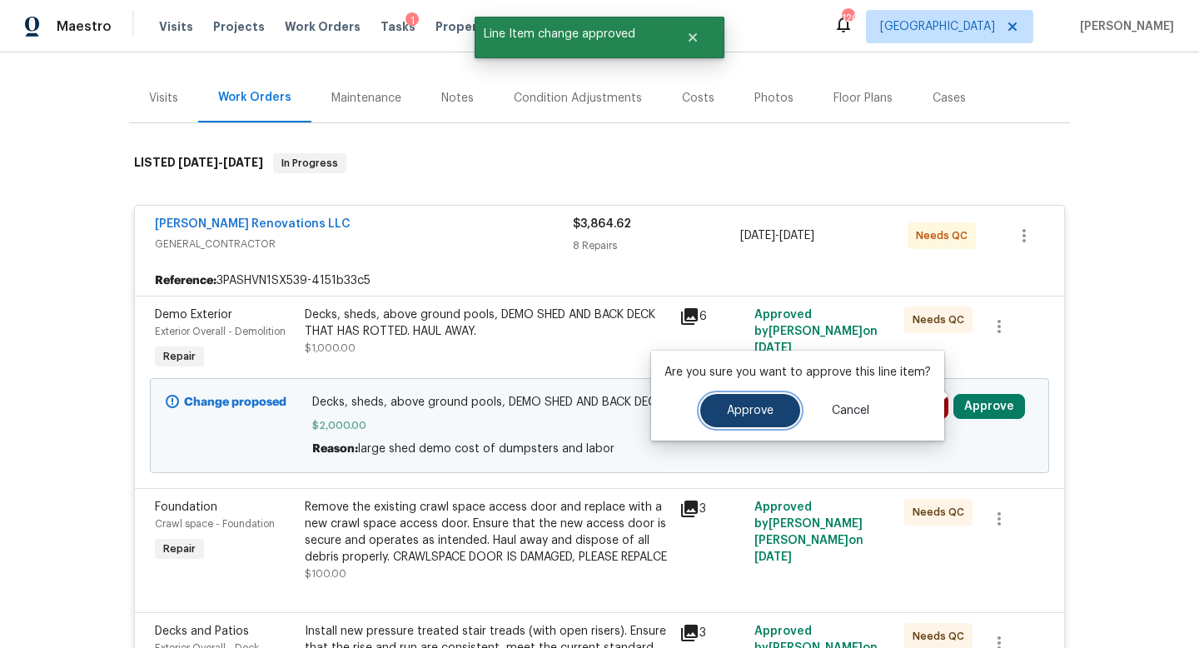
click at [758, 403] on button "Approve" at bounding box center [750, 410] width 100 height 33
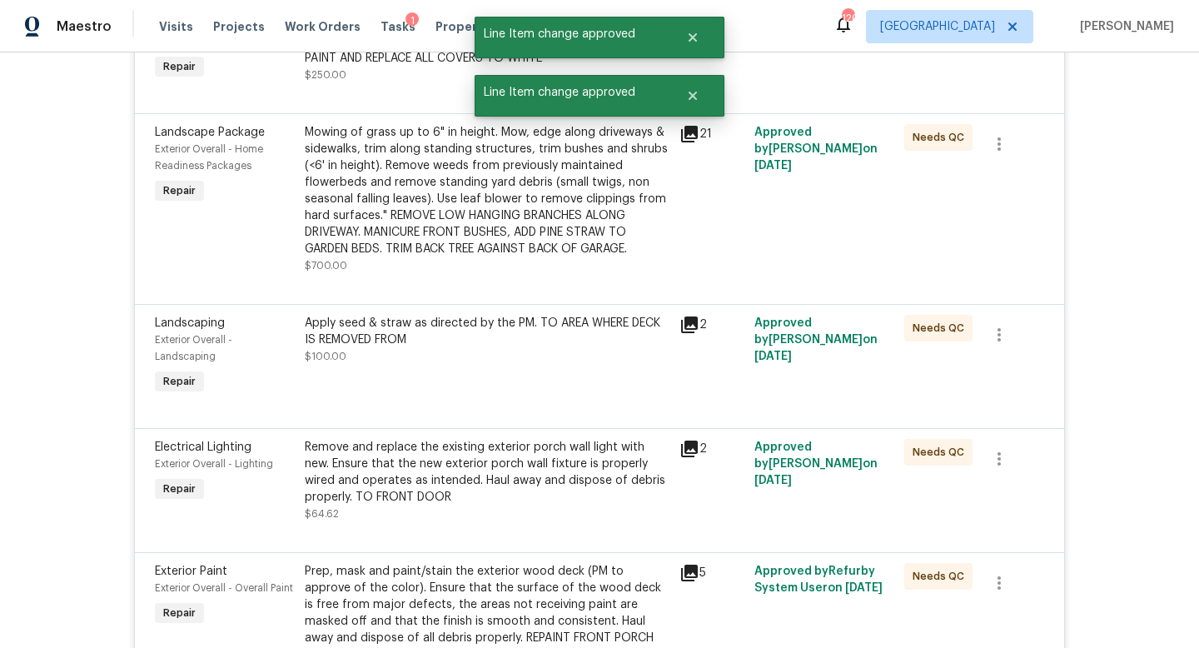
scroll to position [2041, 0]
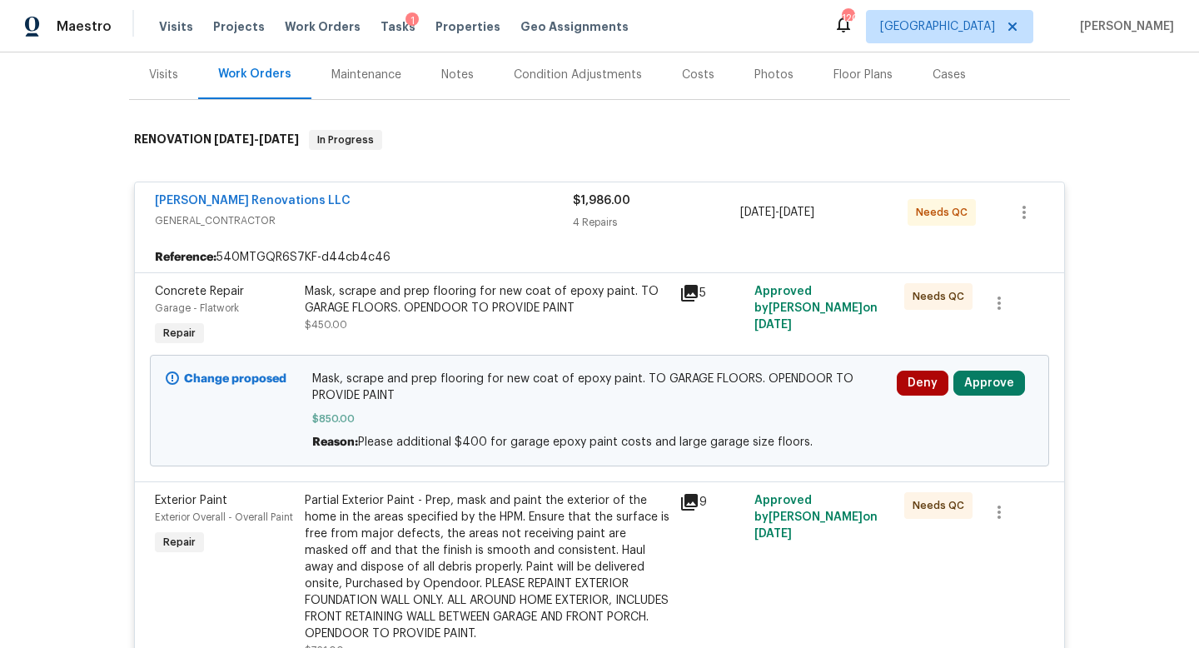
scroll to position [274, 0]
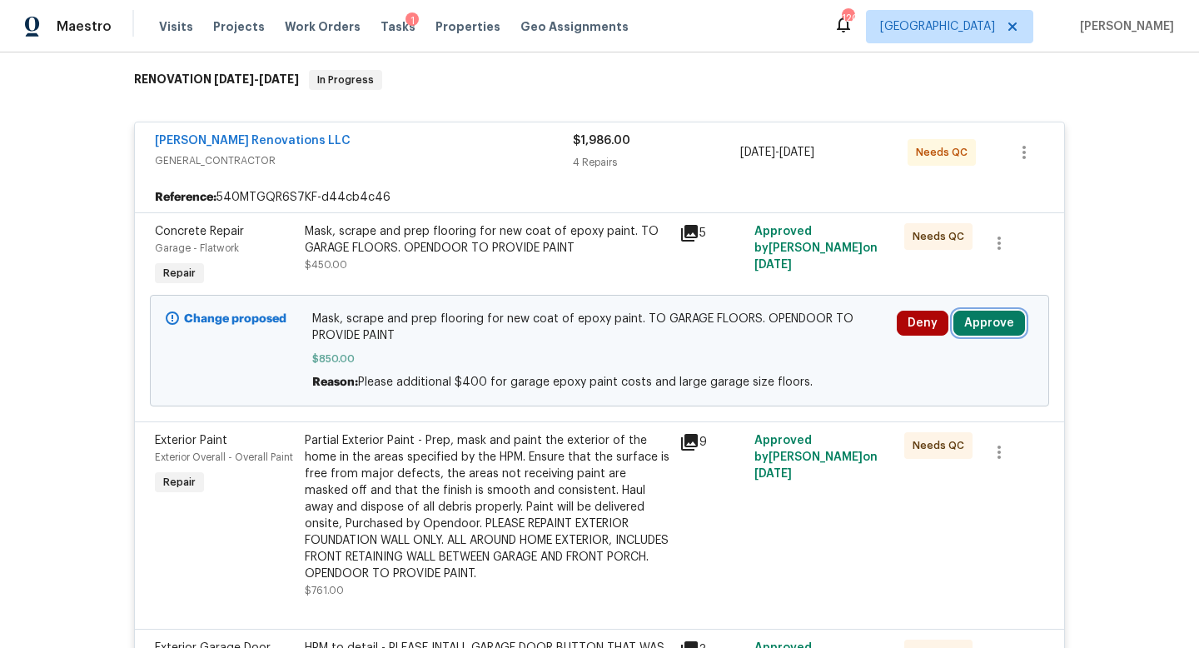
click at [966, 313] on button "Approve" at bounding box center [989, 323] width 72 height 25
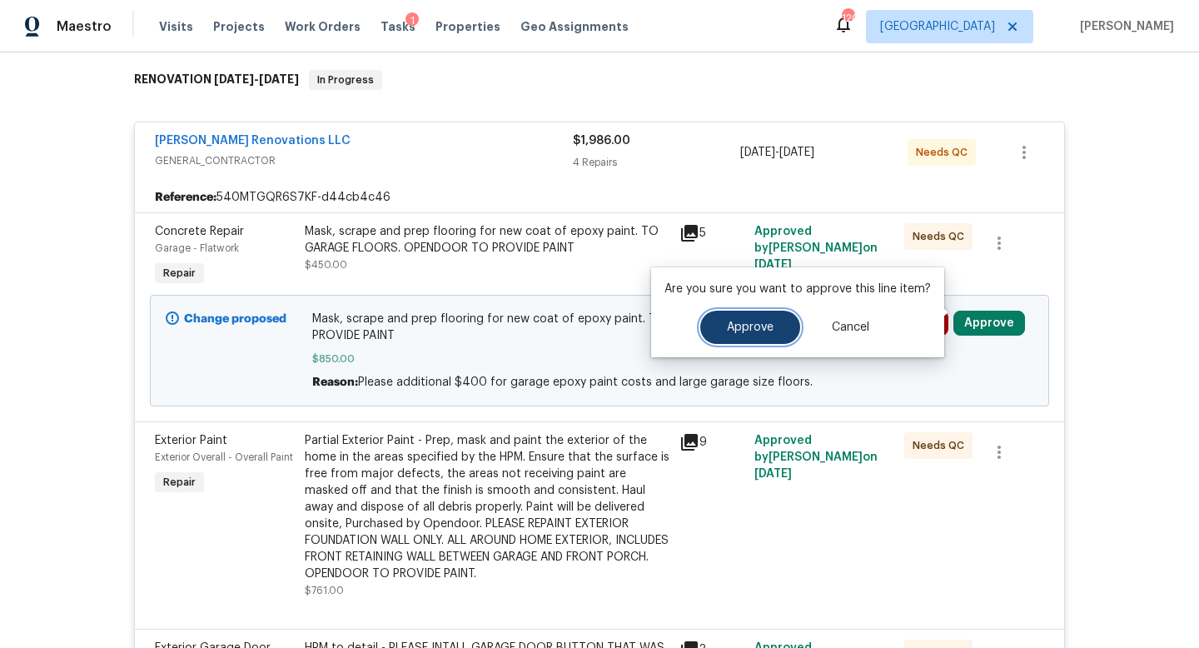
click at [763, 332] on span "Approve" at bounding box center [750, 327] width 47 height 12
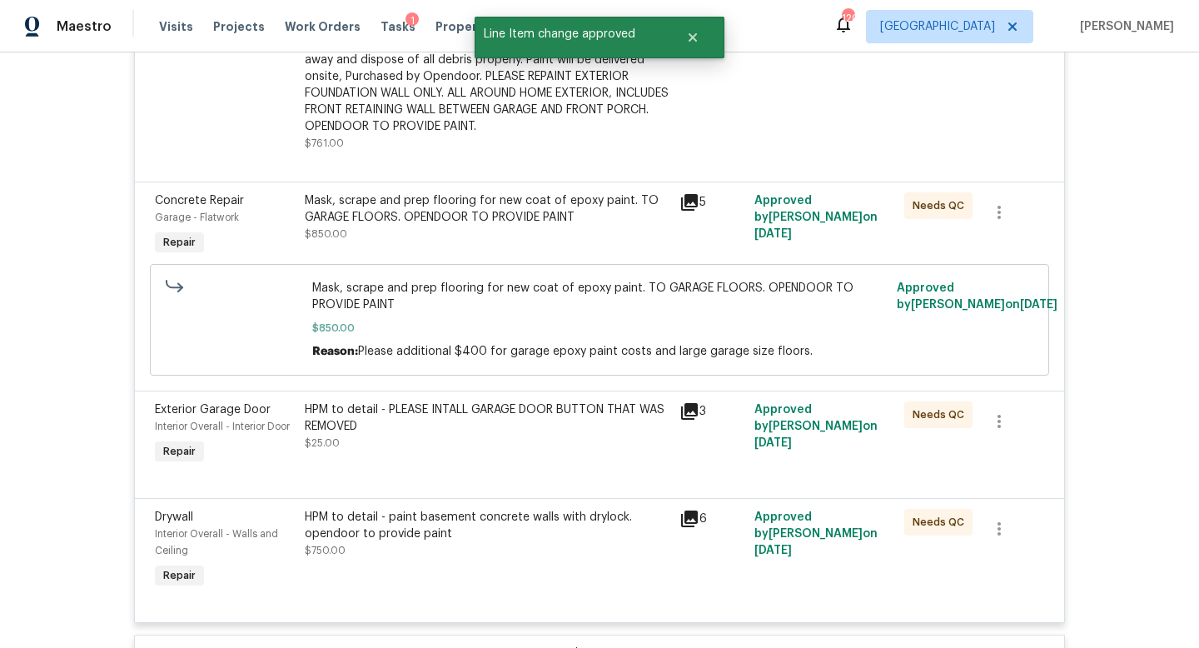
scroll to position [0, 0]
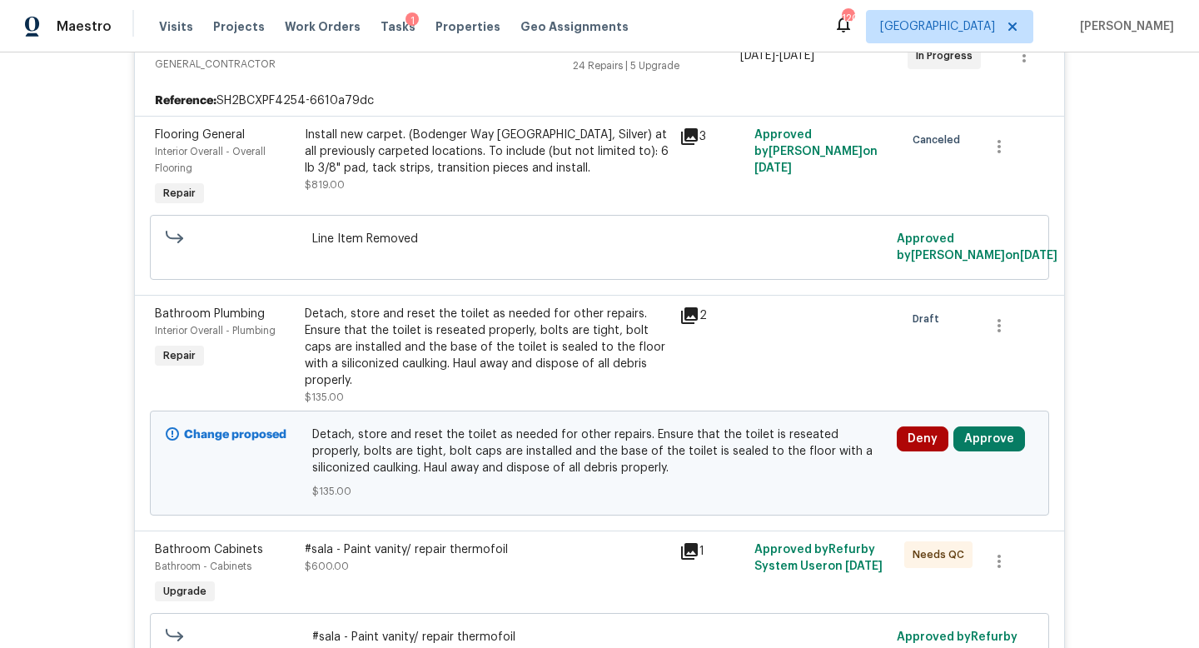
scroll to position [492, 0]
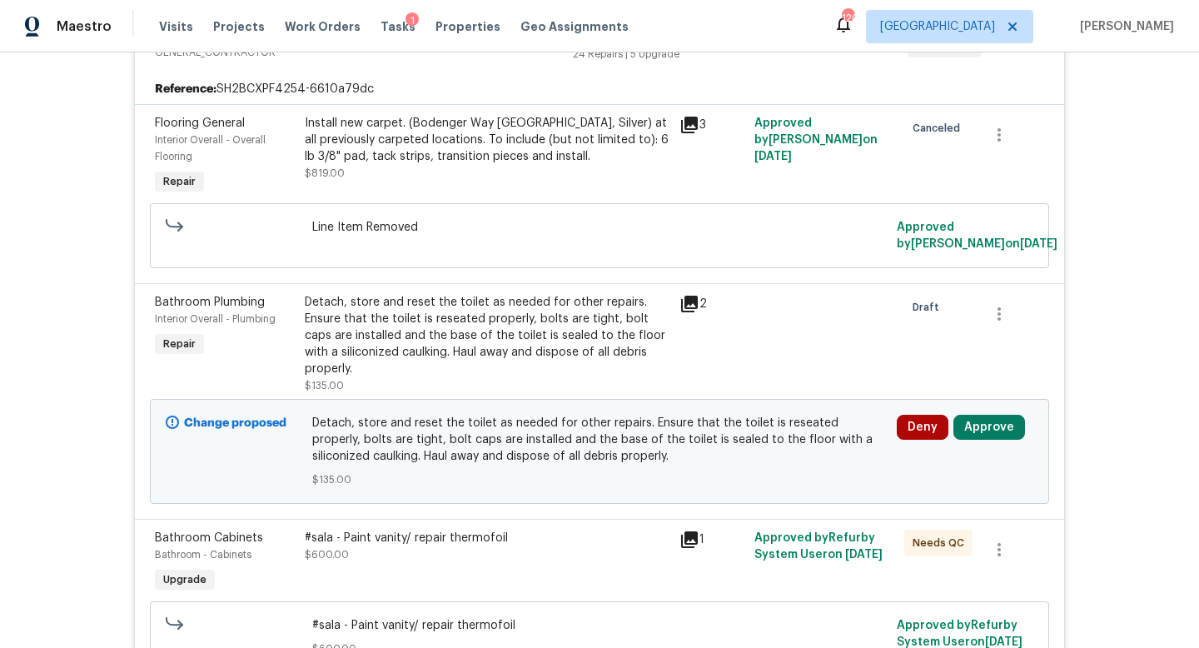
click at [982, 410] on div "Deny Approve" at bounding box center [965, 451] width 147 height 83
click at [981, 415] on button "Approve" at bounding box center [989, 427] width 72 height 25
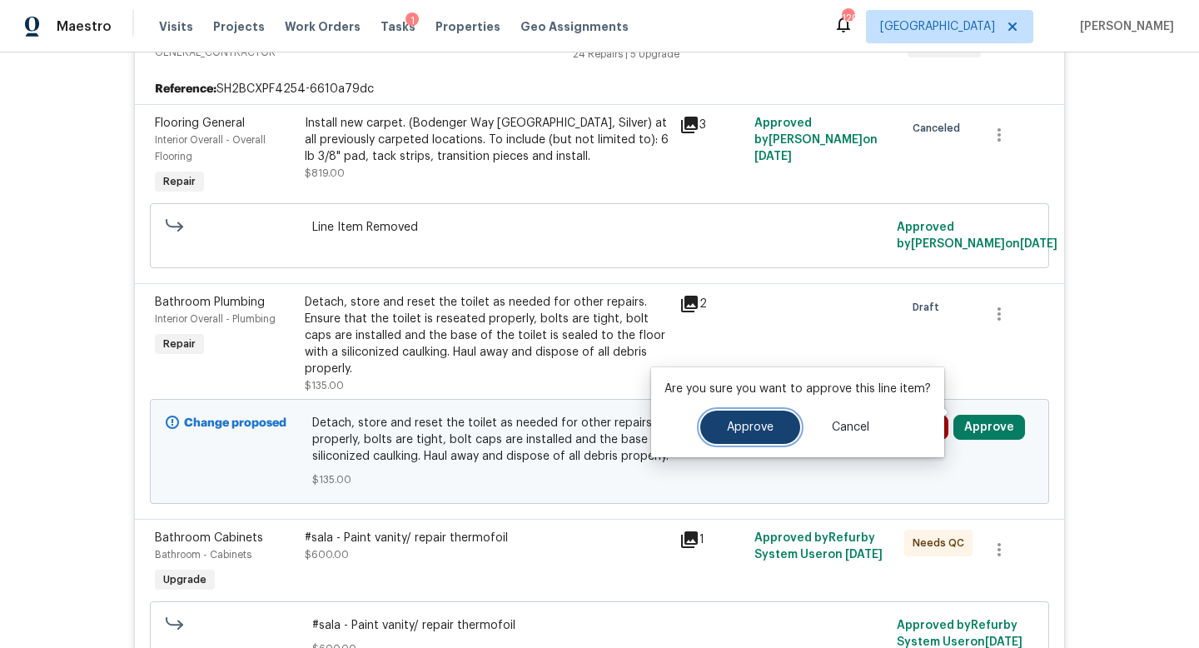
click at [768, 421] on span "Approve" at bounding box center [750, 427] width 47 height 12
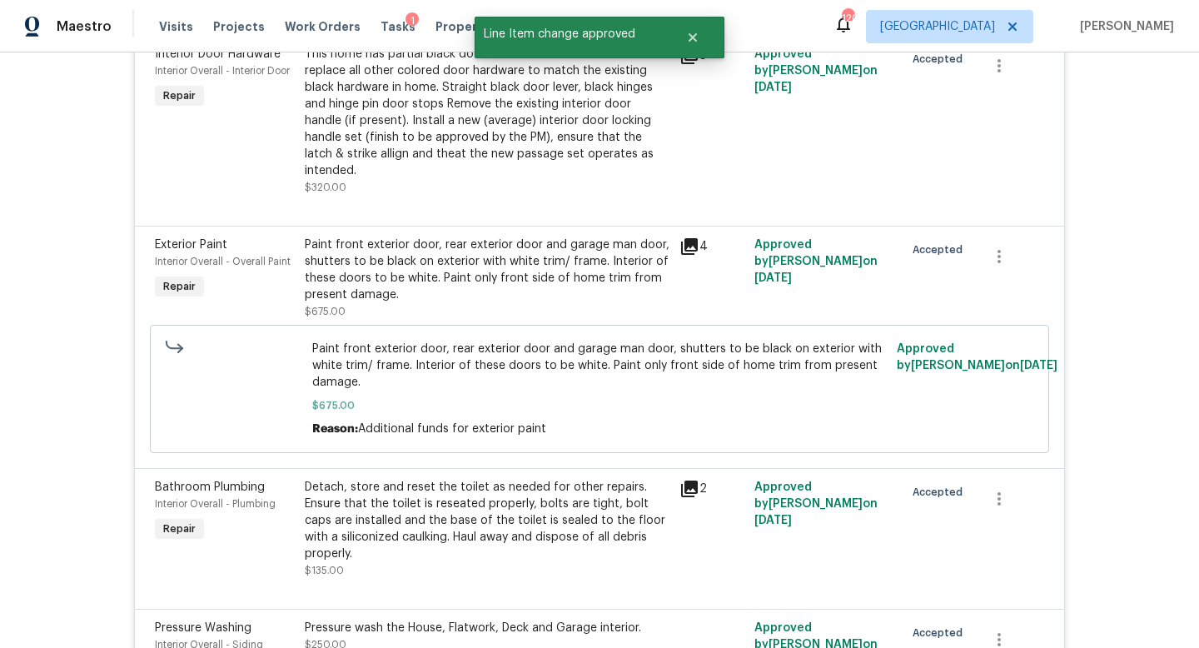
scroll to position [5226, 0]
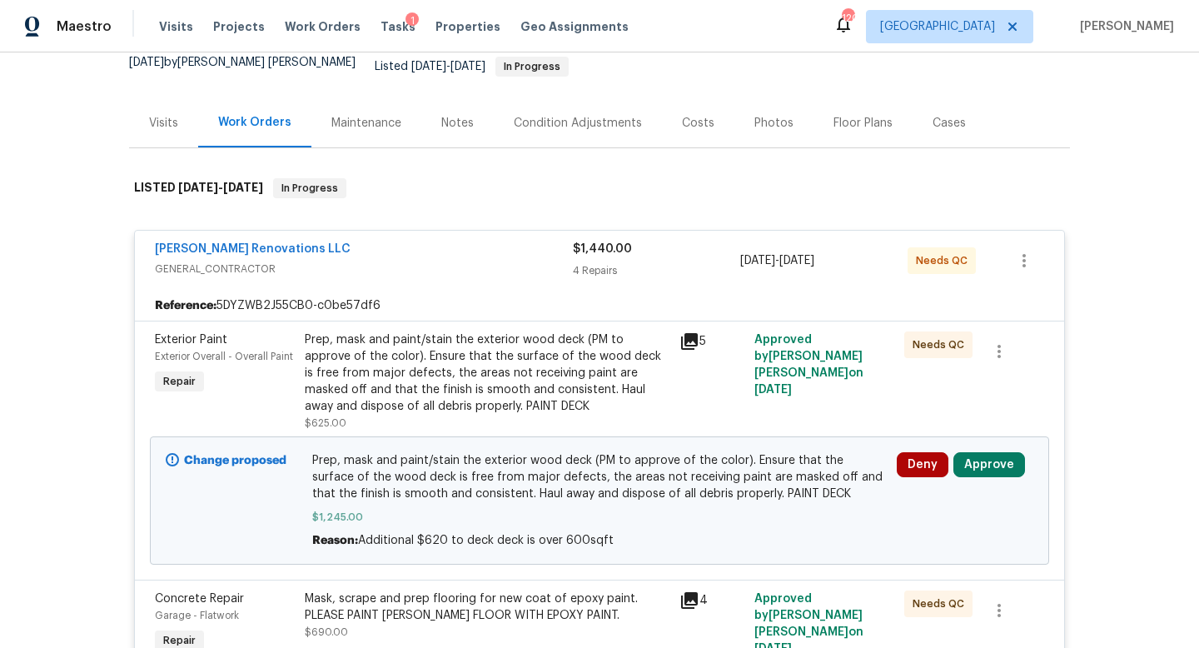
scroll to position [173, 0]
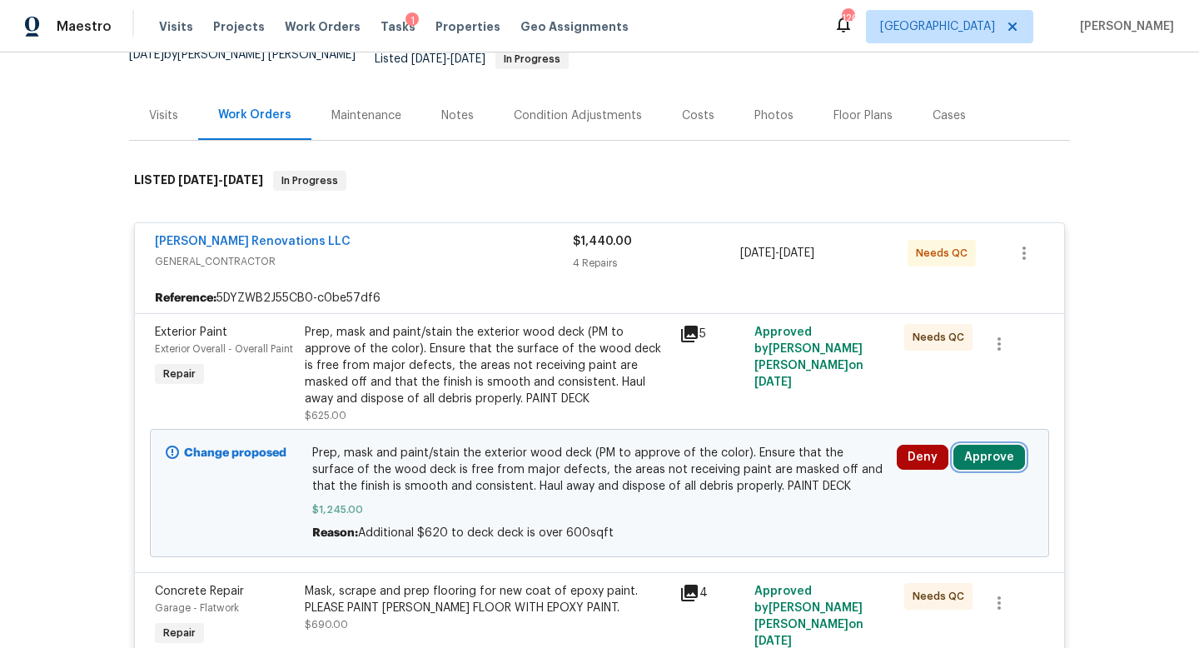
click at [986, 446] on button "Approve" at bounding box center [989, 457] width 72 height 25
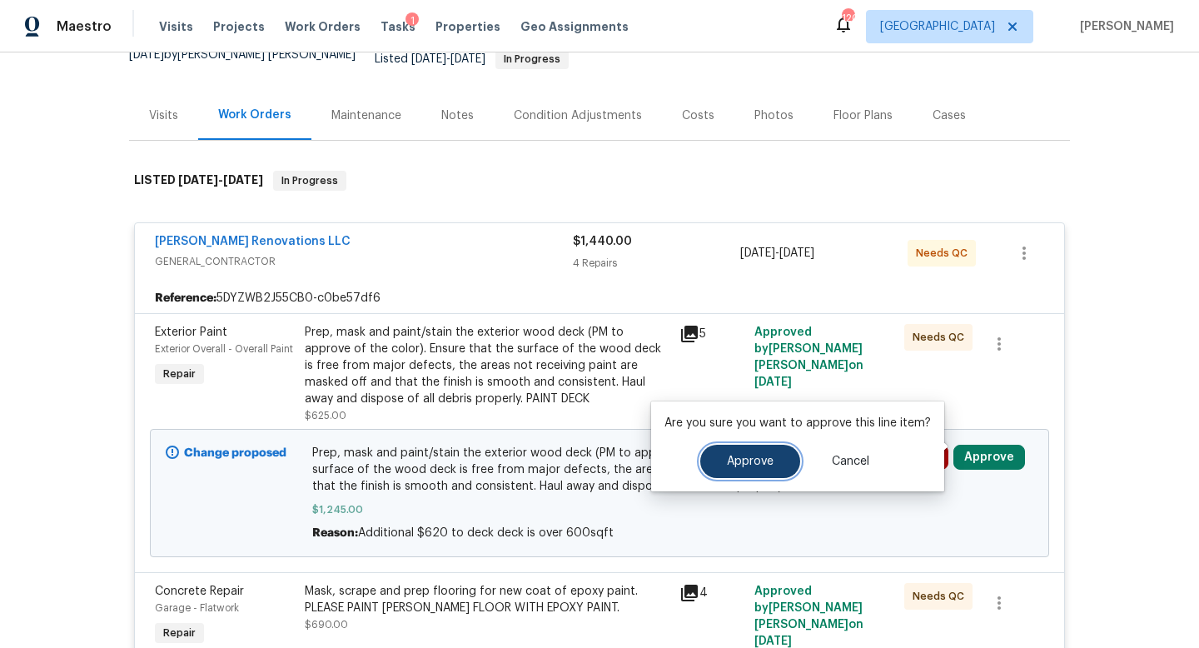
click at [754, 470] on button "Approve" at bounding box center [750, 461] width 100 height 33
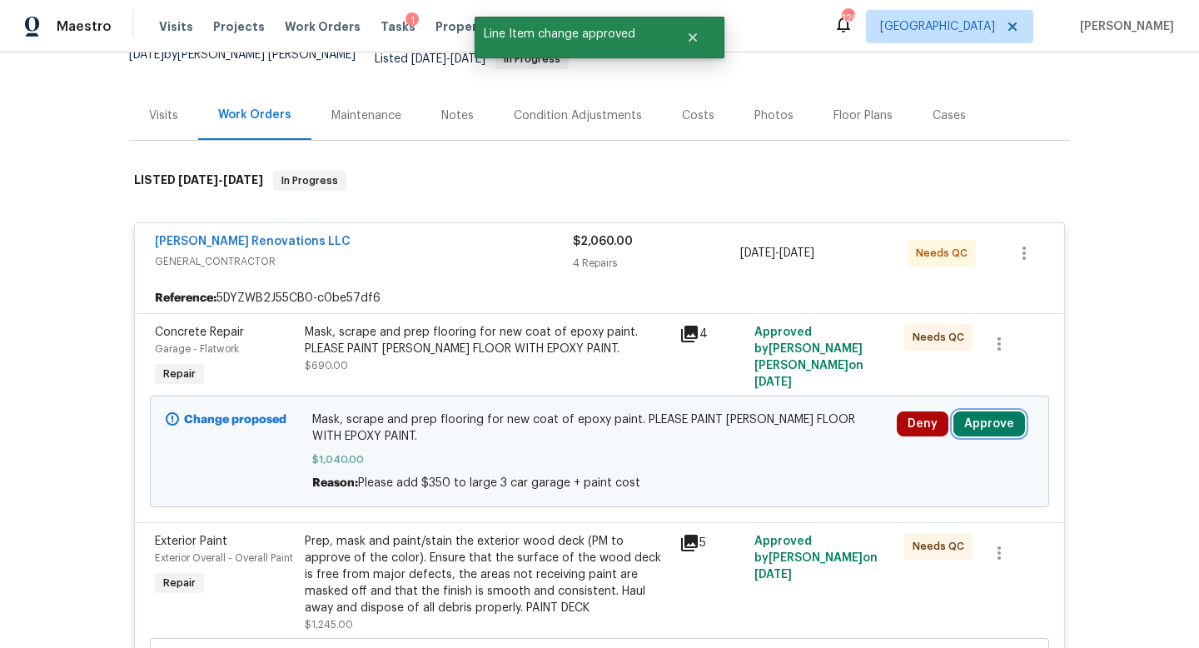
click at [994, 413] on button "Approve" at bounding box center [989, 423] width 72 height 25
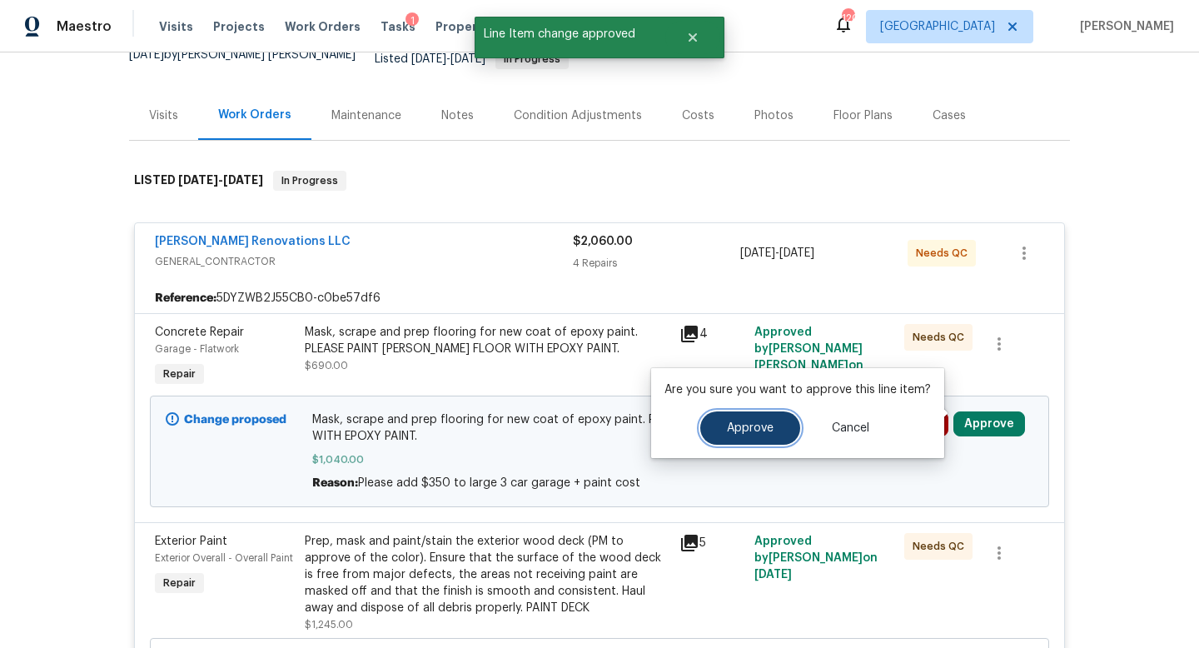
click at [754, 430] on span "Approve" at bounding box center [750, 428] width 47 height 12
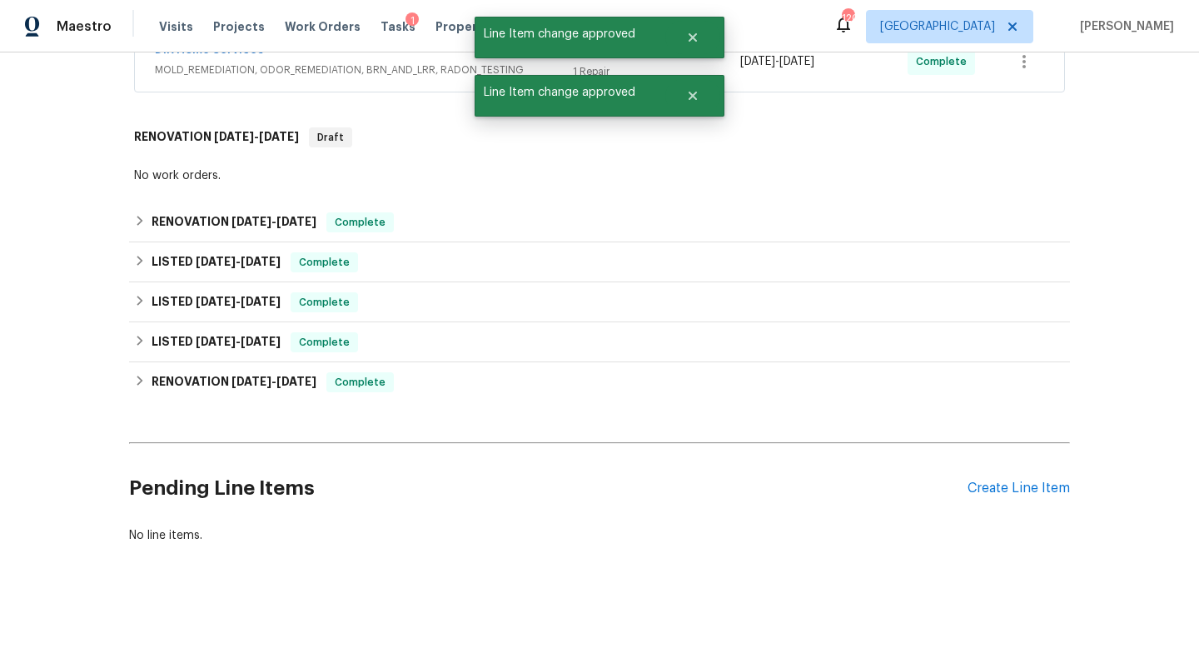
scroll to position [0, 0]
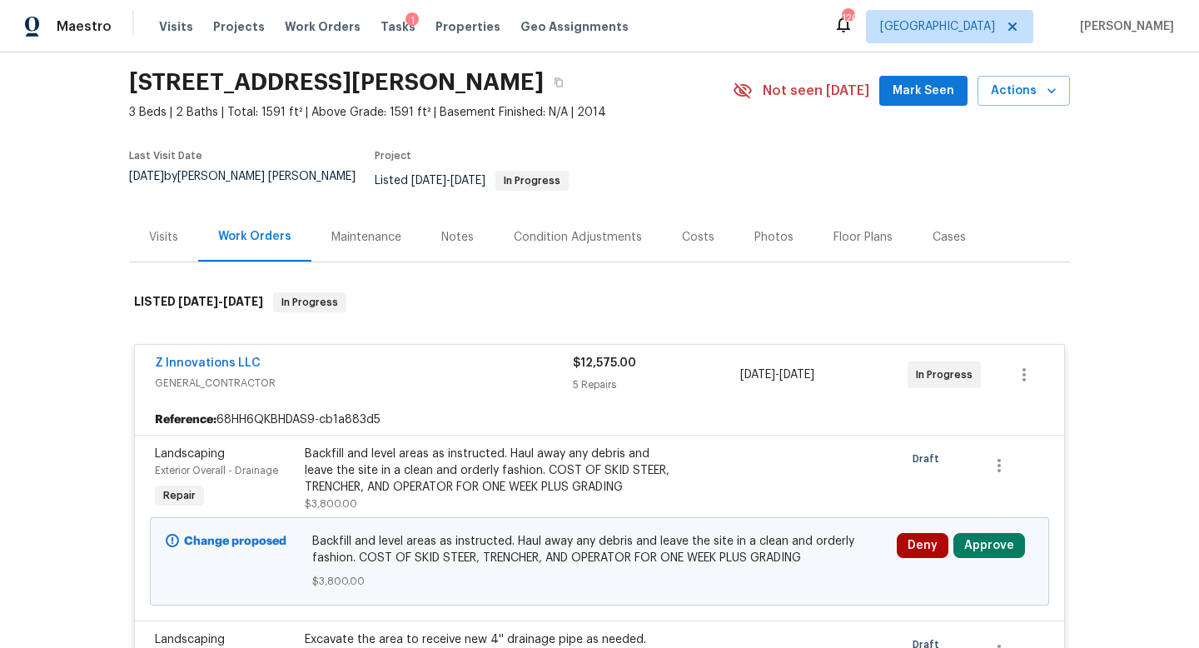
scroll to position [282, 0]
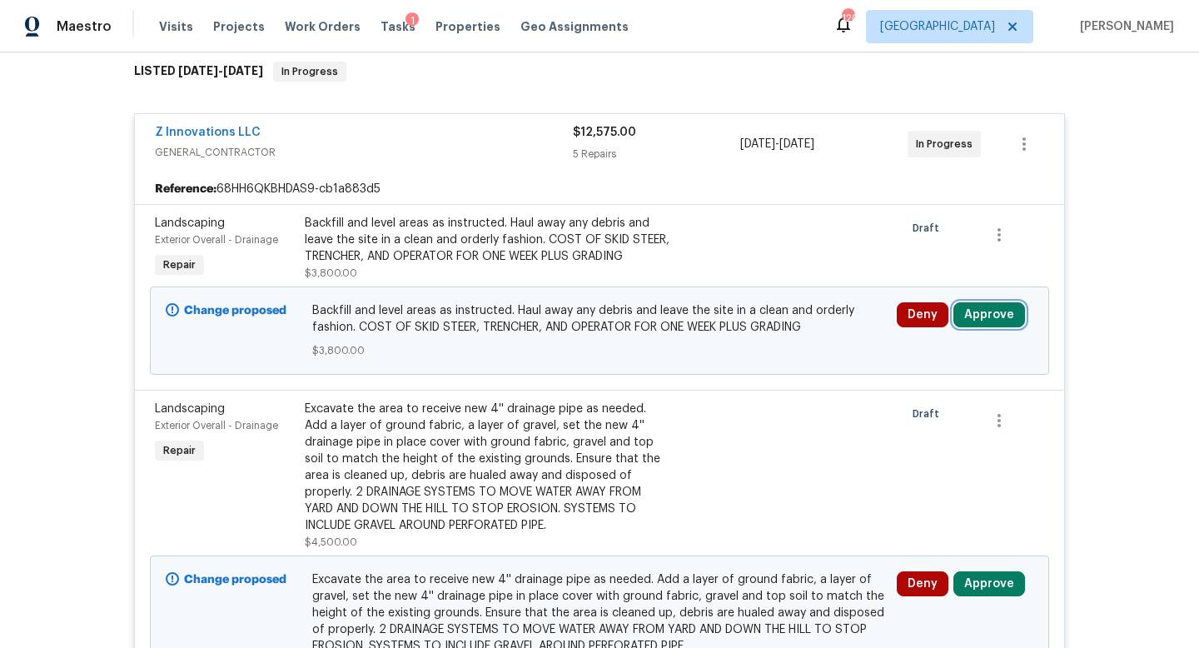
click at [986, 303] on button "Approve" at bounding box center [989, 314] width 72 height 25
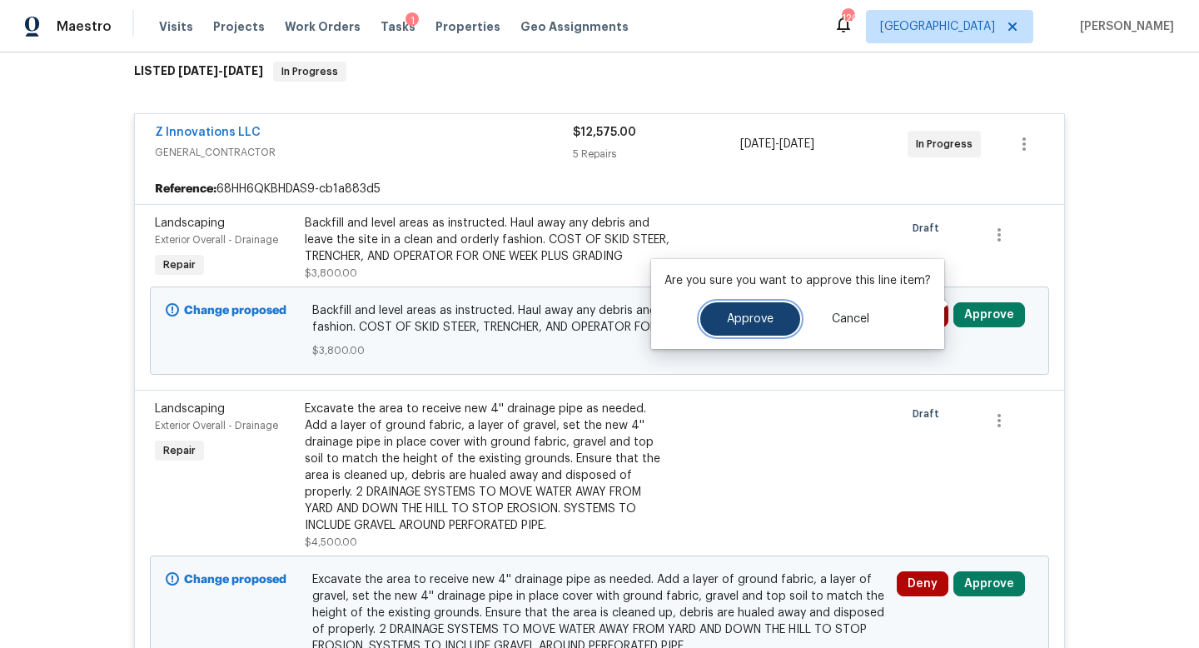
click at [771, 303] on button "Approve" at bounding box center [750, 318] width 100 height 33
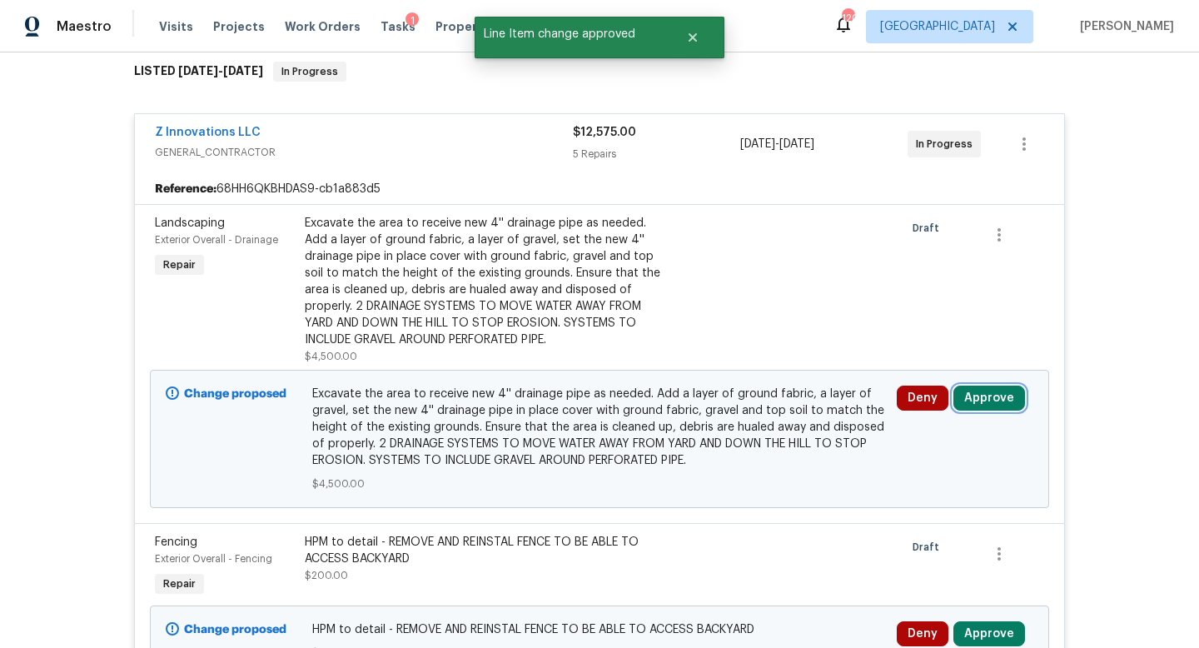
click at [980, 385] on button "Approve" at bounding box center [989, 397] width 72 height 25
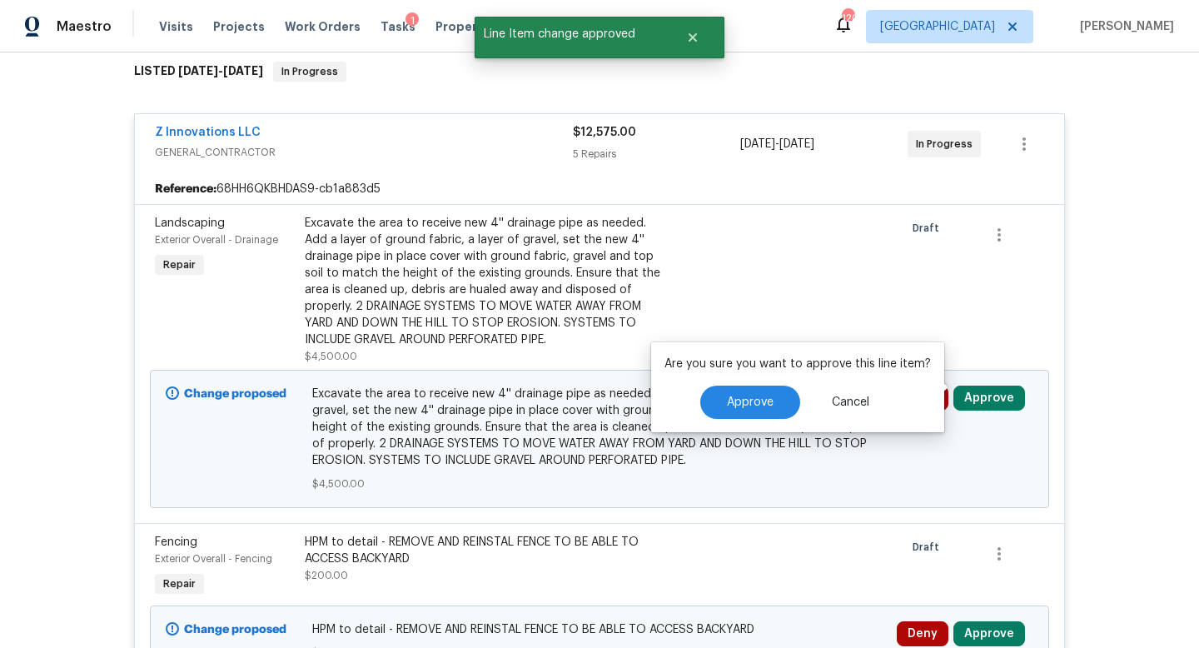
click at [714, 383] on div "Are you sure you want to approve this line item? Approve Cancel" at bounding box center [797, 387] width 293 height 90
click at [727, 397] on span "Approve" at bounding box center [750, 402] width 47 height 12
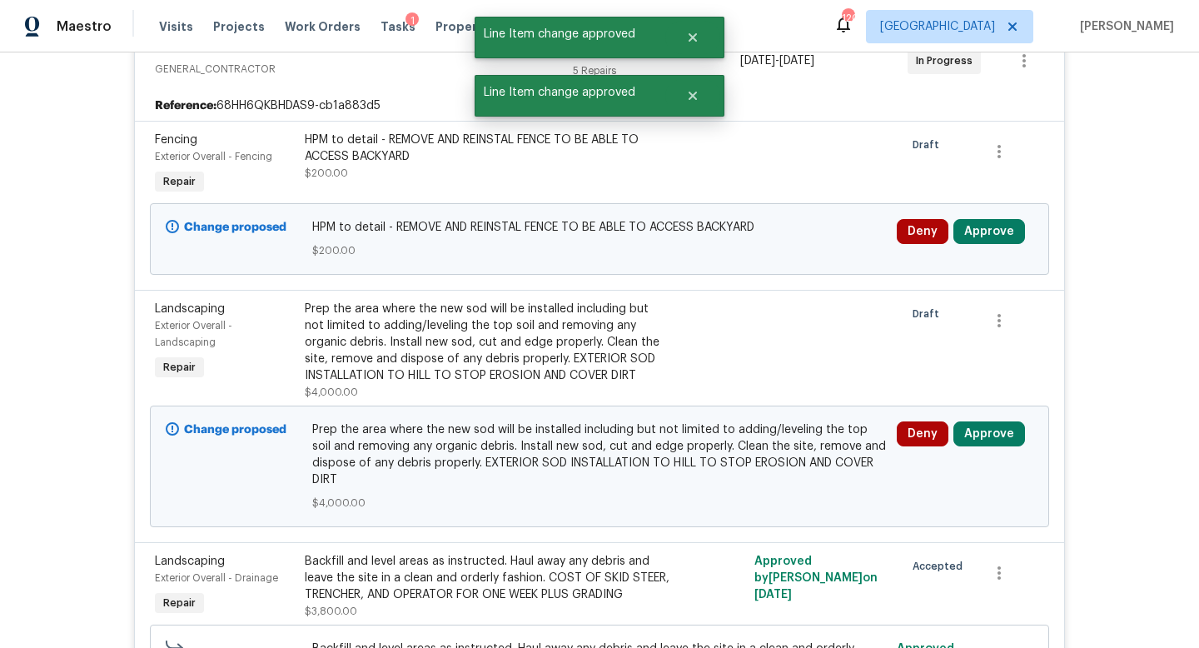
scroll to position [381, 0]
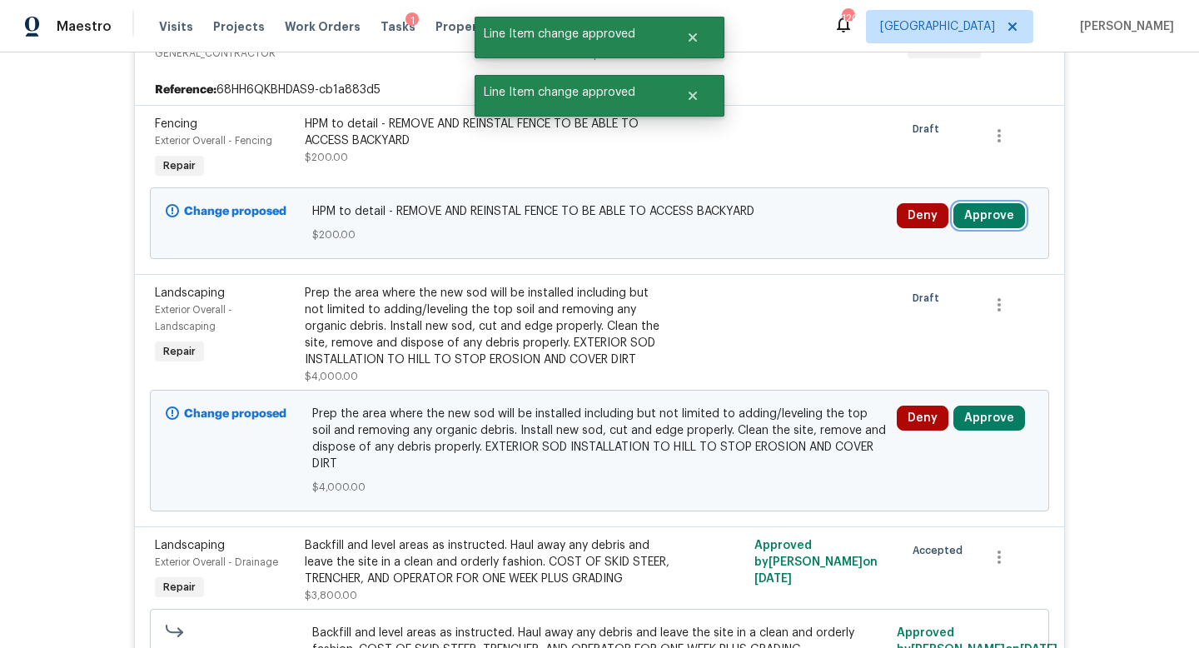
click at [986, 203] on button "Approve" at bounding box center [989, 215] width 72 height 25
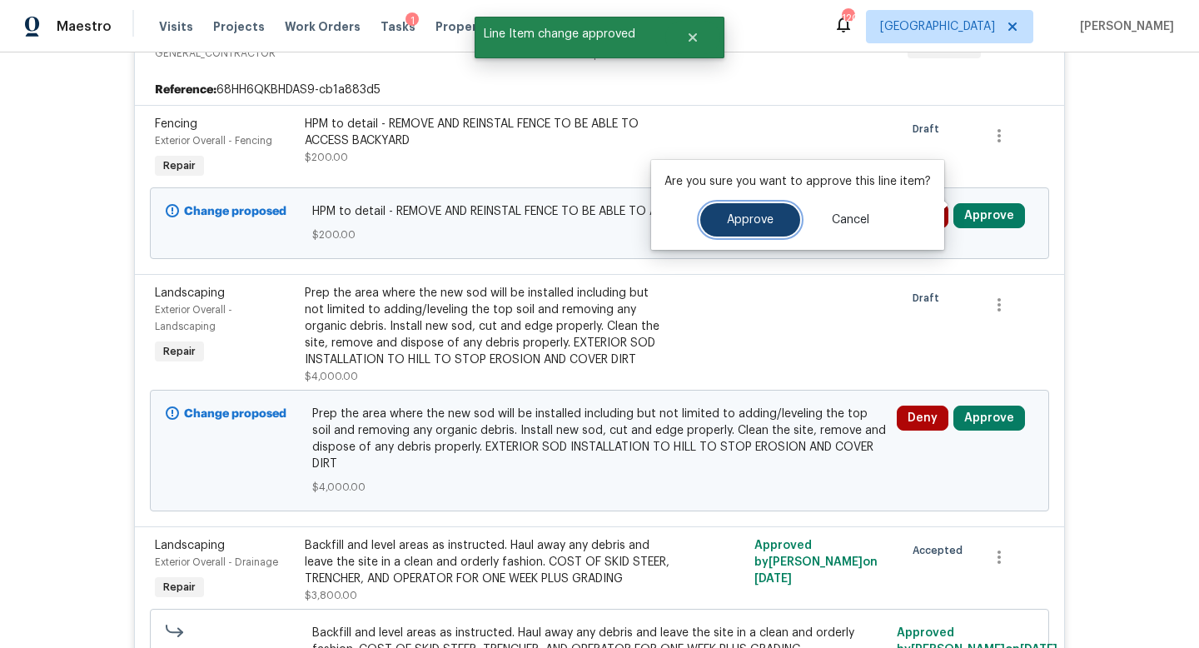
click at [760, 225] on span "Approve" at bounding box center [750, 220] width 47 height 12
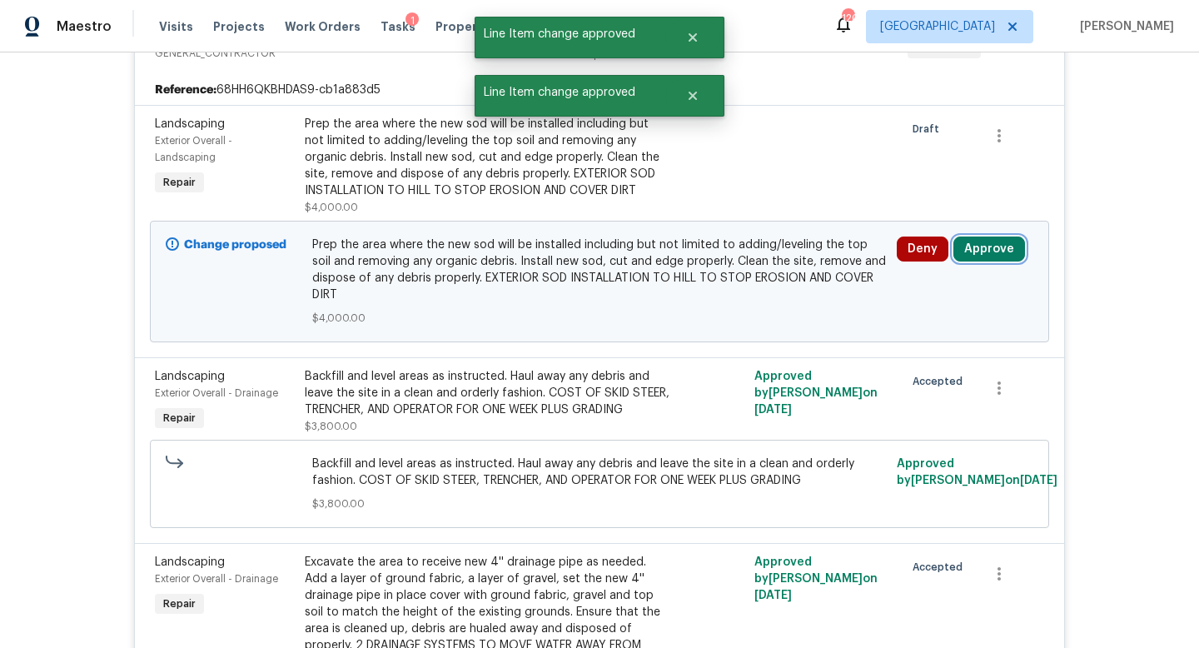
click at [971, 242] on button "Approve" at bounding box center [989, 248] width 72 height 25
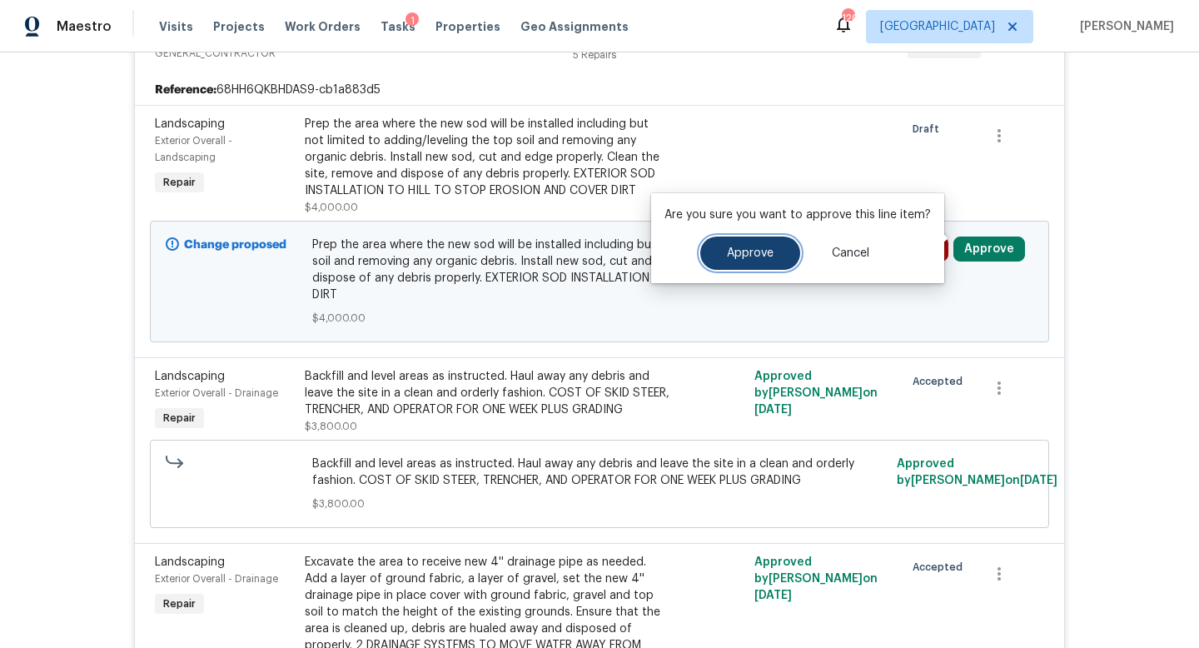
click at [755, 256] on span "Approve" at bounding box center [750, 253] width 47 height 12
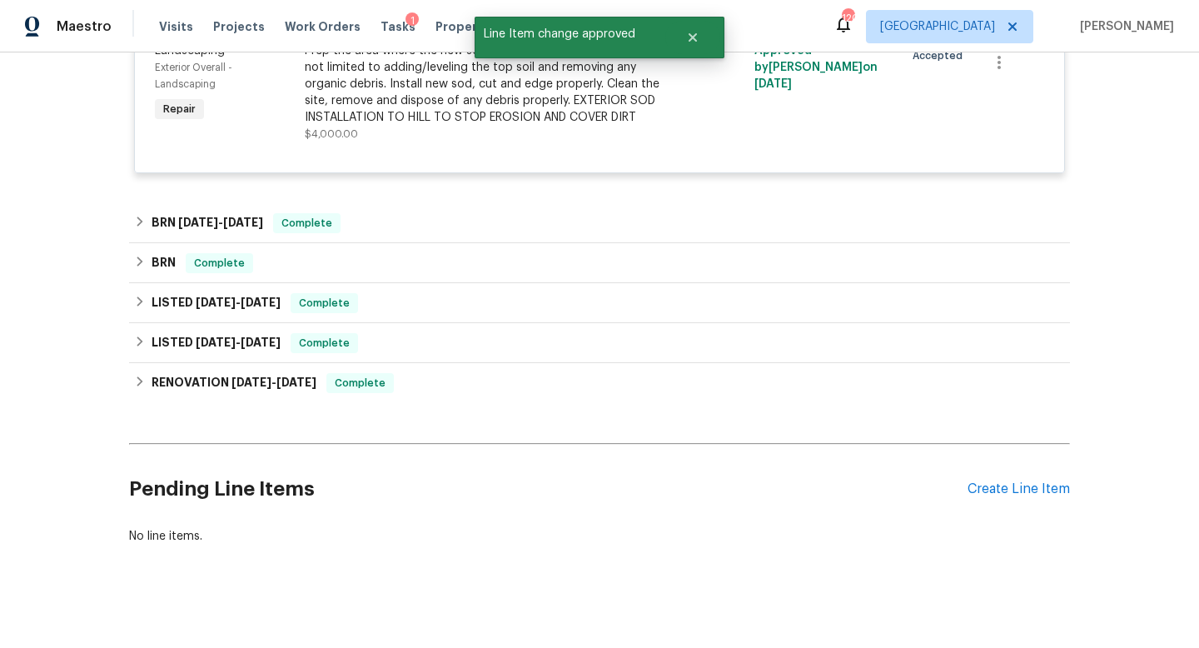
scroll to position [0, 0]
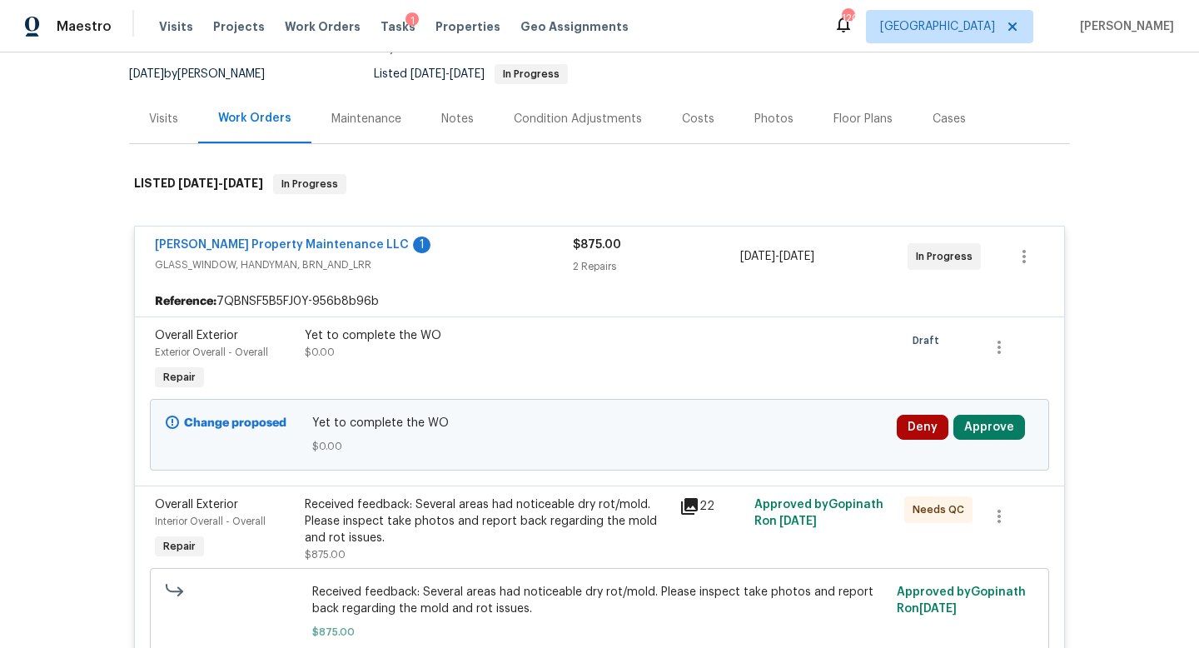
scroll to position [230, 0]
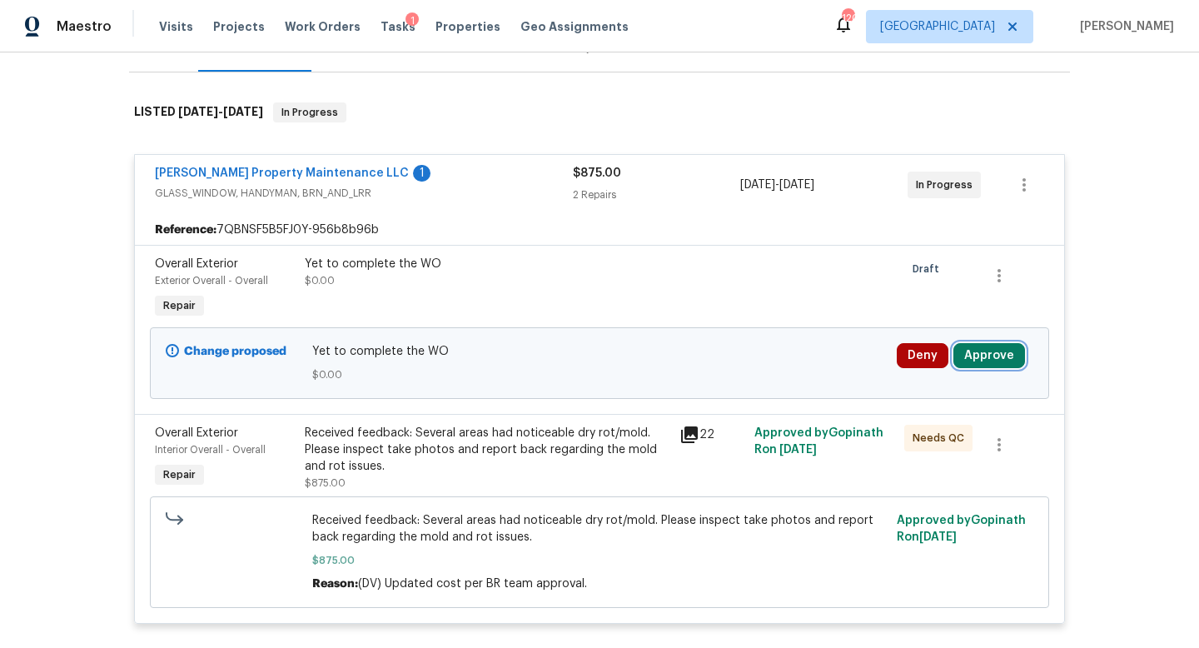
click at [991, 360] on button "Approve" at bounding box center [989, 355] width 72 height 25
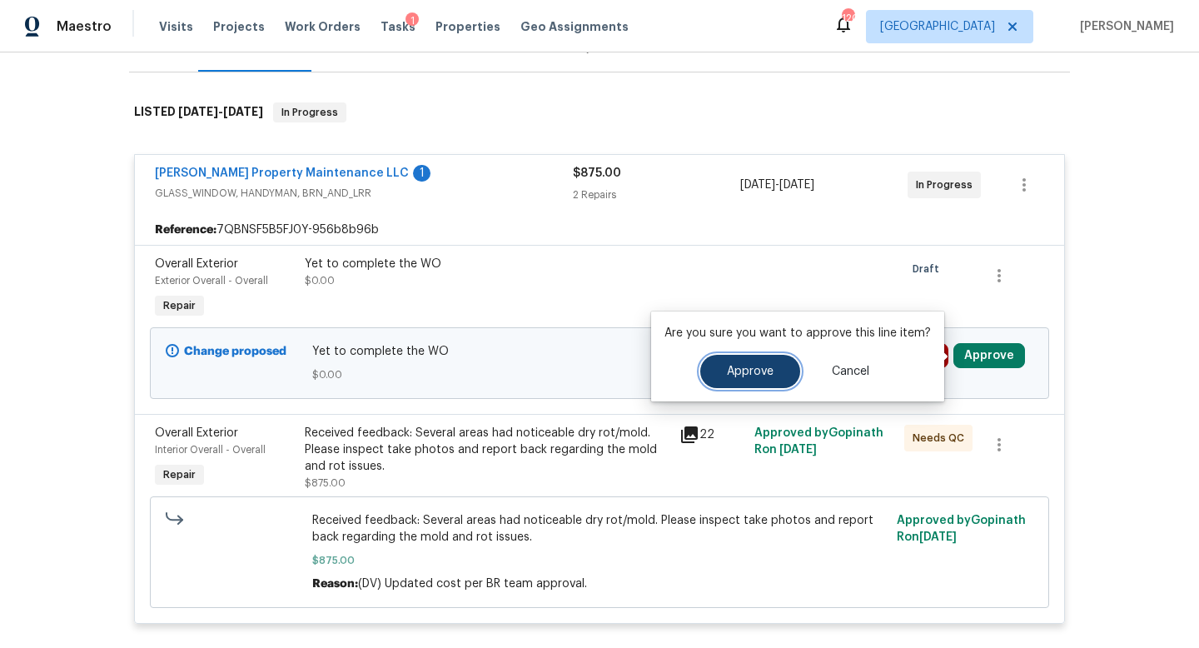
click at [733, 372] on span "Approve" at bounding box center [750, 371] width 47 height 12
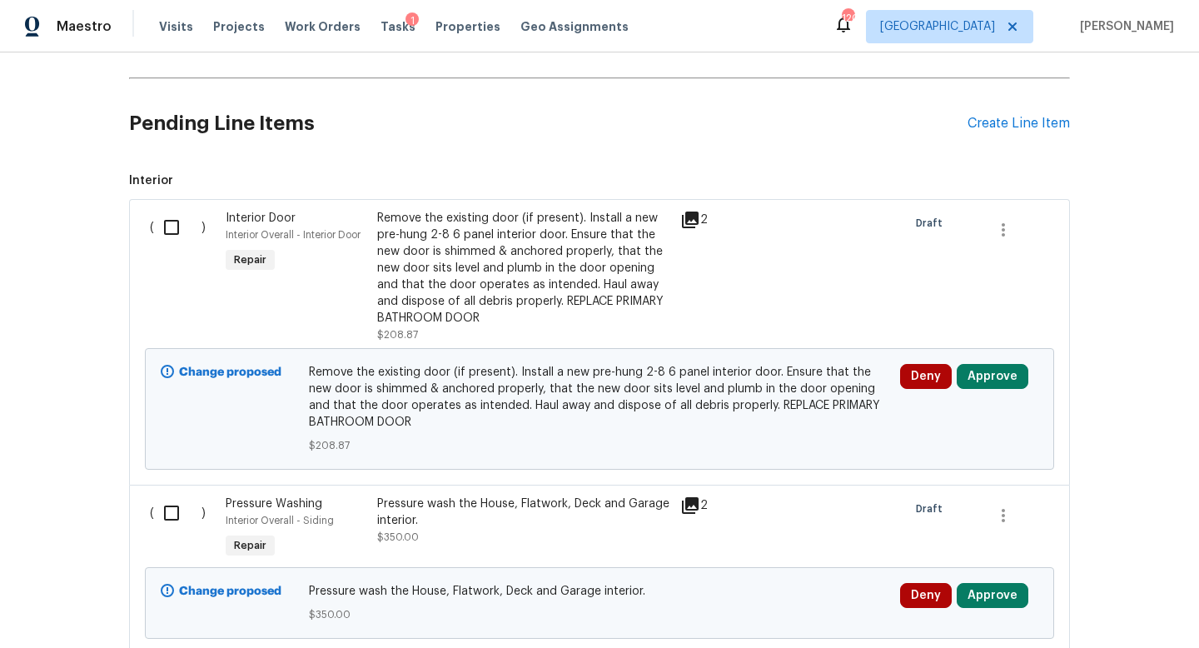
scroll to position [1167, 0]
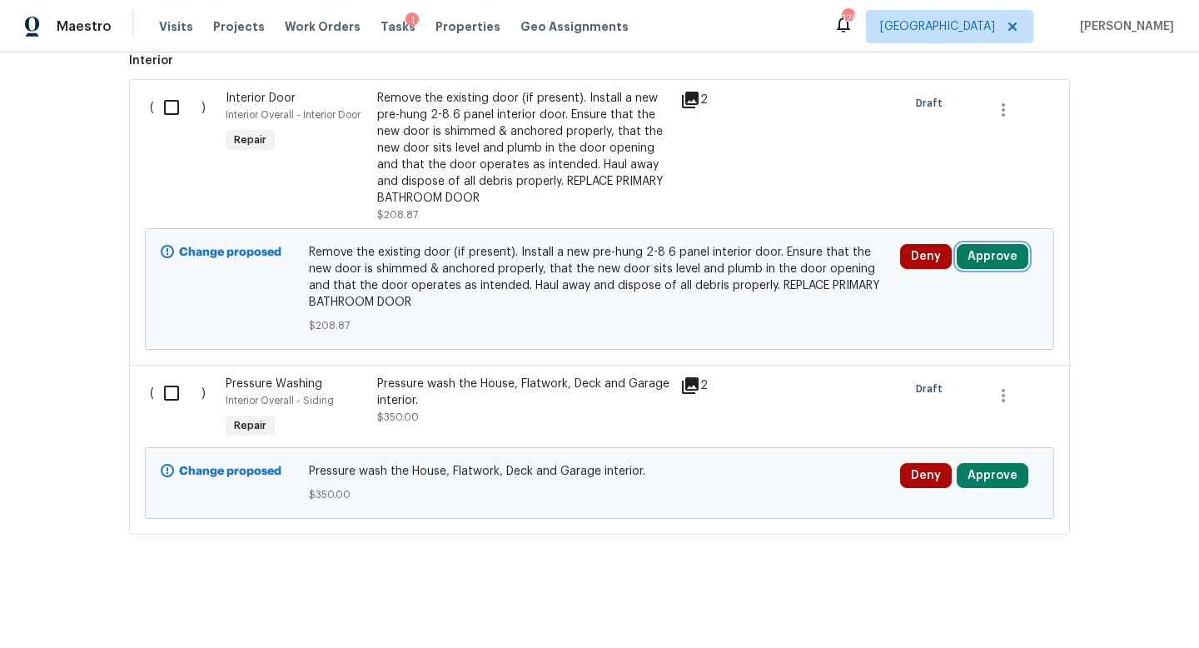
click at [983, 255] on button "Approve" at bounding box center [992, 256] width 72 height 25
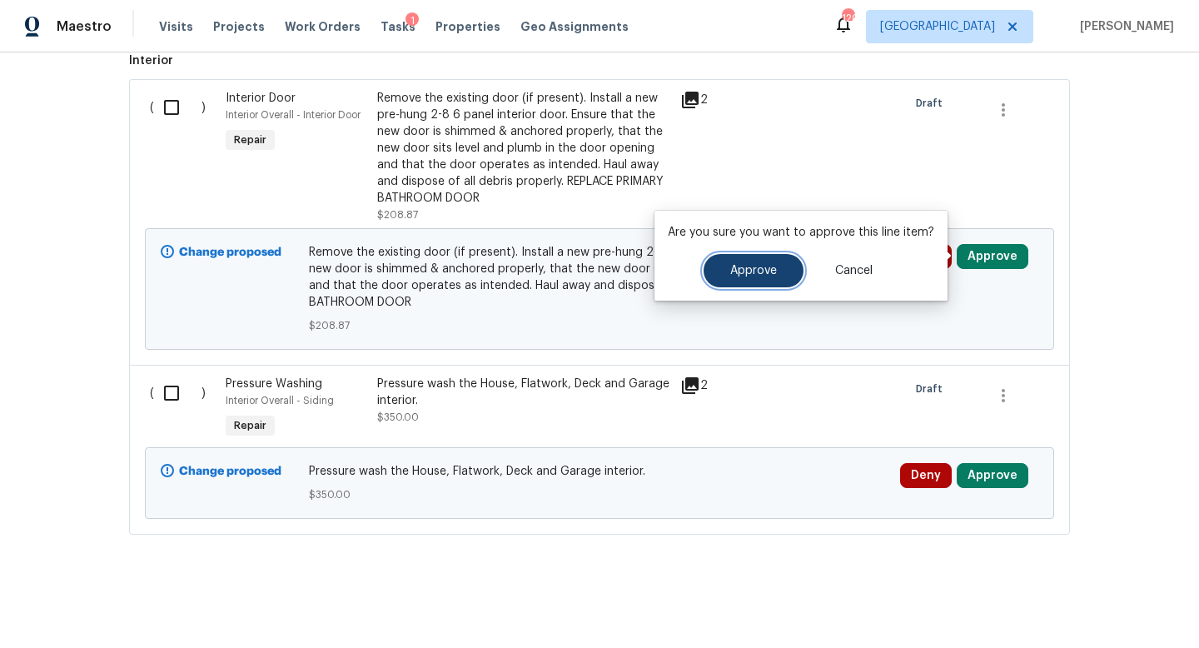
click at [785, 271] on button "Approve" at bounding box center [753, 270] width 100 height 33
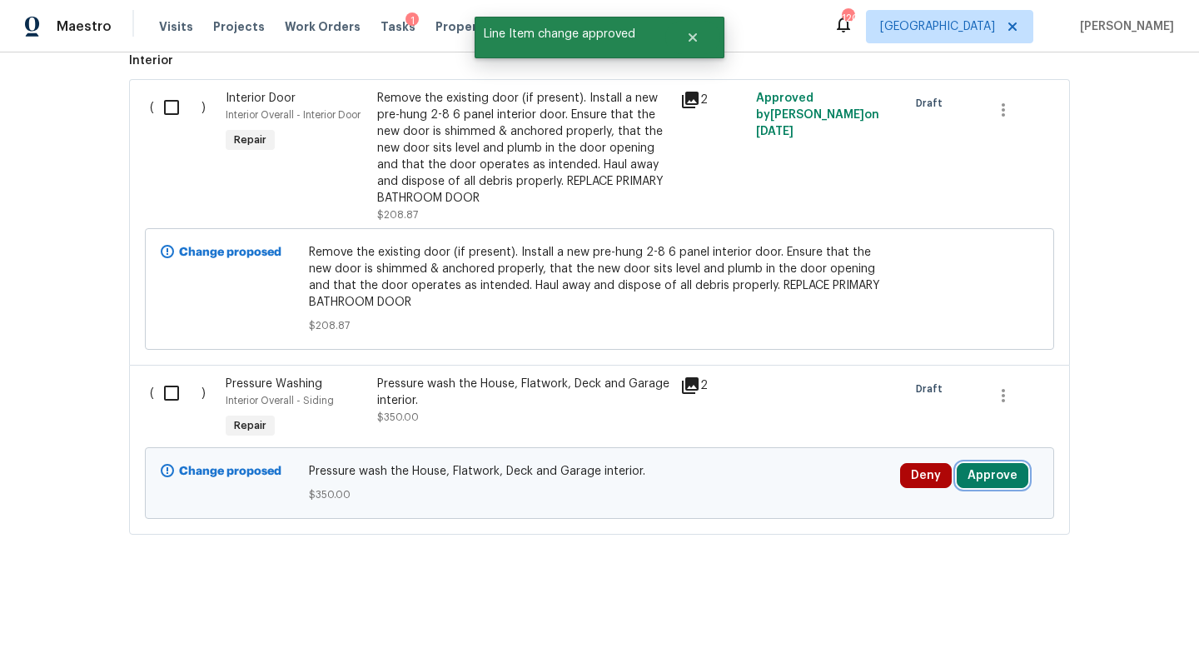
click at [993, 475] on button "Approve" at bounding box center [992, 475] width 72 height 25
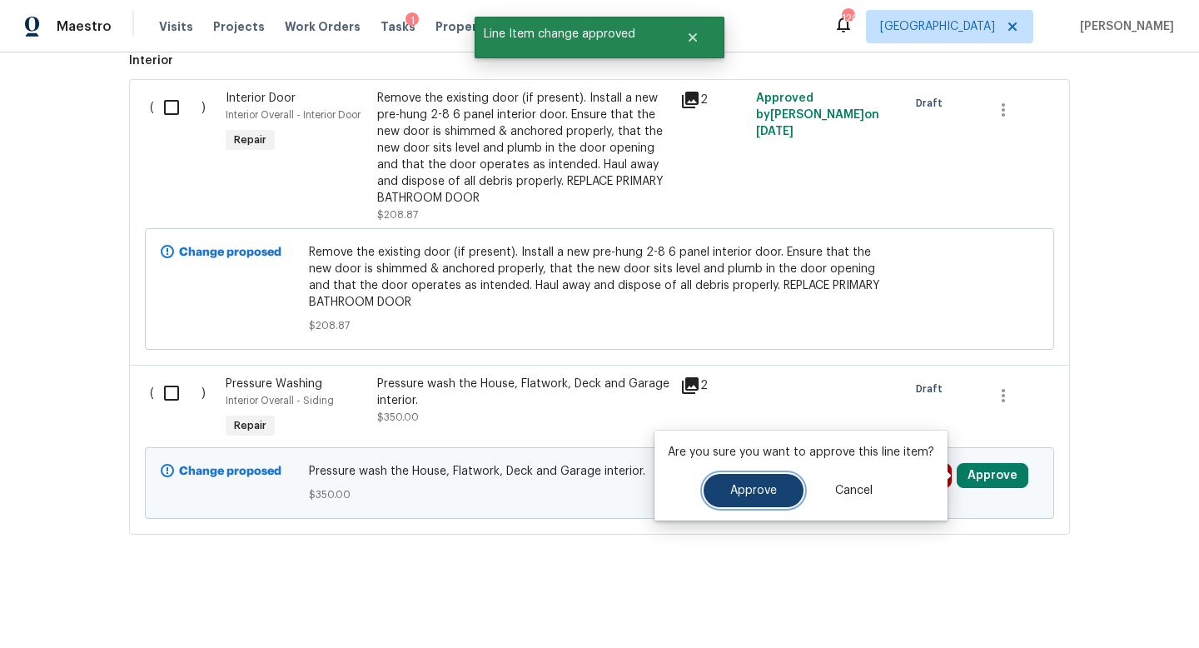
click at [749, 488] on span "Approve" at bounding box center [753, 490] width 47 height 12
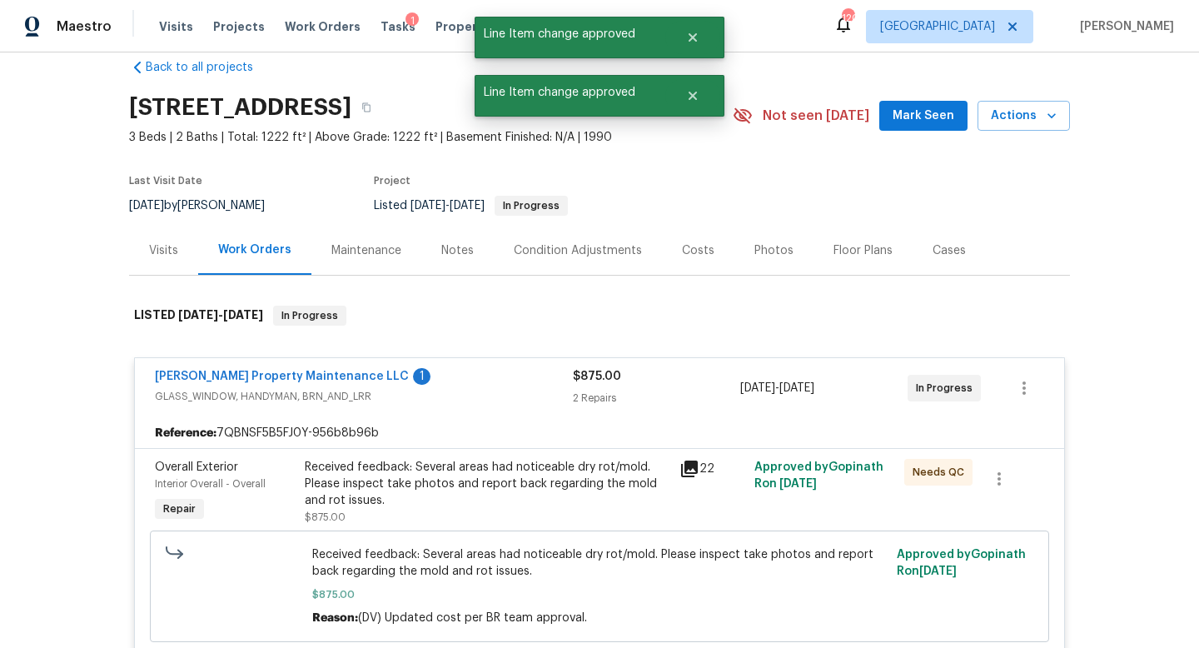
scroll to position [0, 0]
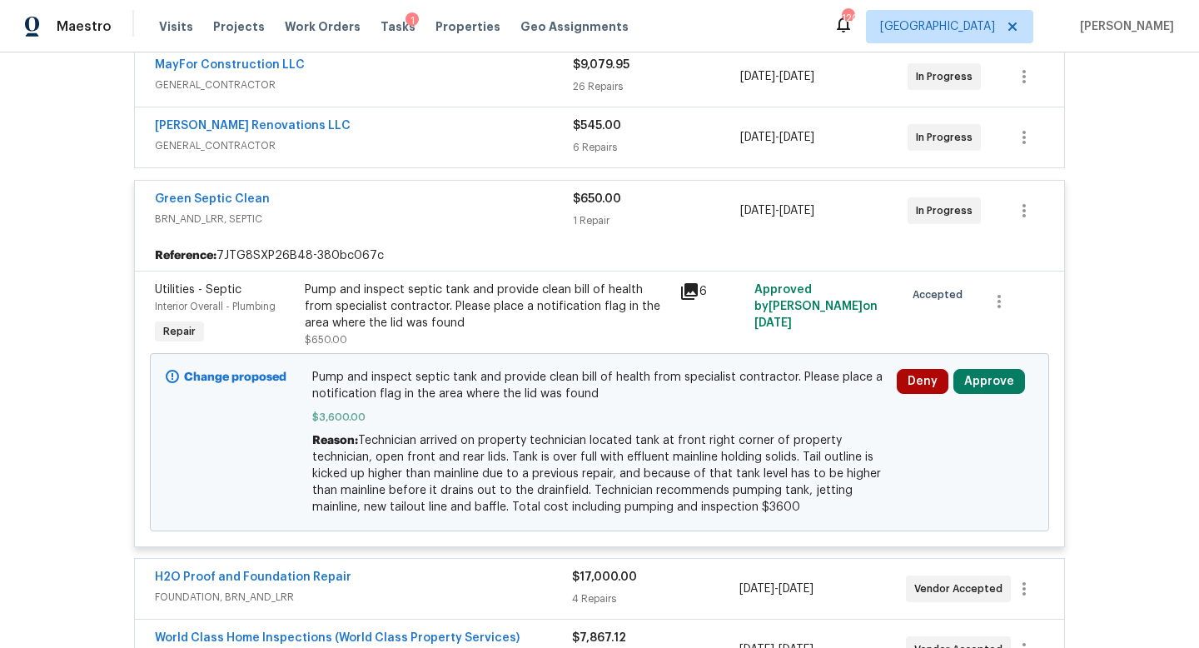
scroll to position [333, 0]
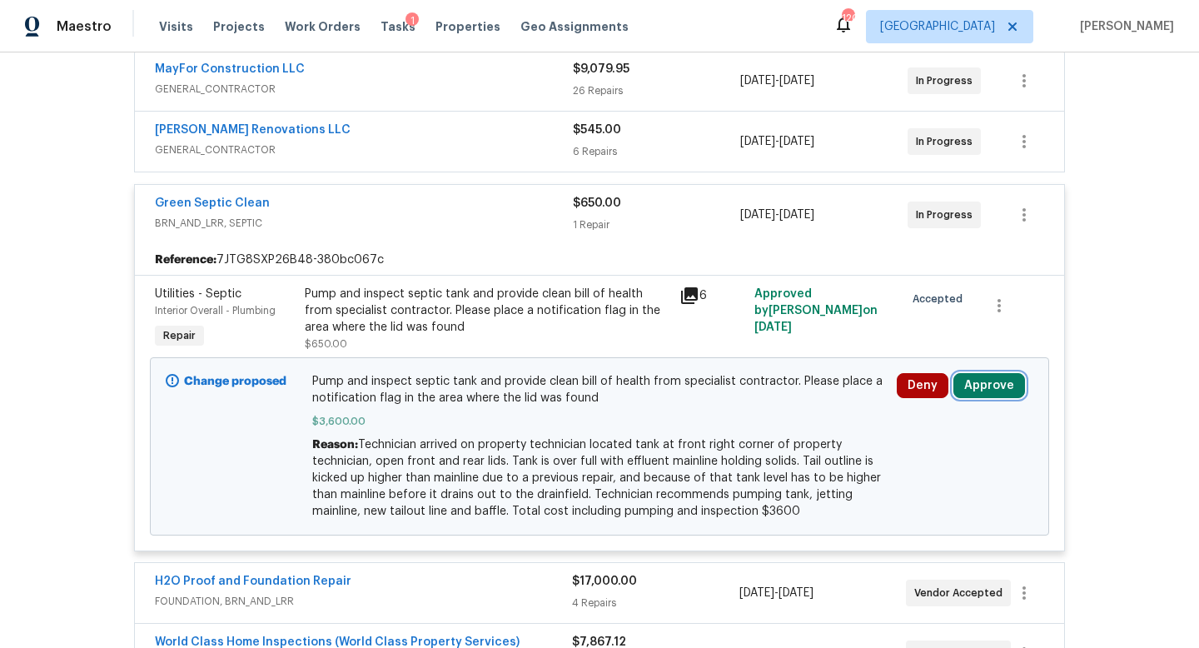
click at [988, 374] on button "Approve" at bounding box center [989, 385] width 72 height 25
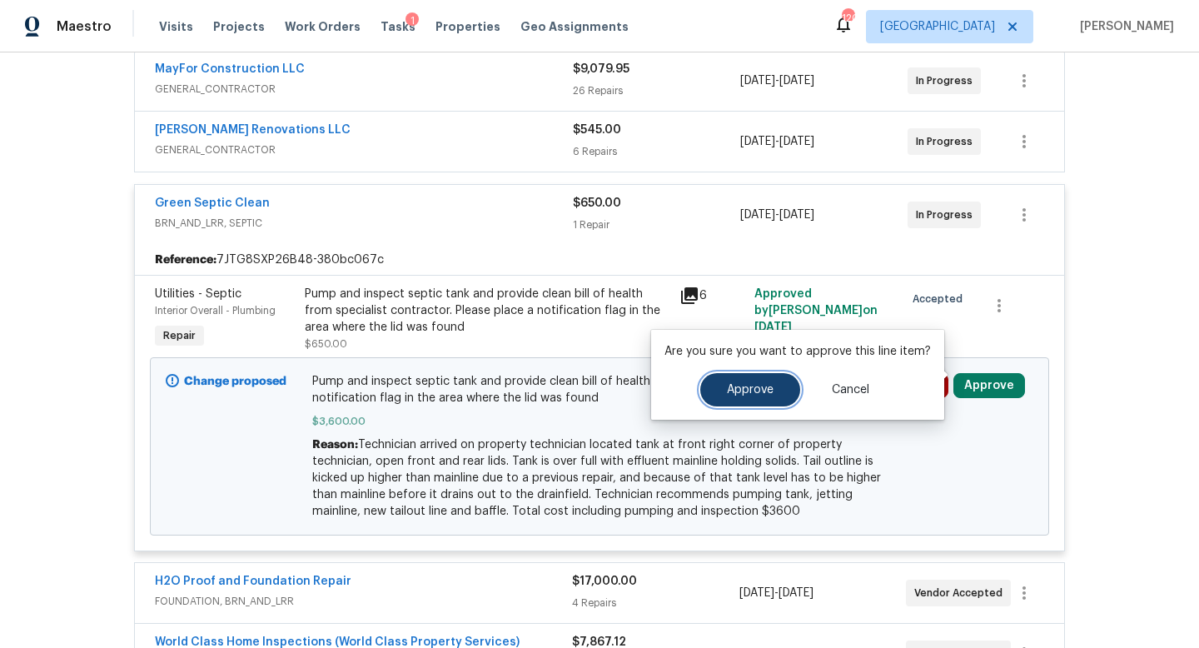
click at [748, 395] on span "Approve" at bounding box center [750, 390] width 47 height 12
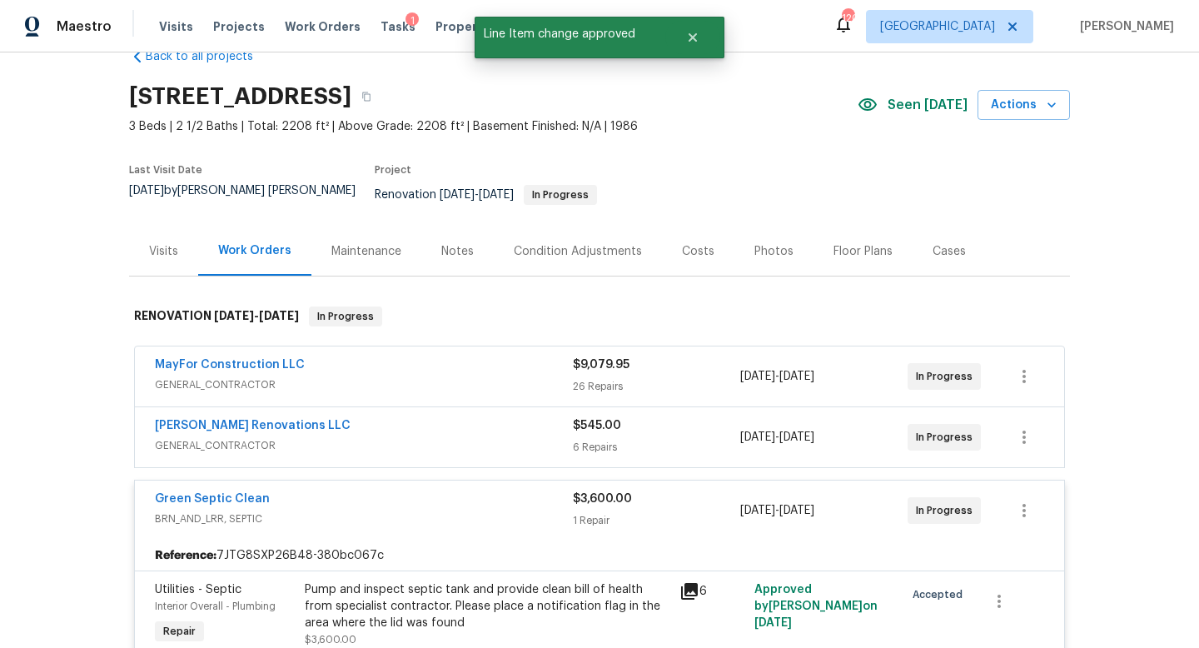
scroll to position [0, 0]
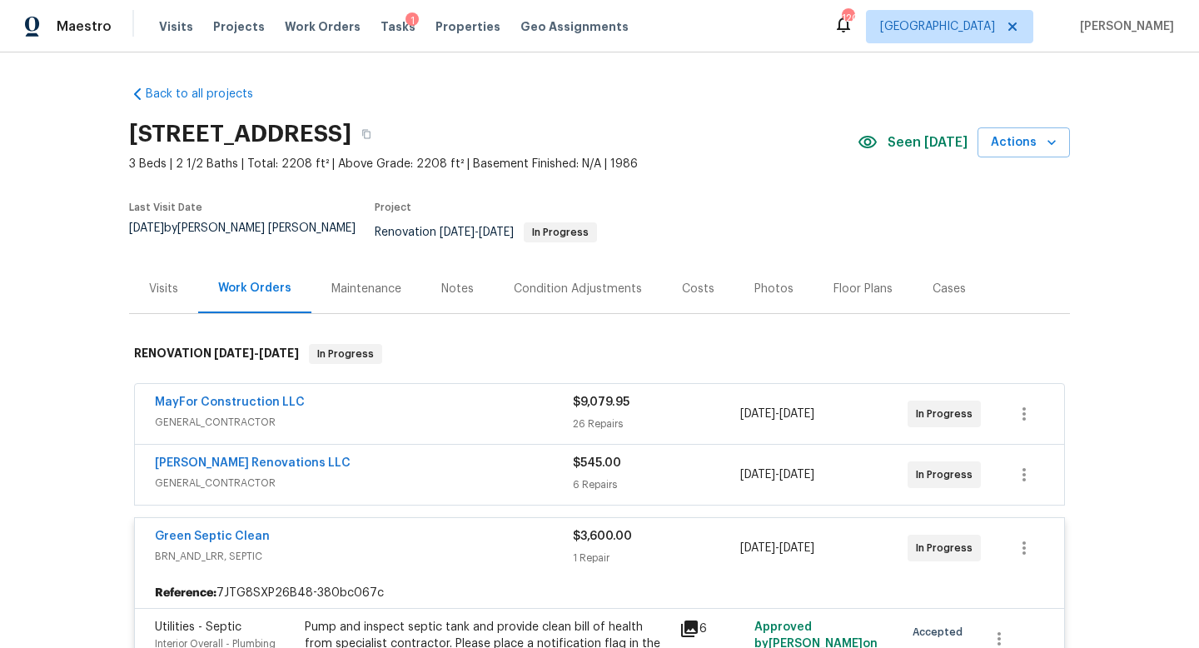
click at [697, 281] on div "Costs" at bounding box center [698, 289] width 32 height 17
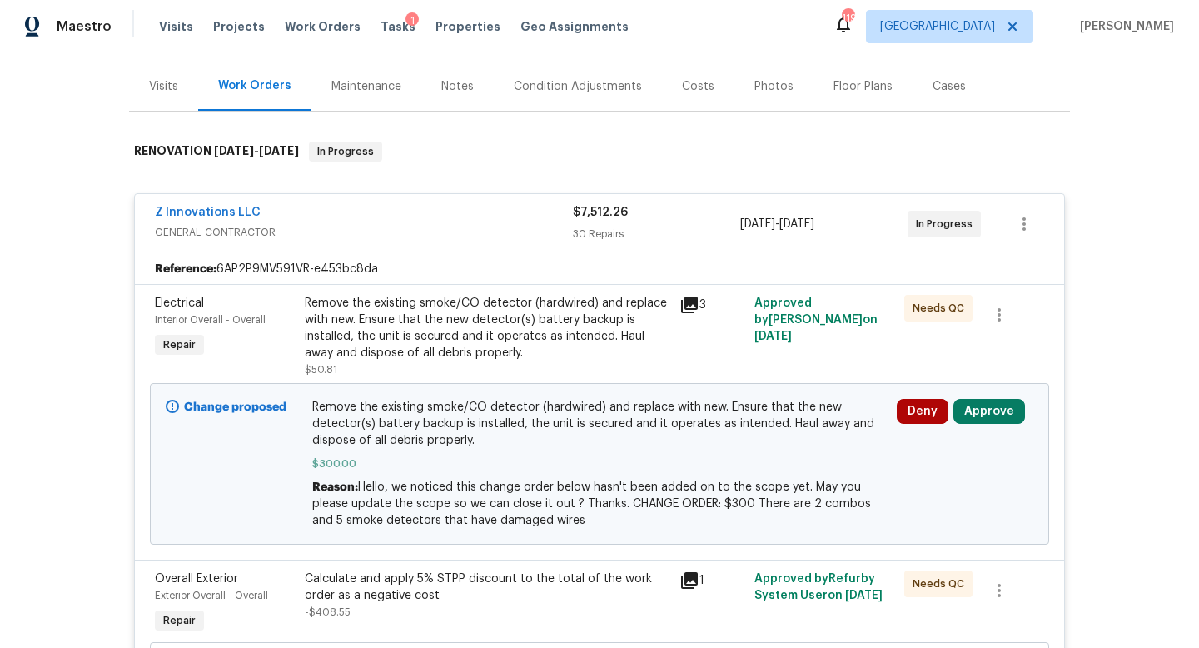
scroll to position [211, 0]
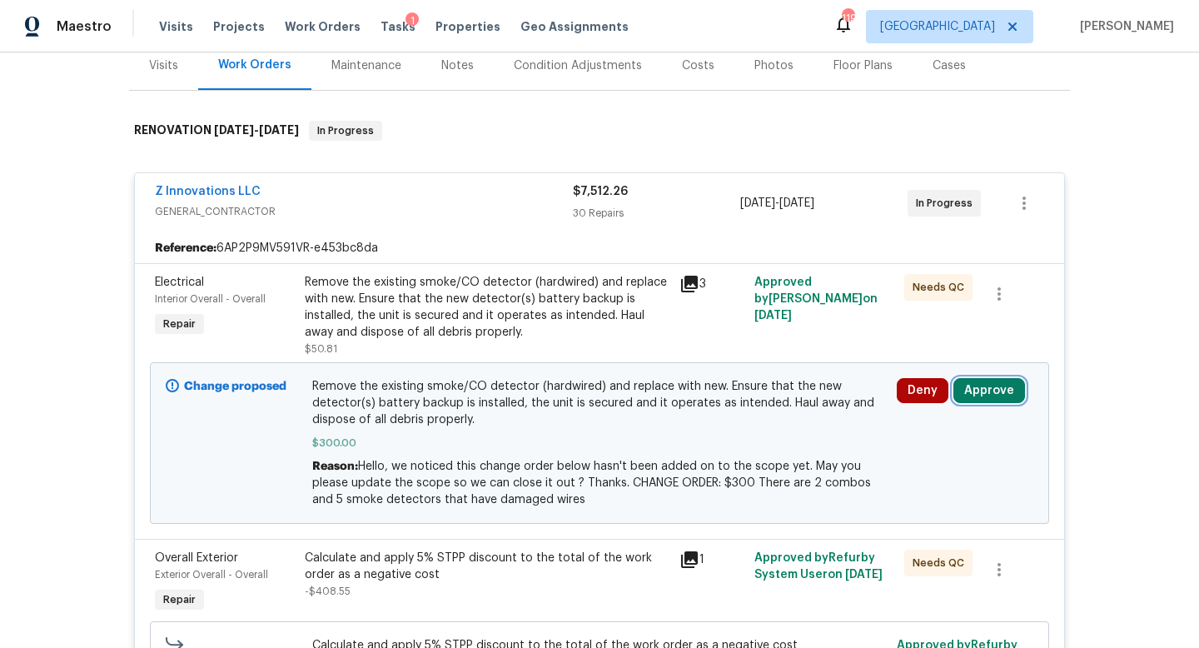
click at [988, 390] on button "Approve" at bounding box center [989, 390] width 72 height 25
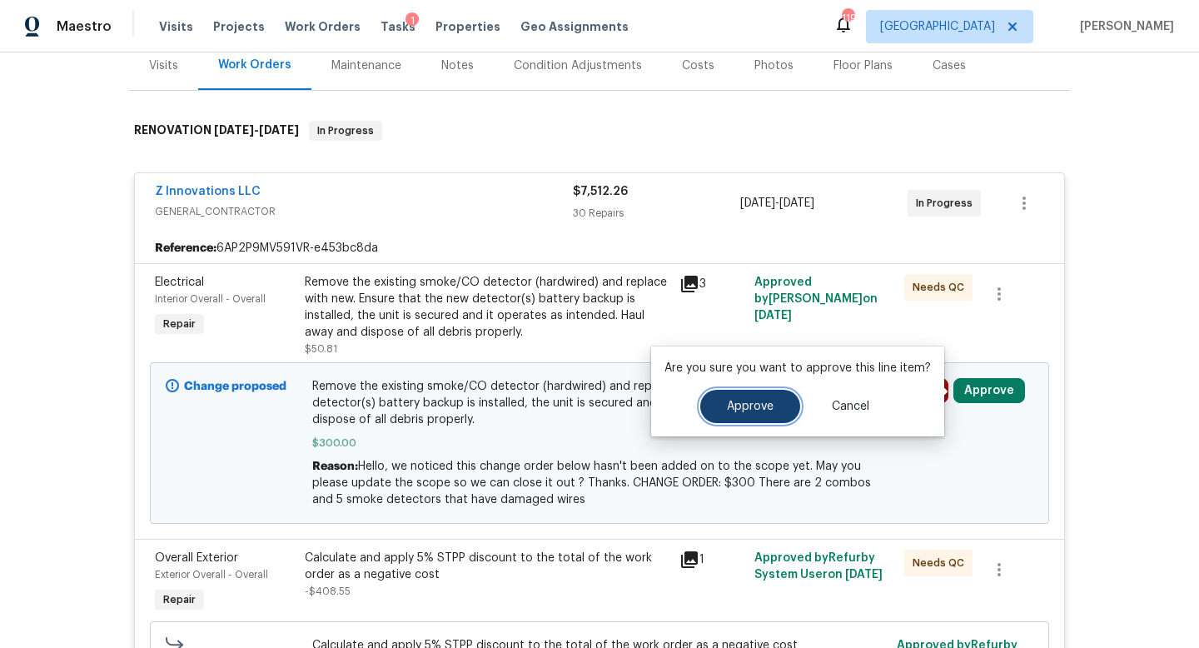
click at [757, 400] on span "Approve" at bounding box center [750, 406] width 47 height 12
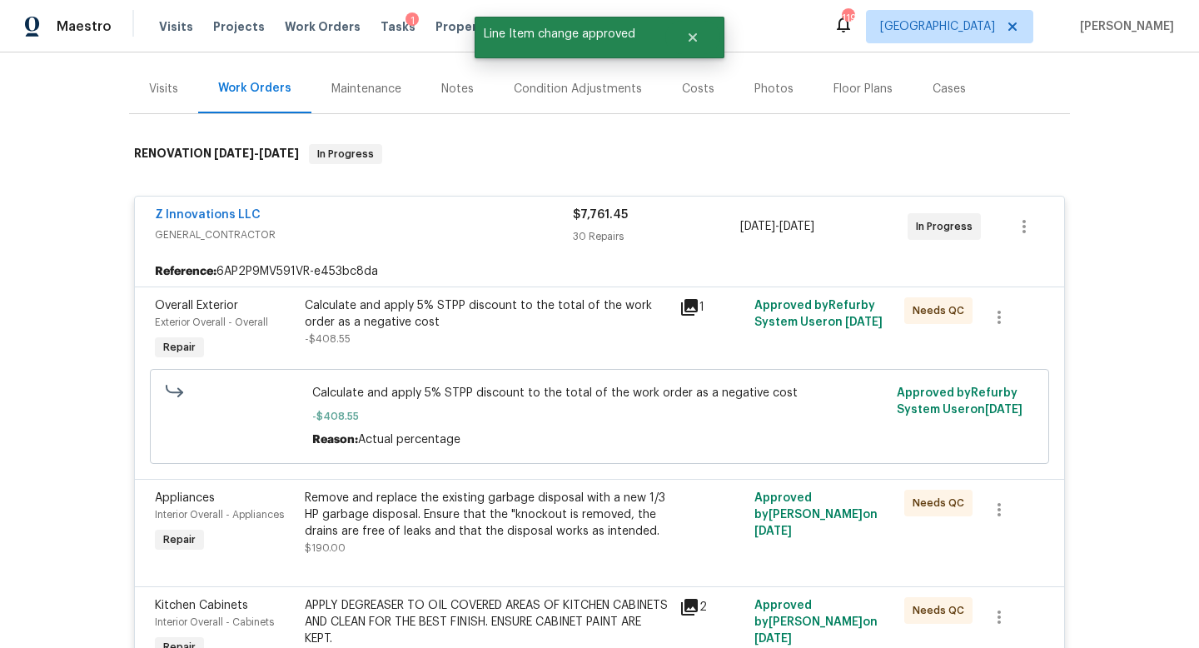
scroll to position [0, 0]
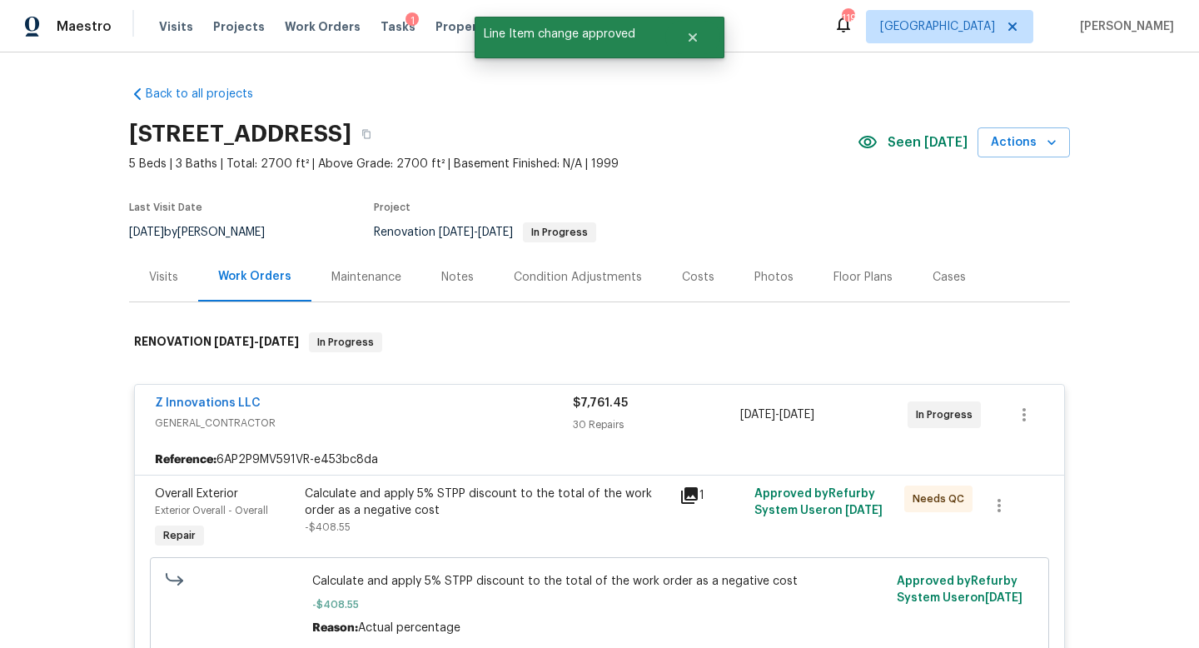
click at [629, 281] on div "Condition Adjustments" at bounding box center [578, 277] width 128 height 17
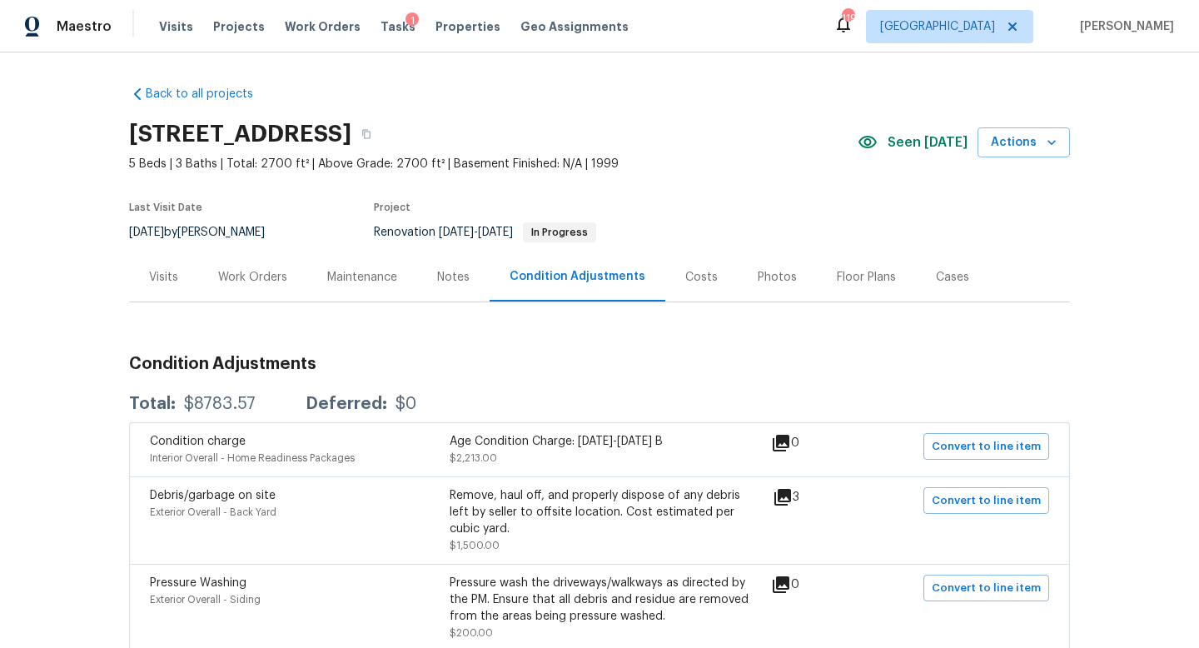
click at [685, 277] on div "Costs" at bounding box center [701, 277] width 32 height 17
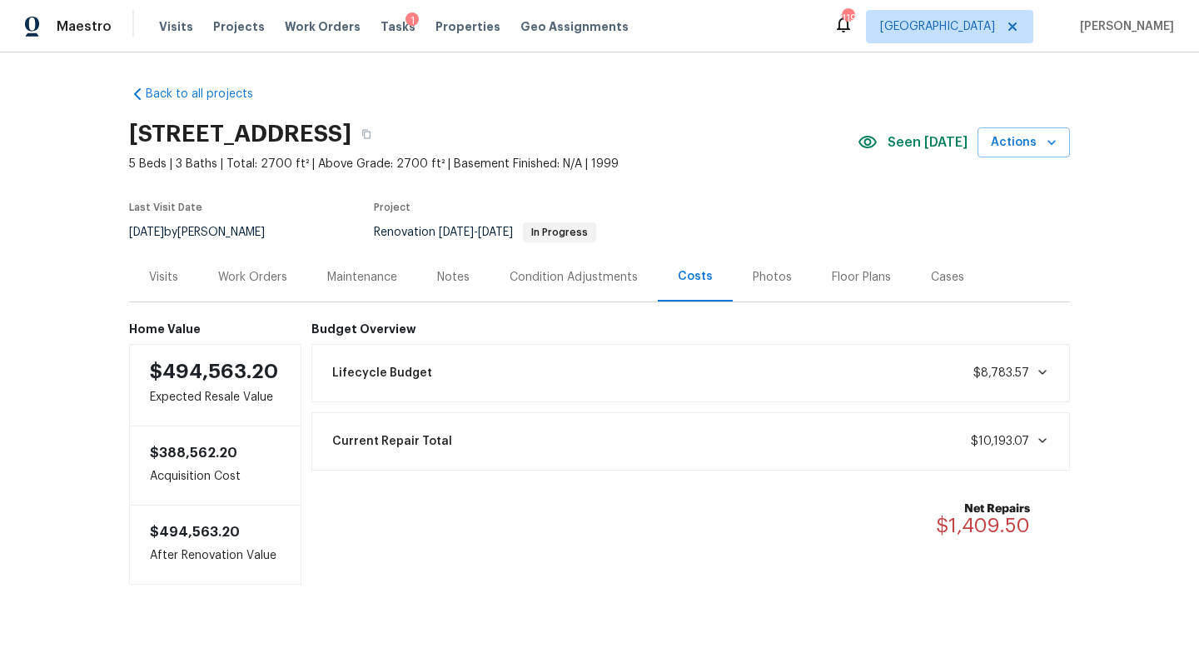
click at [477, 266] on div "Notes" at bounding box center [453, 276] width 72 height 49
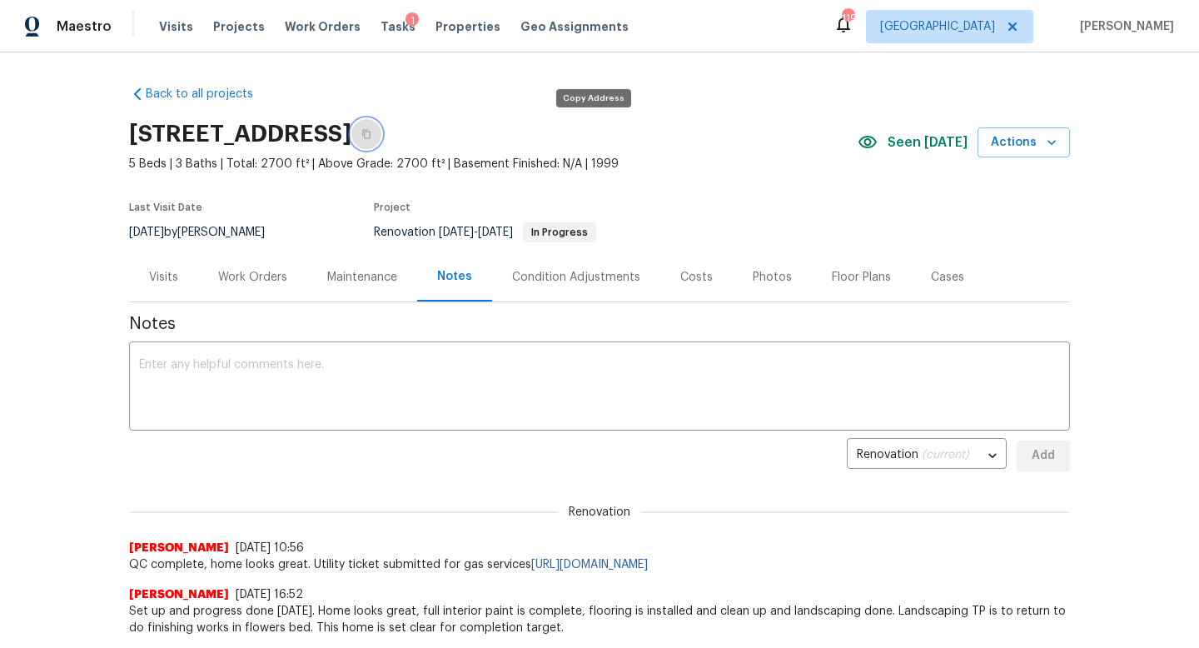
click at [370, 132] on icon "button" at bounding box center [366, 134] width 8 height 9
click at [171, 282] on div "Visits" at bounding box center [163, 277] width 29 height 17
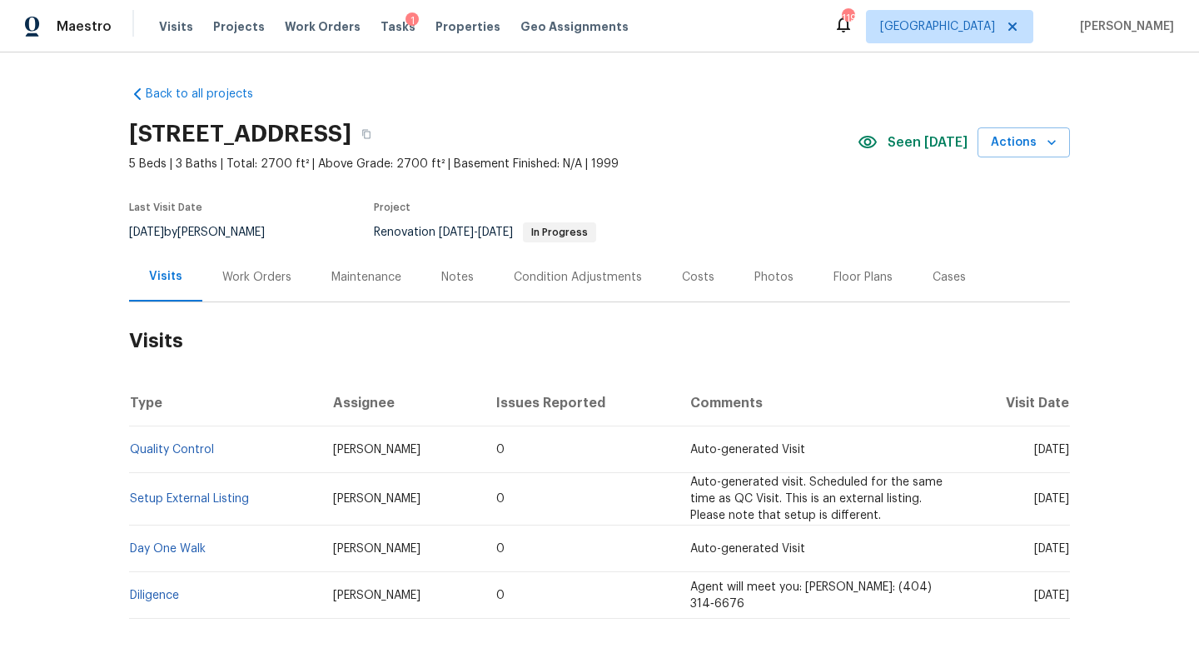
scroll to position [84, 0]
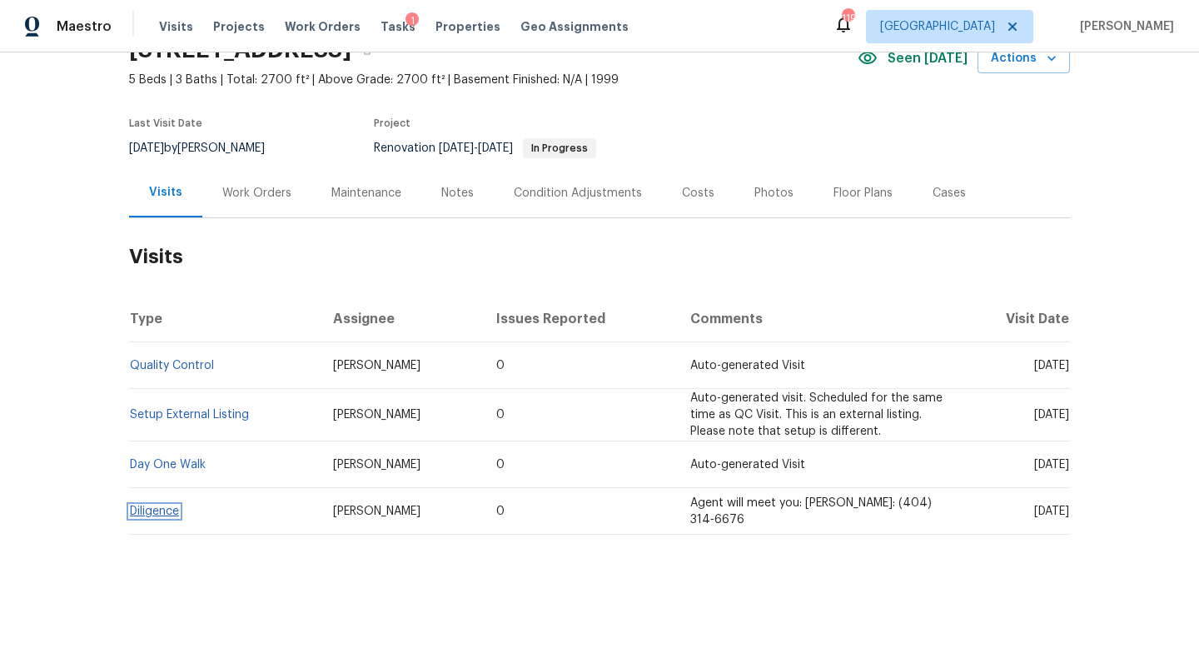
click at [166, 506] on link "Diligence" at bounding box center [154, 511] width 49 height 12
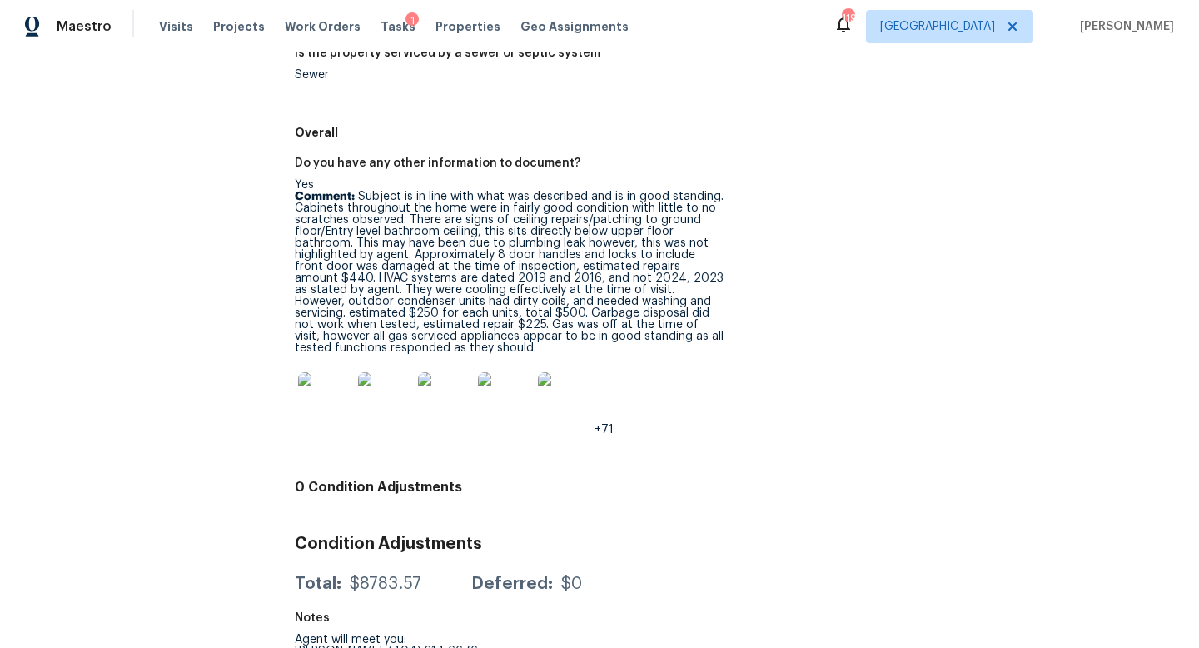
scroll to position [2427, 0]
